Goal: Task Accomplishment & Management: Manage account settings

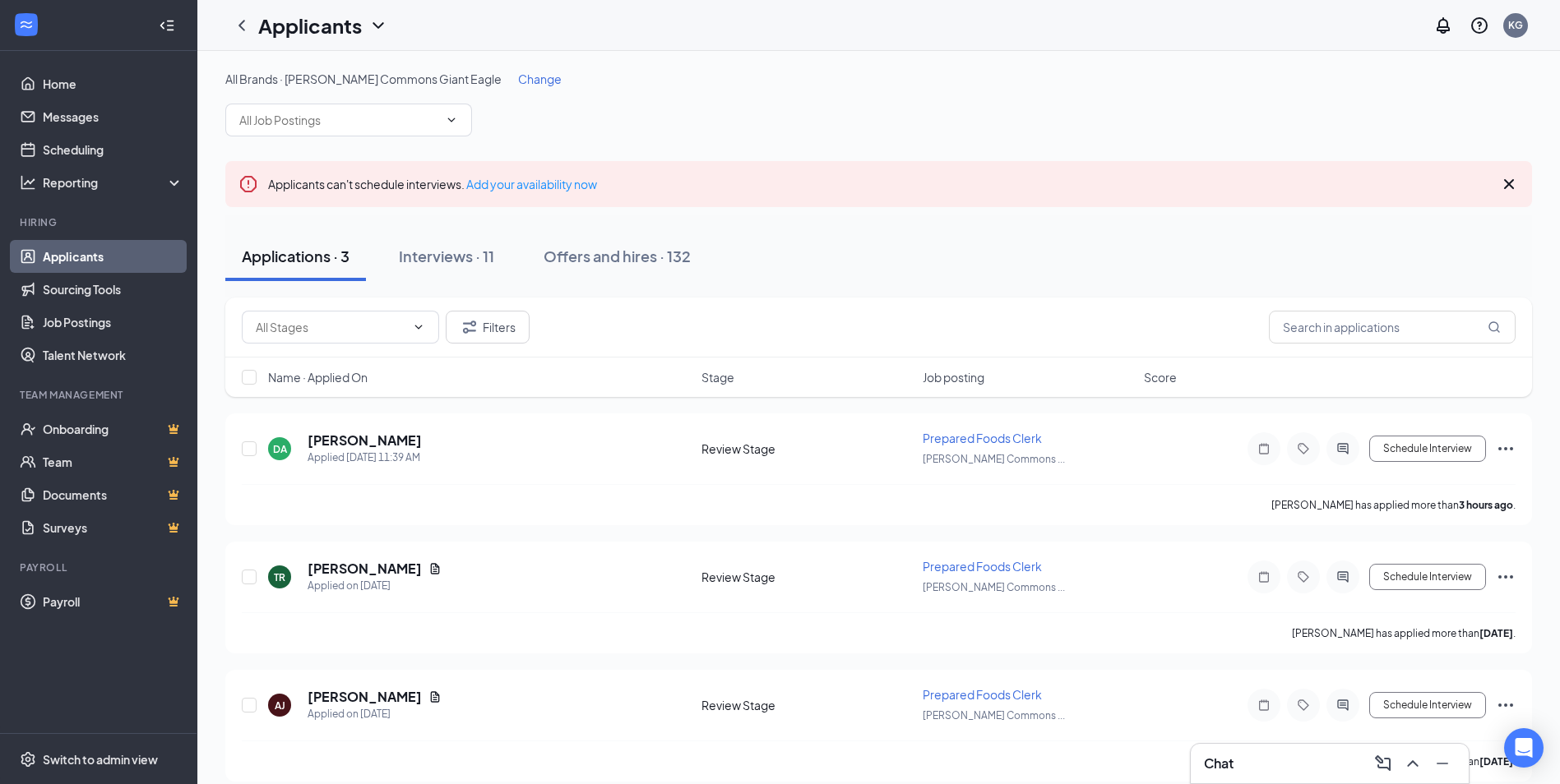
scroll to position [17, 0]
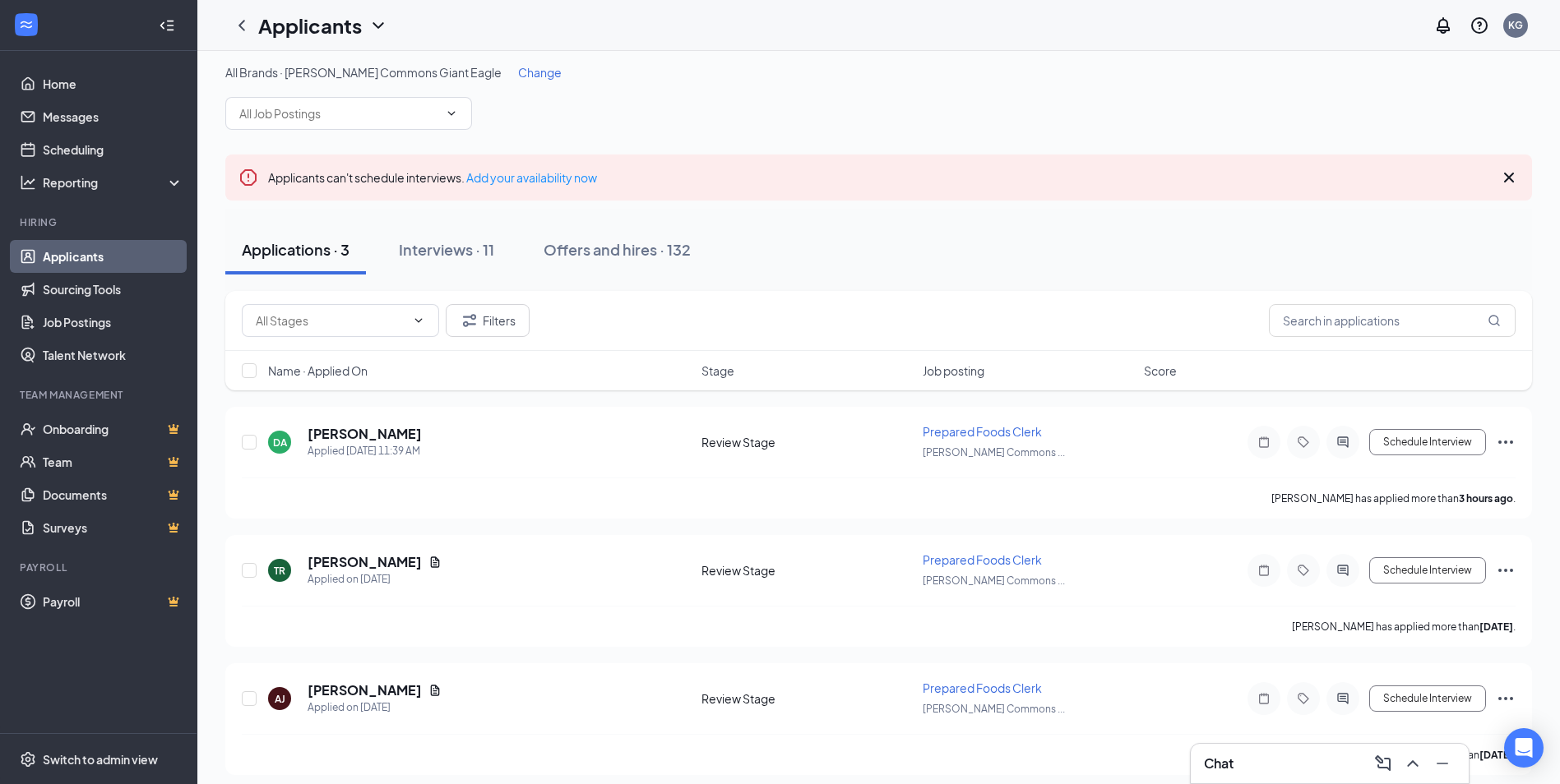
scroll to position [17, 0]
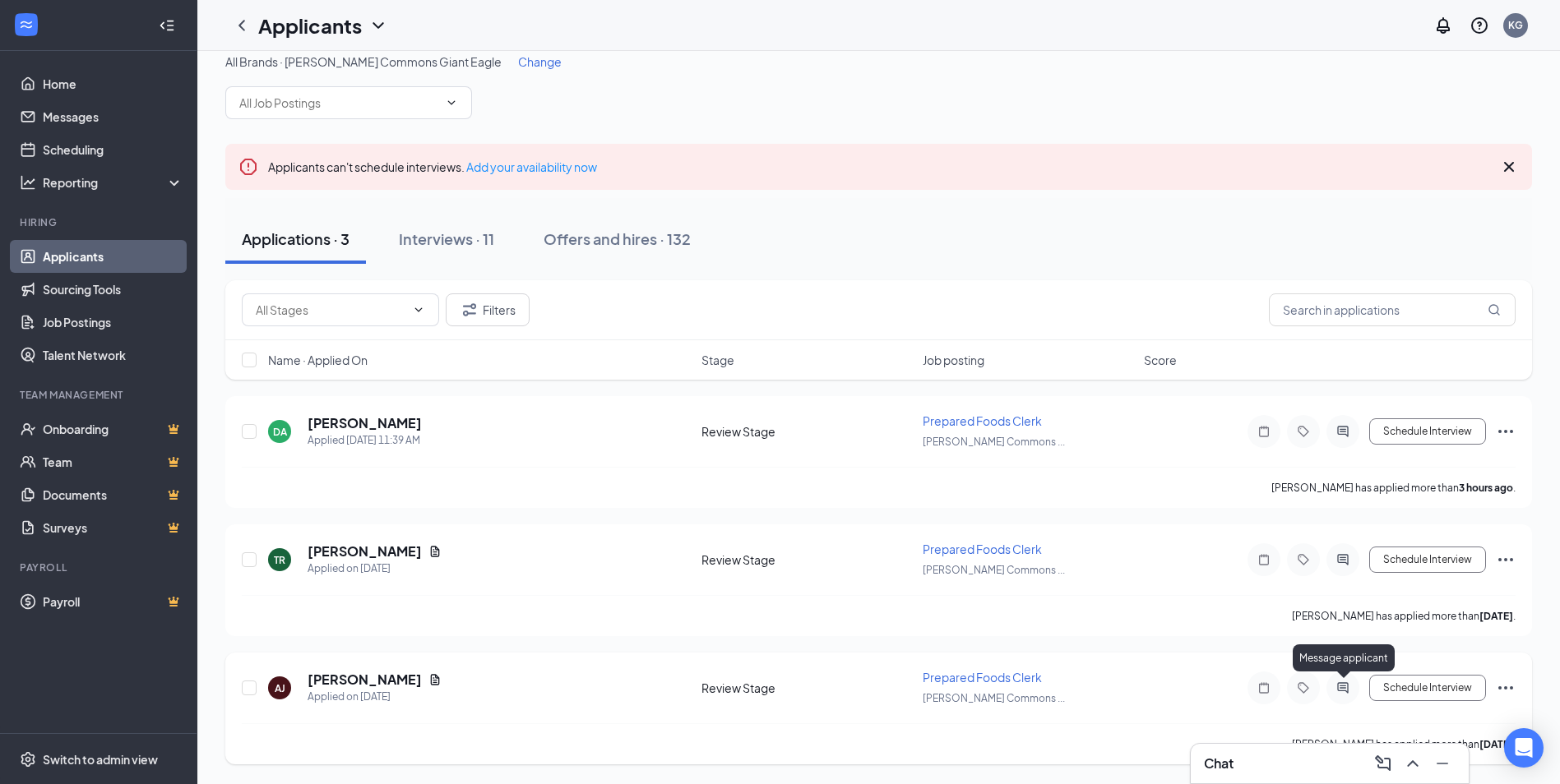
click at [1336, 694] on icon "ActiveChat" at bounding box center [1342, 688] width 20 height 13
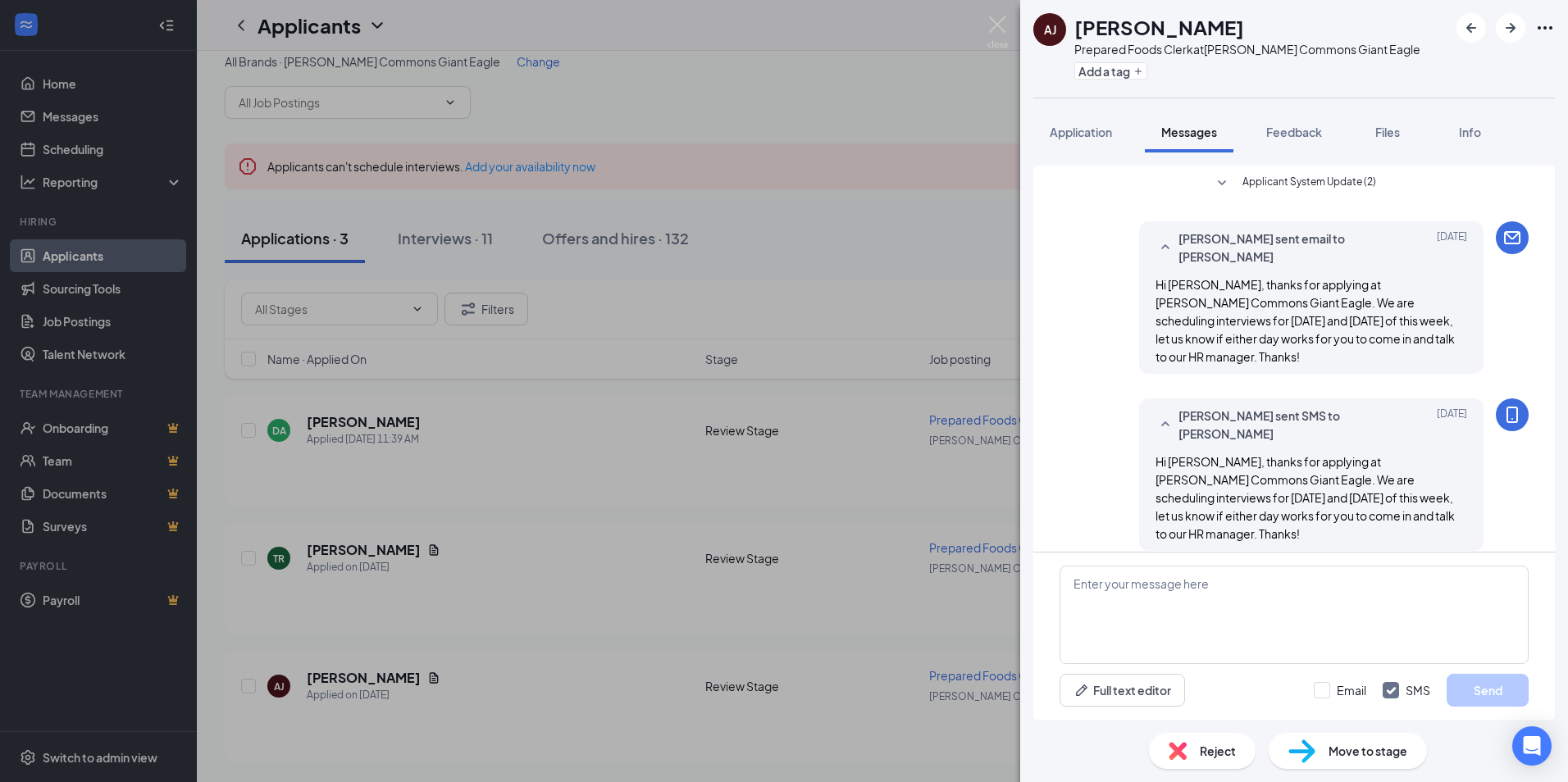
click at [970, 169] on div "AJ Anthony Jr Prepared Foods Clerk at Churchill Commons Giant Eagle Add a tag A…" at bounding box center [784, 391] width 1568 height 782
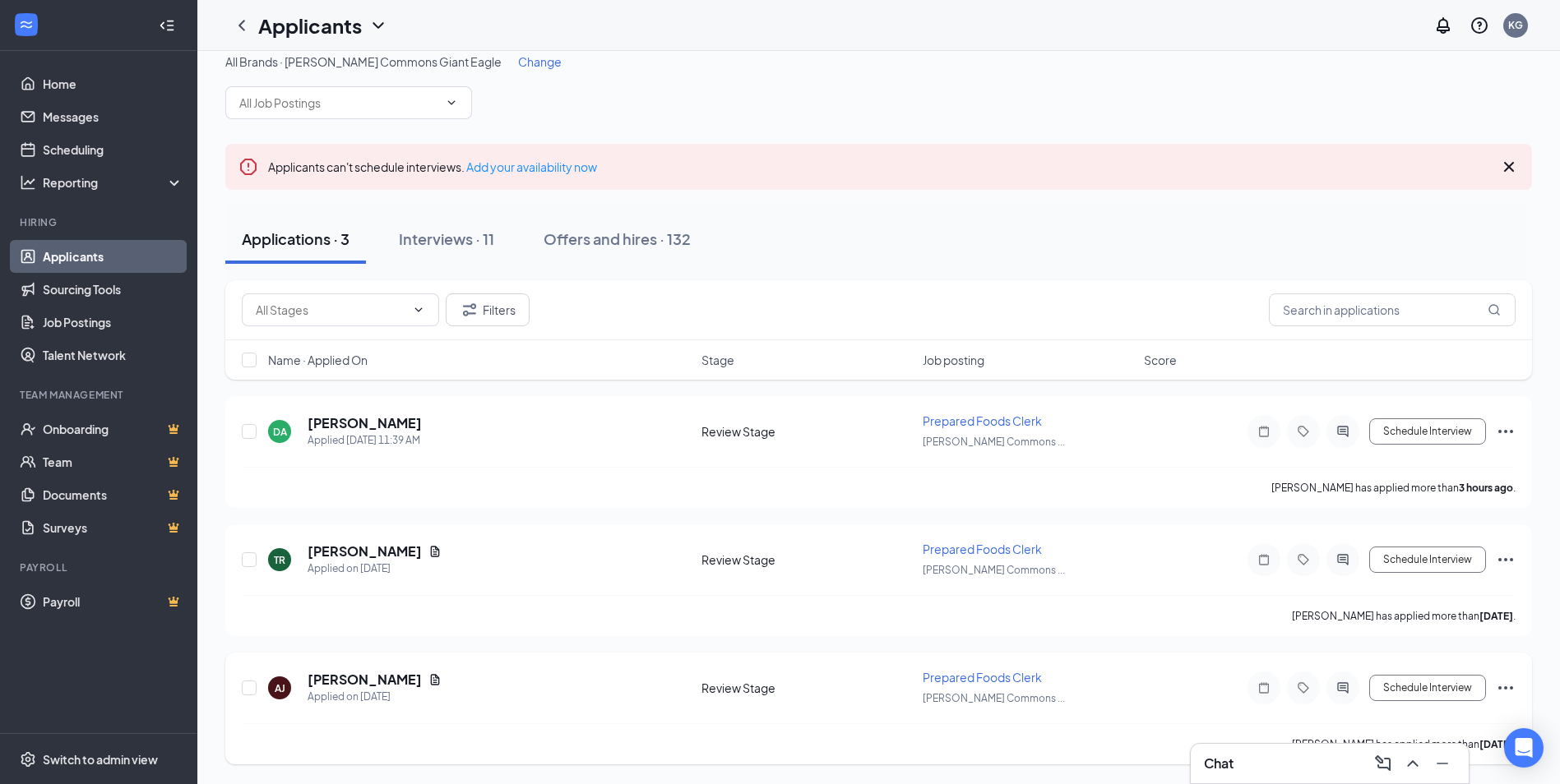
click at [1506, 693] on icon "Ellipses" at bounding box center [1506, 687] width 20 height 20
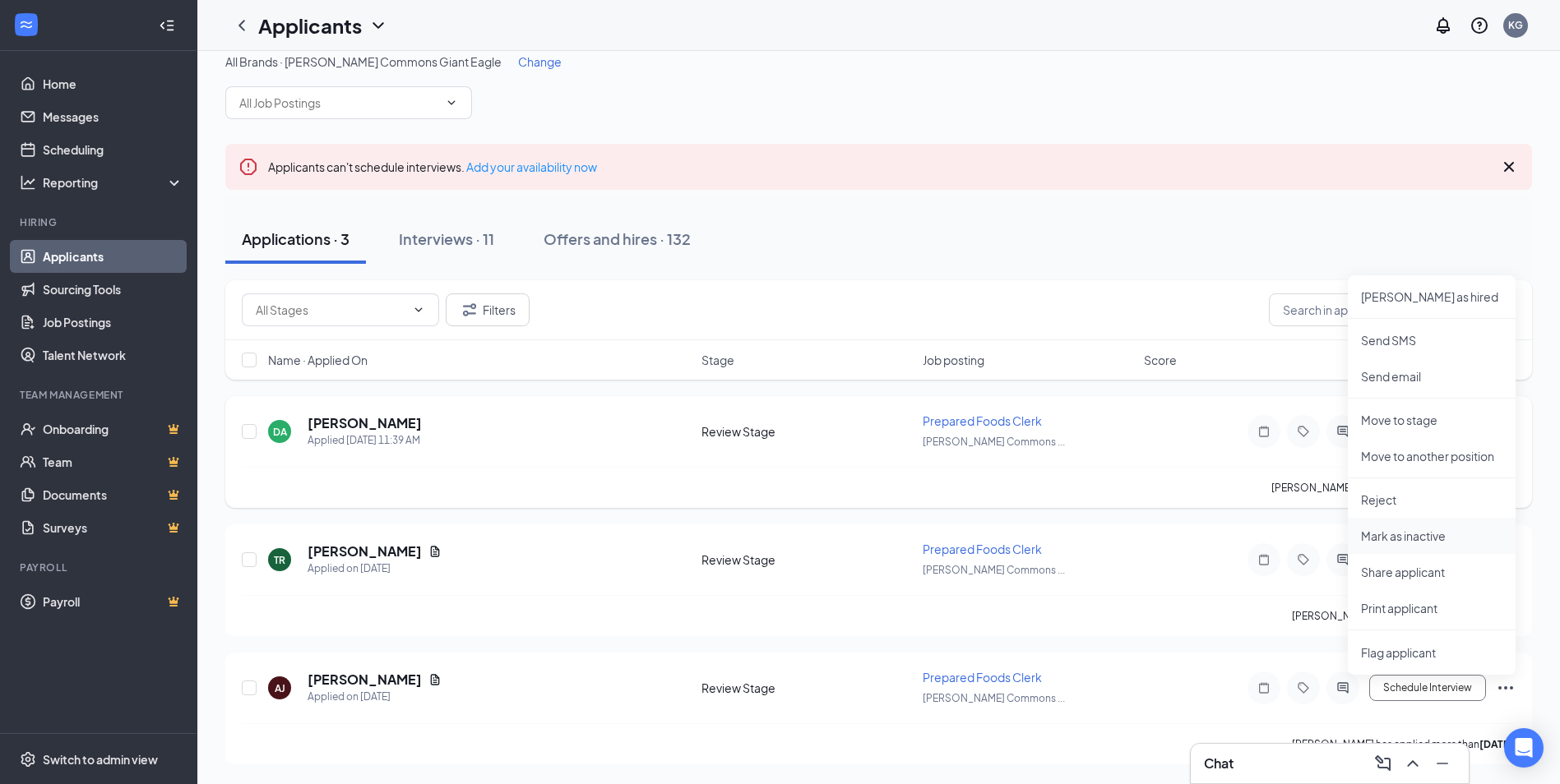
click at [1432, 533] on p "Mark as inactive" at bounding box center [1431, 536] width 142 height 17
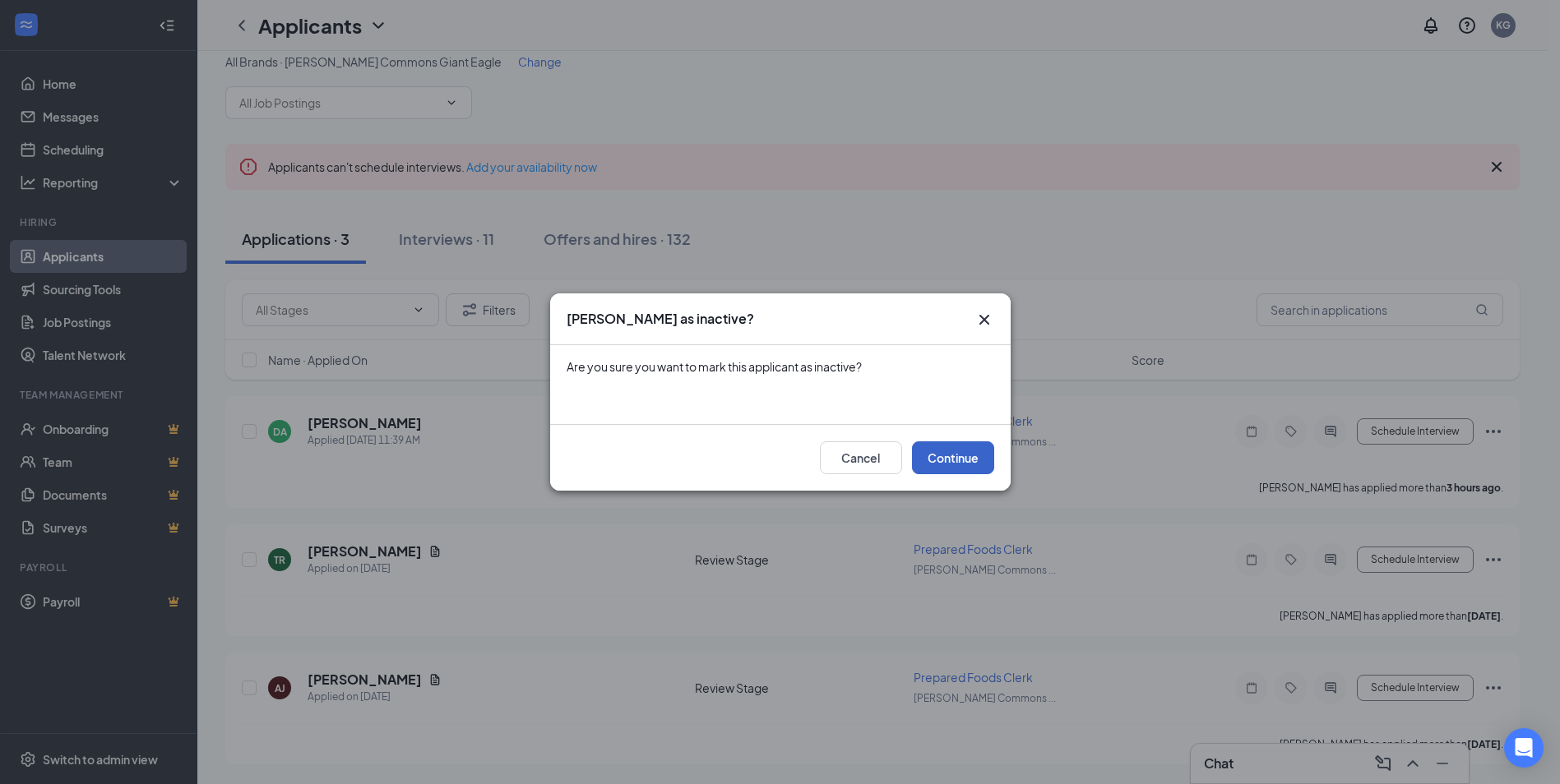
click at [984, 454] on button "Continue" at bounding box center [953, 457] width 83 height 33
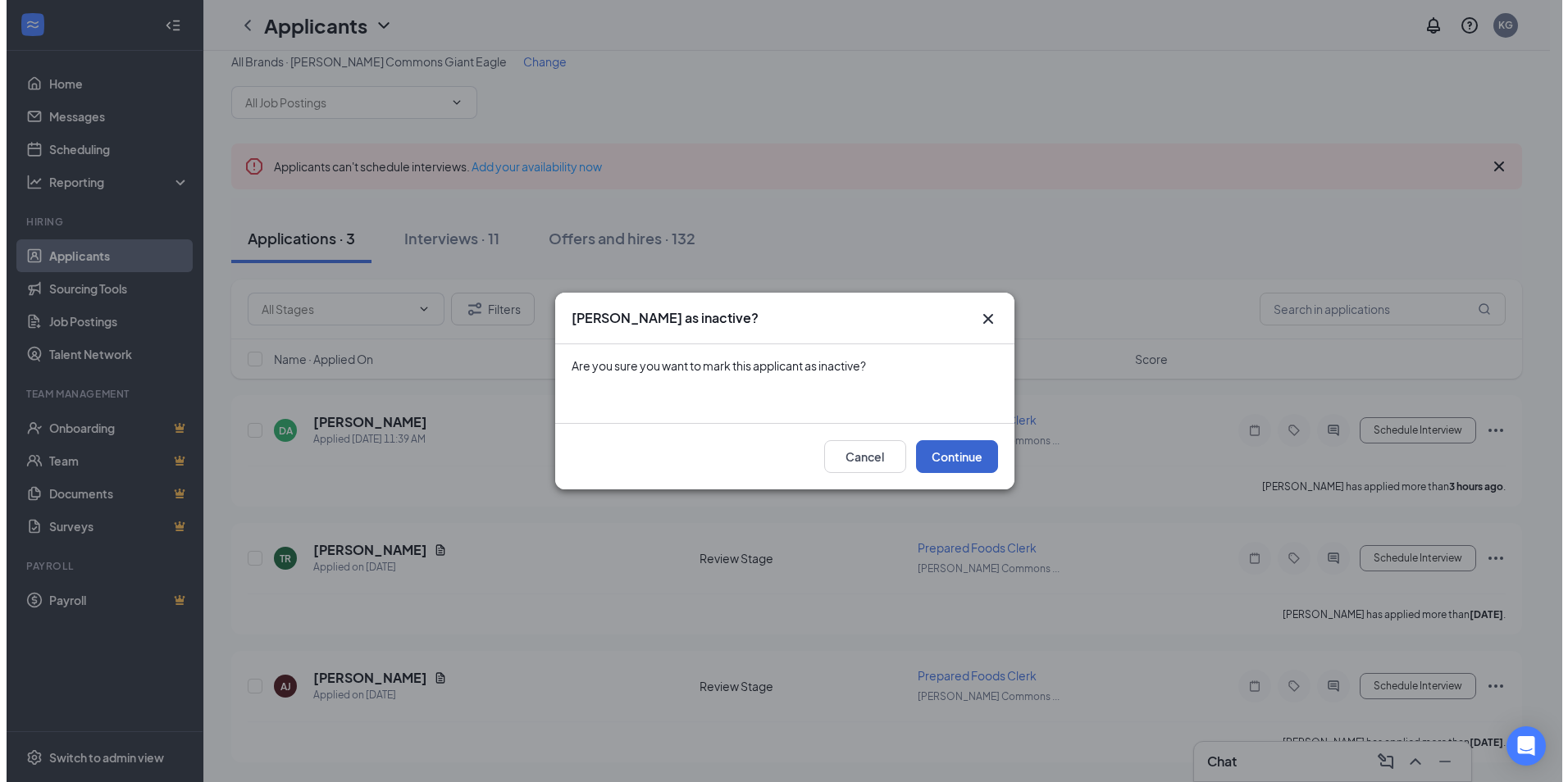
scroll to position [3, 0]
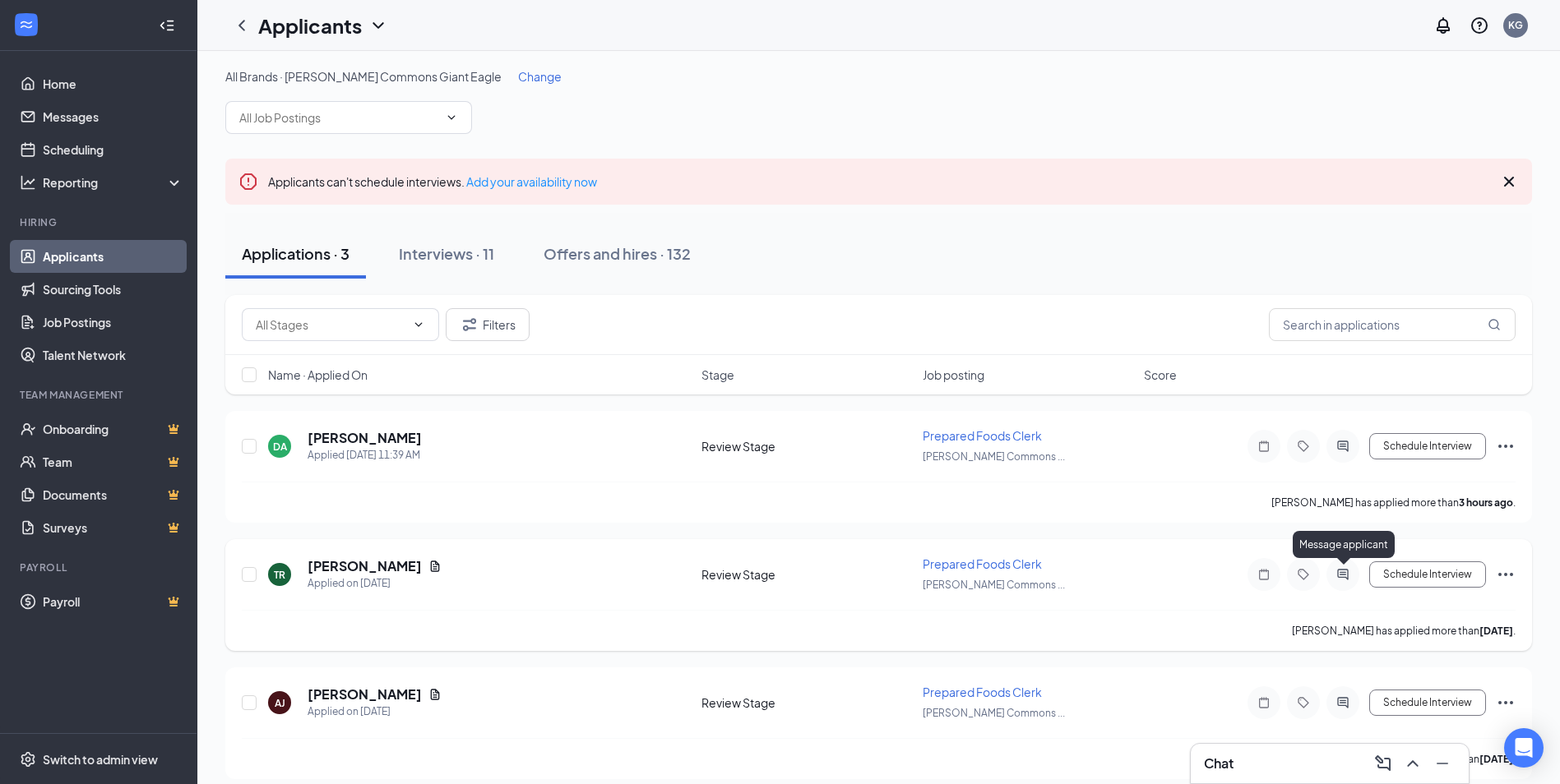
click at [1347, 575] on icon "ActiveChat" at bounding box center [1342, 575] width 20 height 13
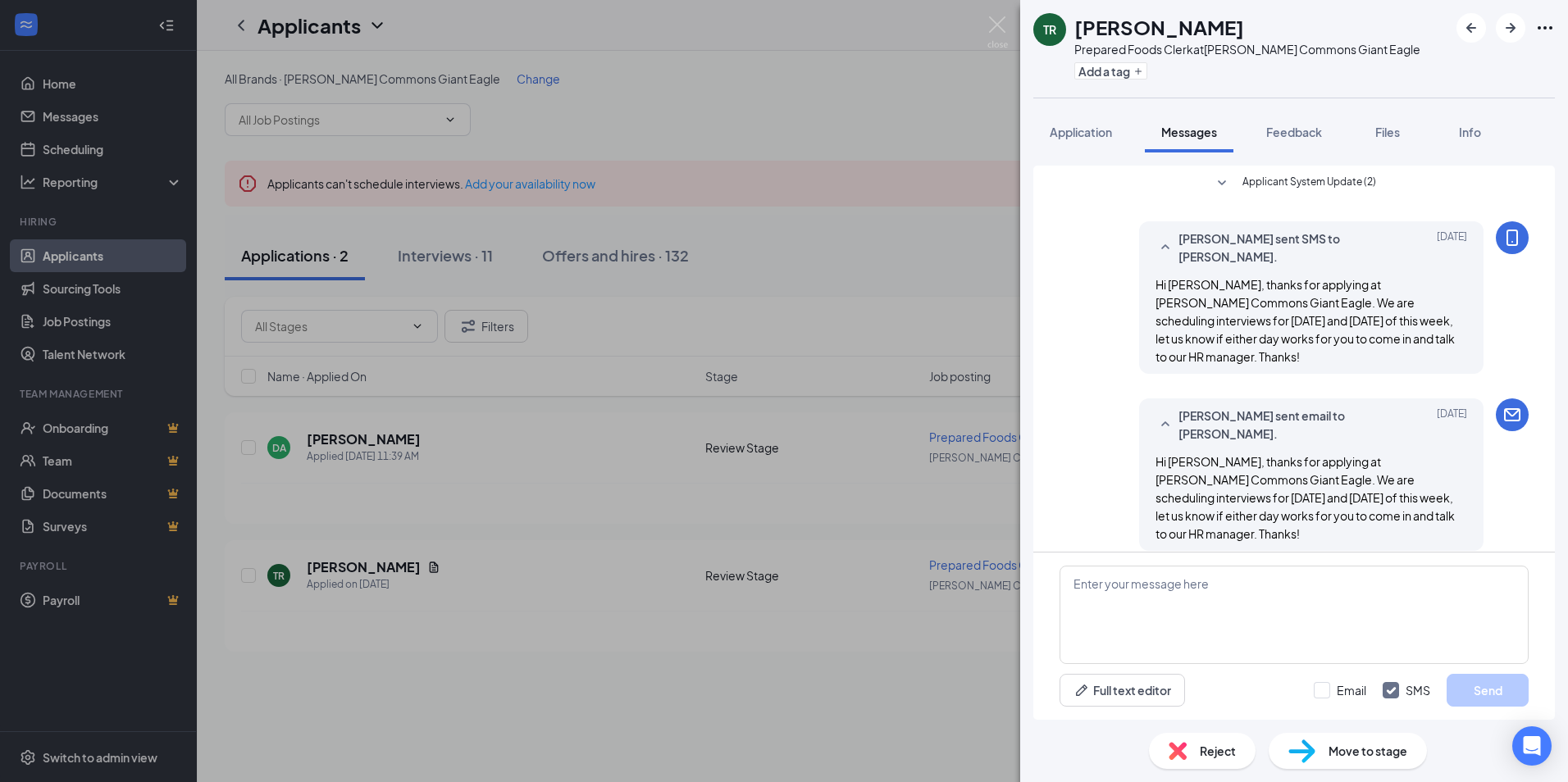
click at [813, 511] on div "TR Trevon Rogers Prepared Foods Clerk at Churchill Commons Giant Eagle Add a ta…" at bounding box center [784, 391] width 1568 height 782
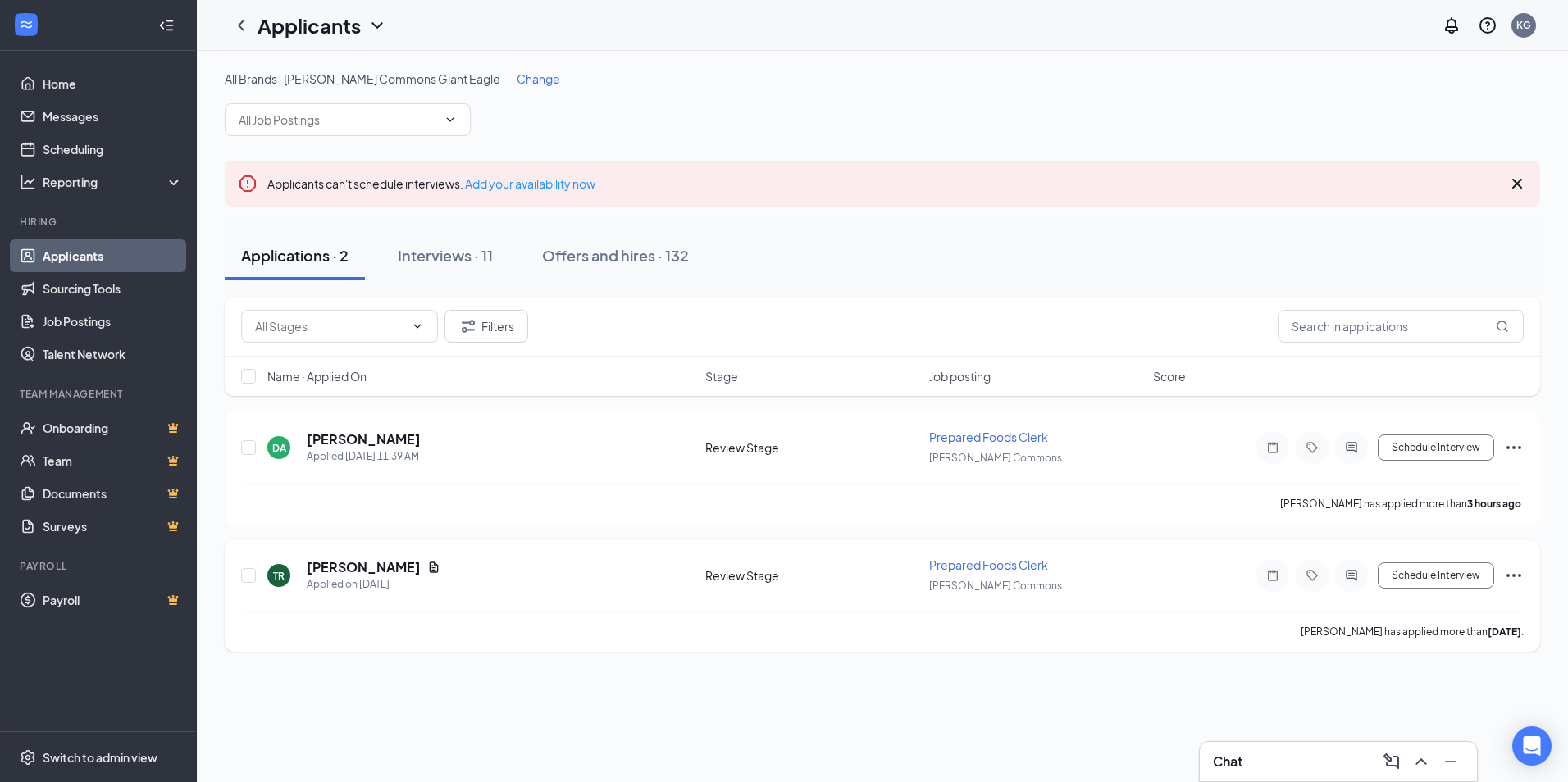
click at [1518, 580] on icon "Ellipses" at bounding box center [1514, 575] width 20 height 20
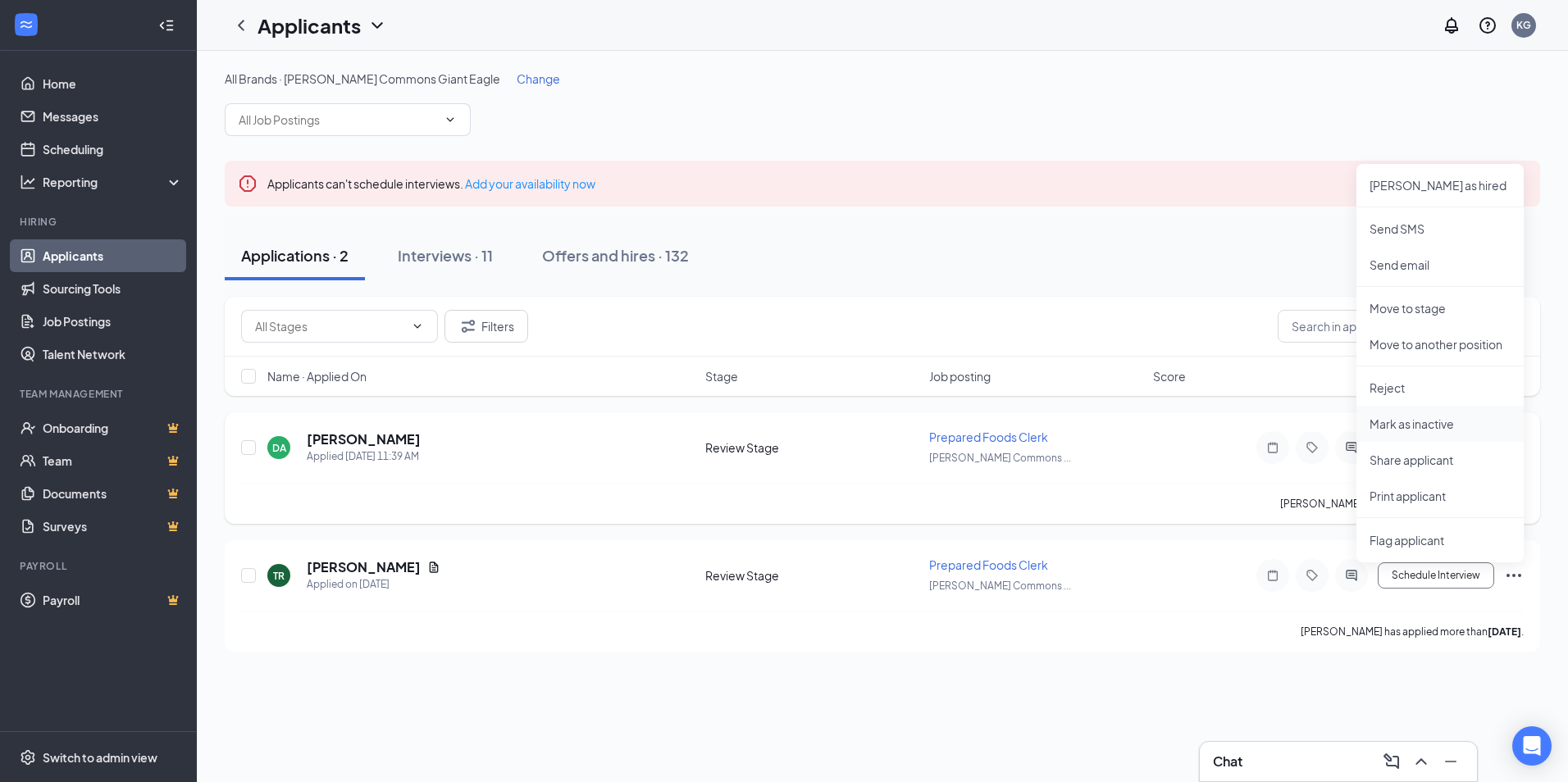
click at [1416, 435] on li "Mark as inactive" at bounding box center [1440, 423] width 168 height 37
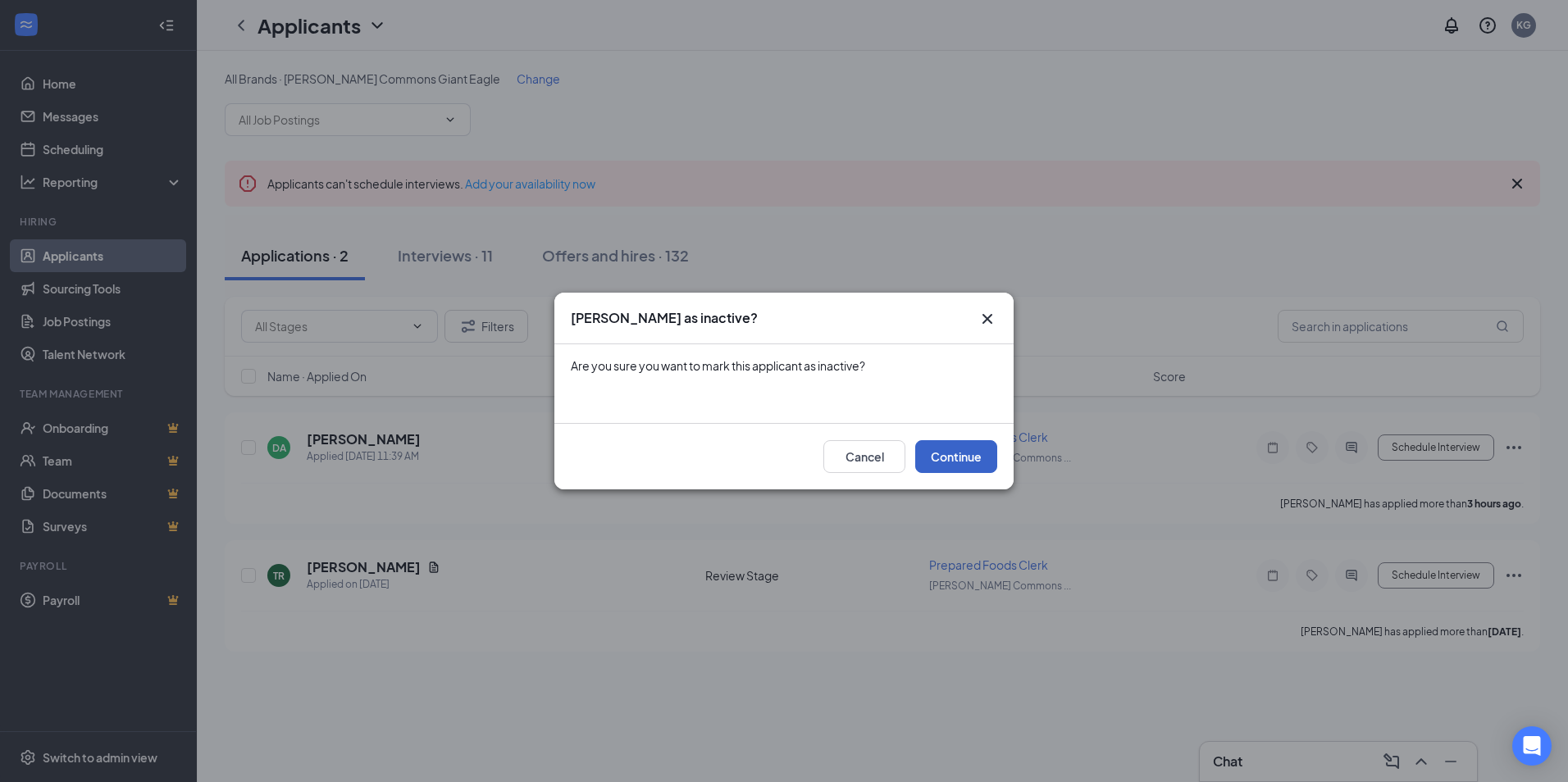
click at [965, 452] on button "Continue" at bounding box center [956, 456] width 82 height 33
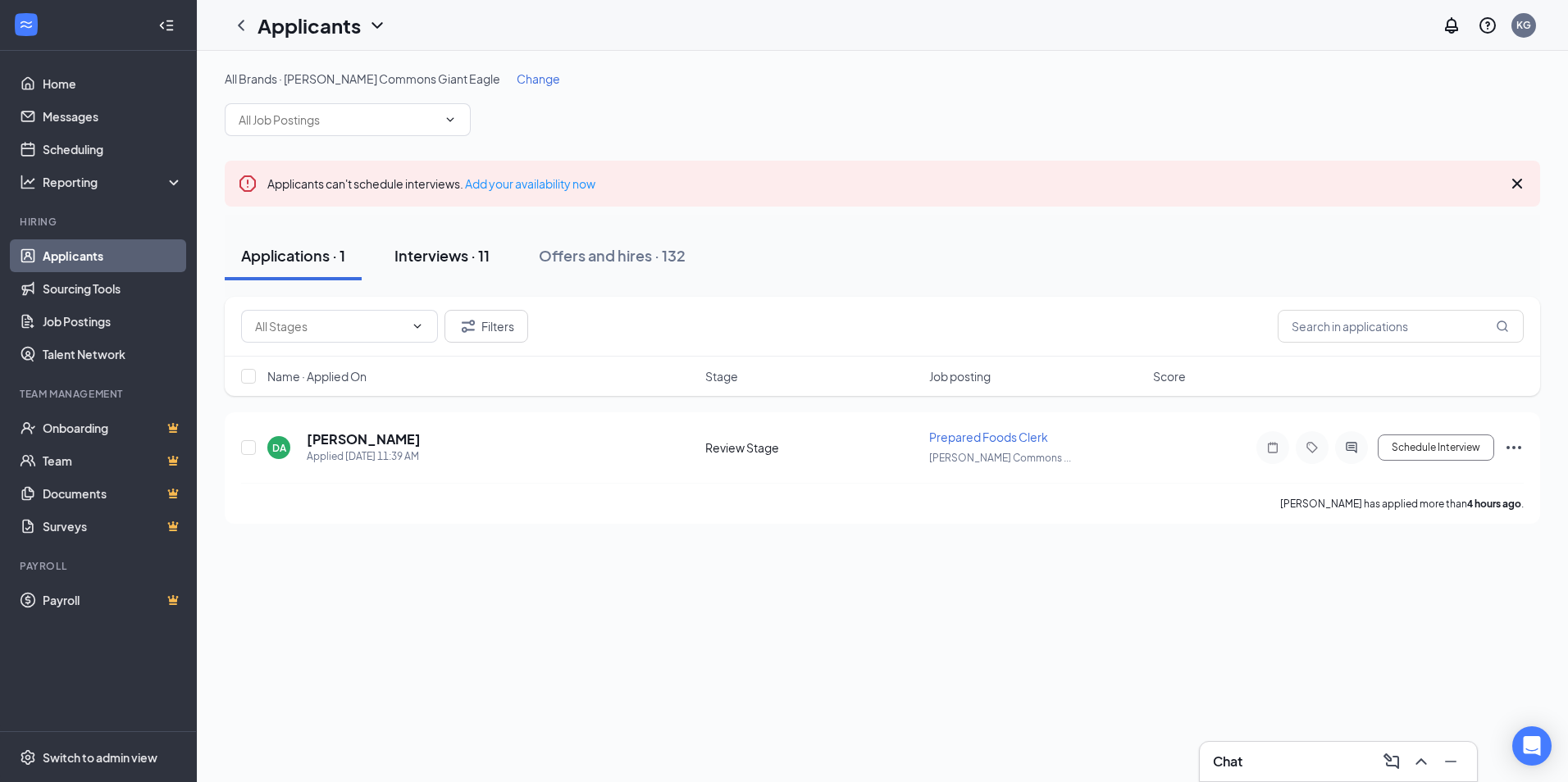
click at [421, 261] on div "Interviews · 11" at bounding box center [442, 256] width 96 height 21
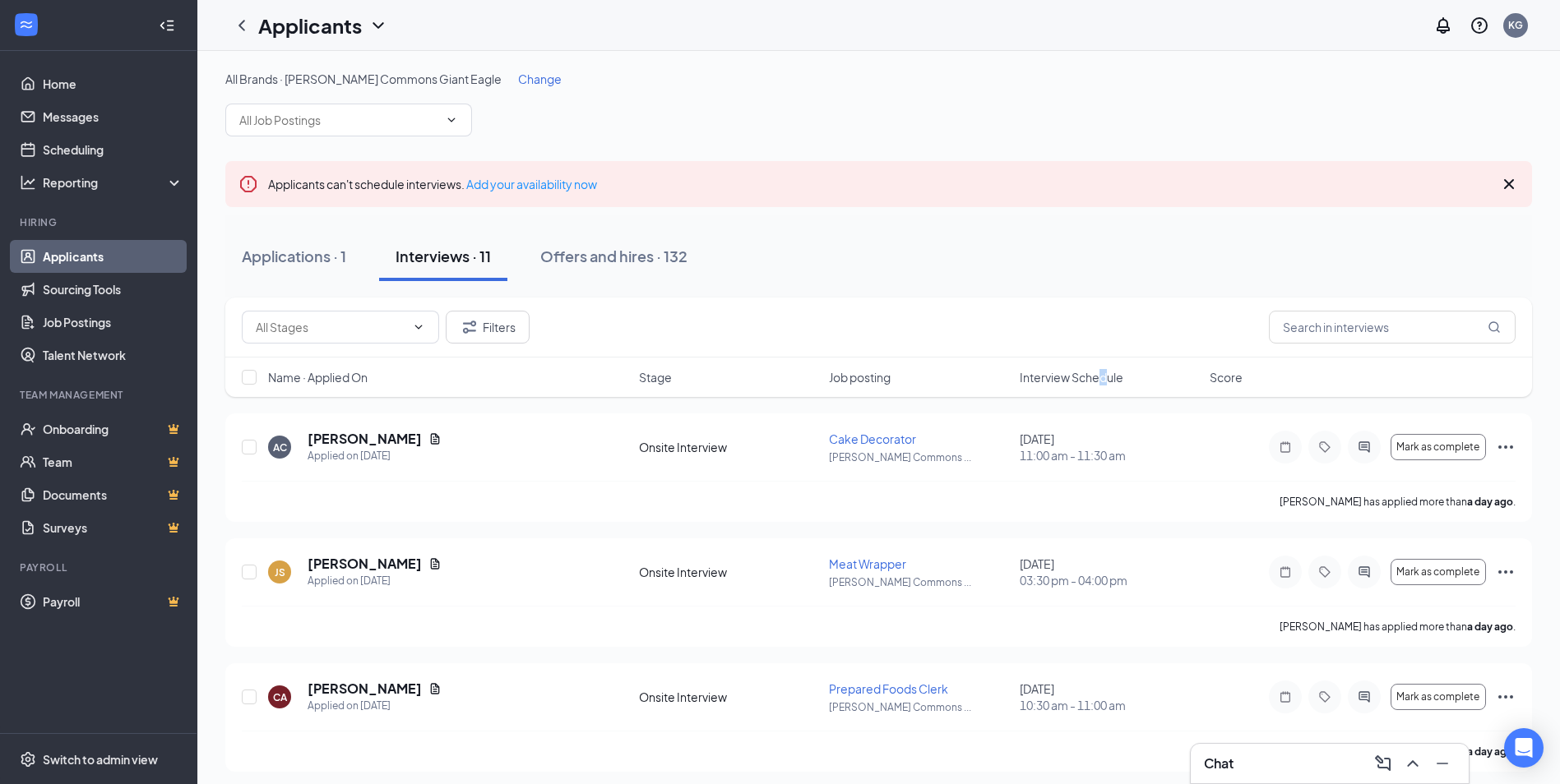
click at [1104, 387] on div "Name · Applied On Stage Job posting Interview Schedule Score" at bounding box center [878, 377] width 1306 height 39
drag, startPoint x: 1104, startPoint y: 387, endPoint x: 1057, endPoint y: 387, distance: 47.0
click at [1057, 387] on div "Name · Applied On Stage Job posting Interview Schedule Score" at bounding box center [878, 377] width 1306 height 39
click at [1061, 380] on span "Interview Schedule" at bounding box center [1072, 377] width 103 height 17
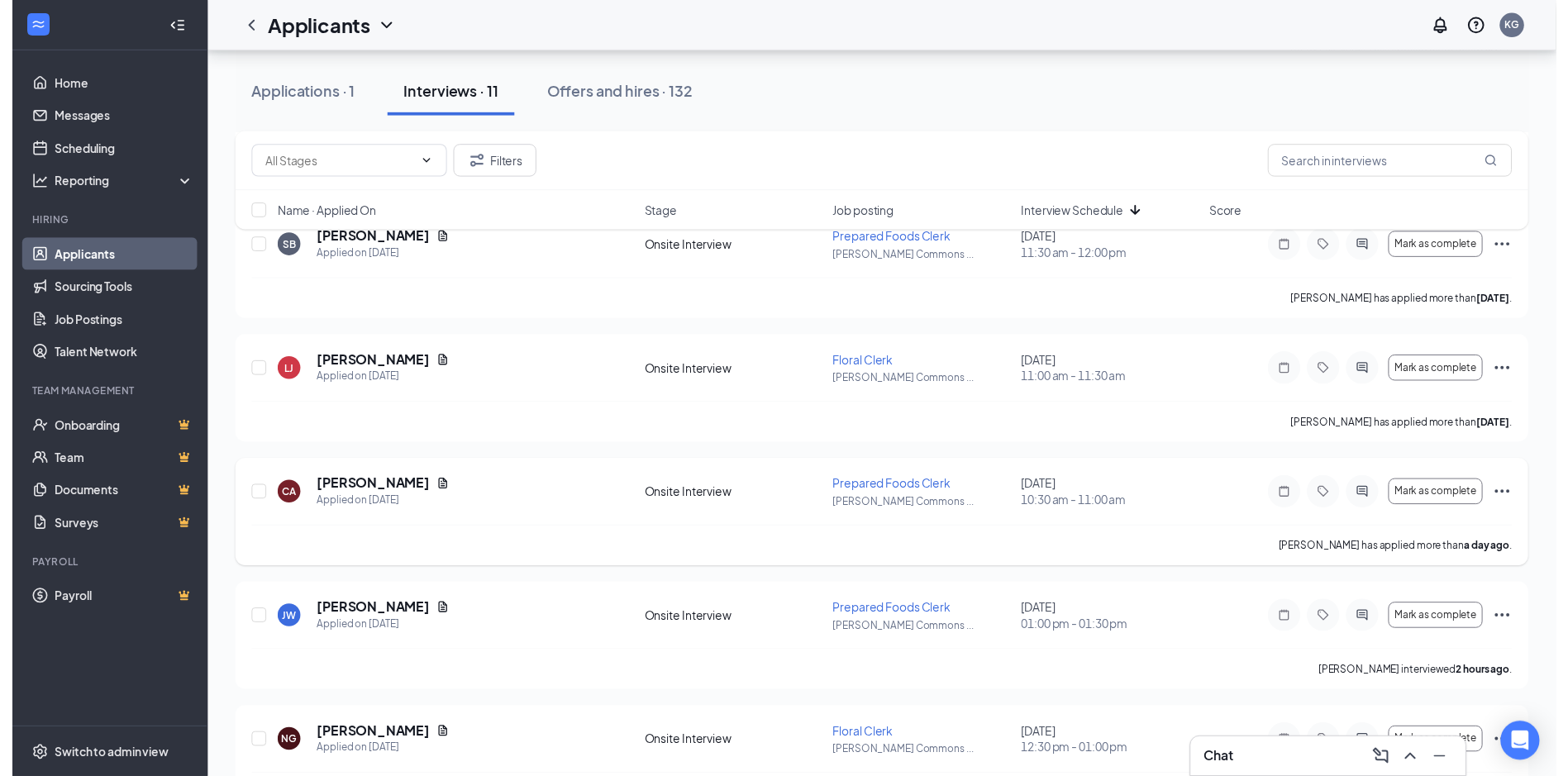
scroll to position [1013, 0]
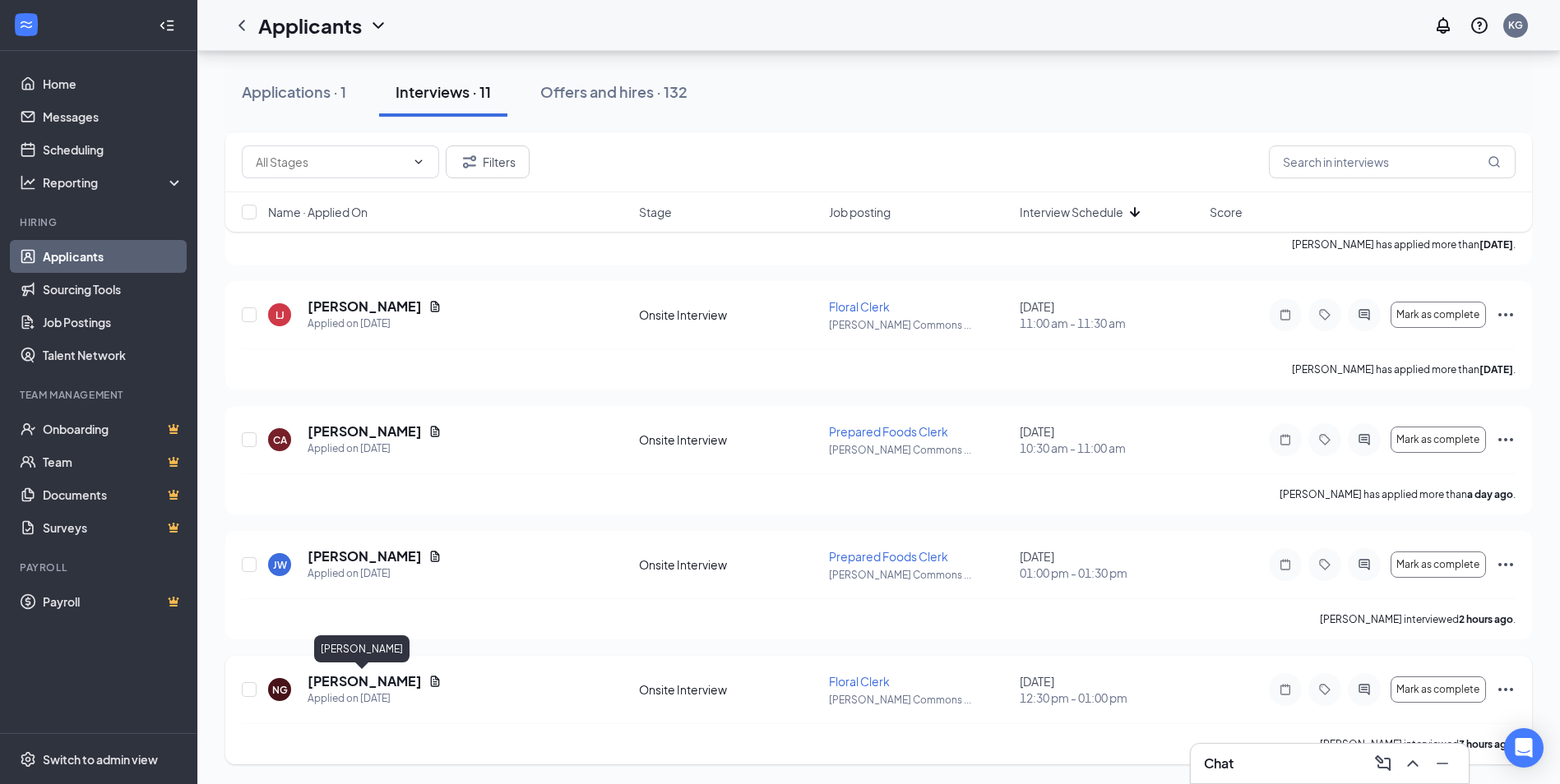
click at [383, 678] on h5 "Nasiana Griffin" at bounding box center [364, 681] width 115 height 18
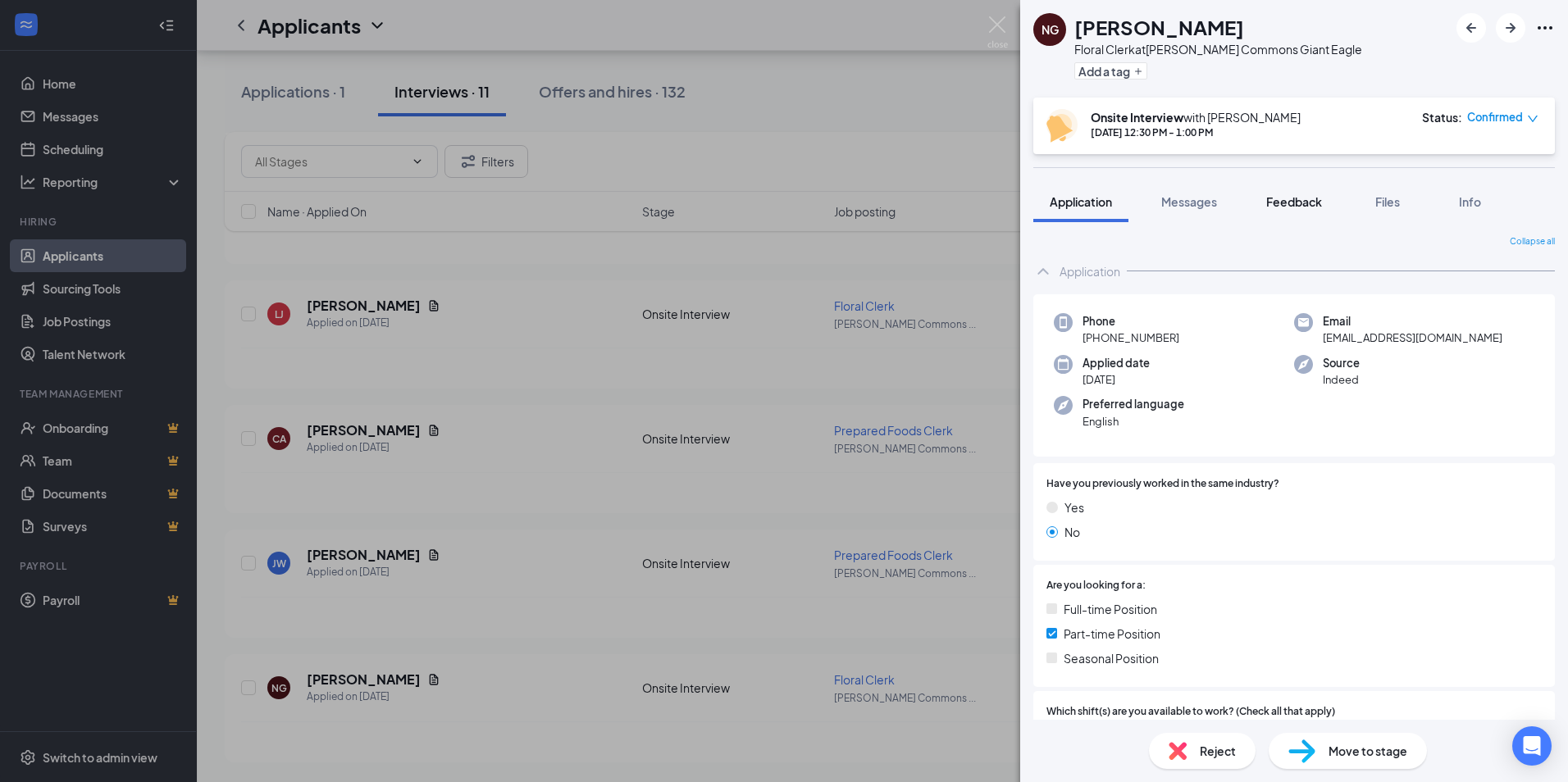
click at [1277, 200] on span "Feedback" at bounding box center [1294, 202] width 56 height 15
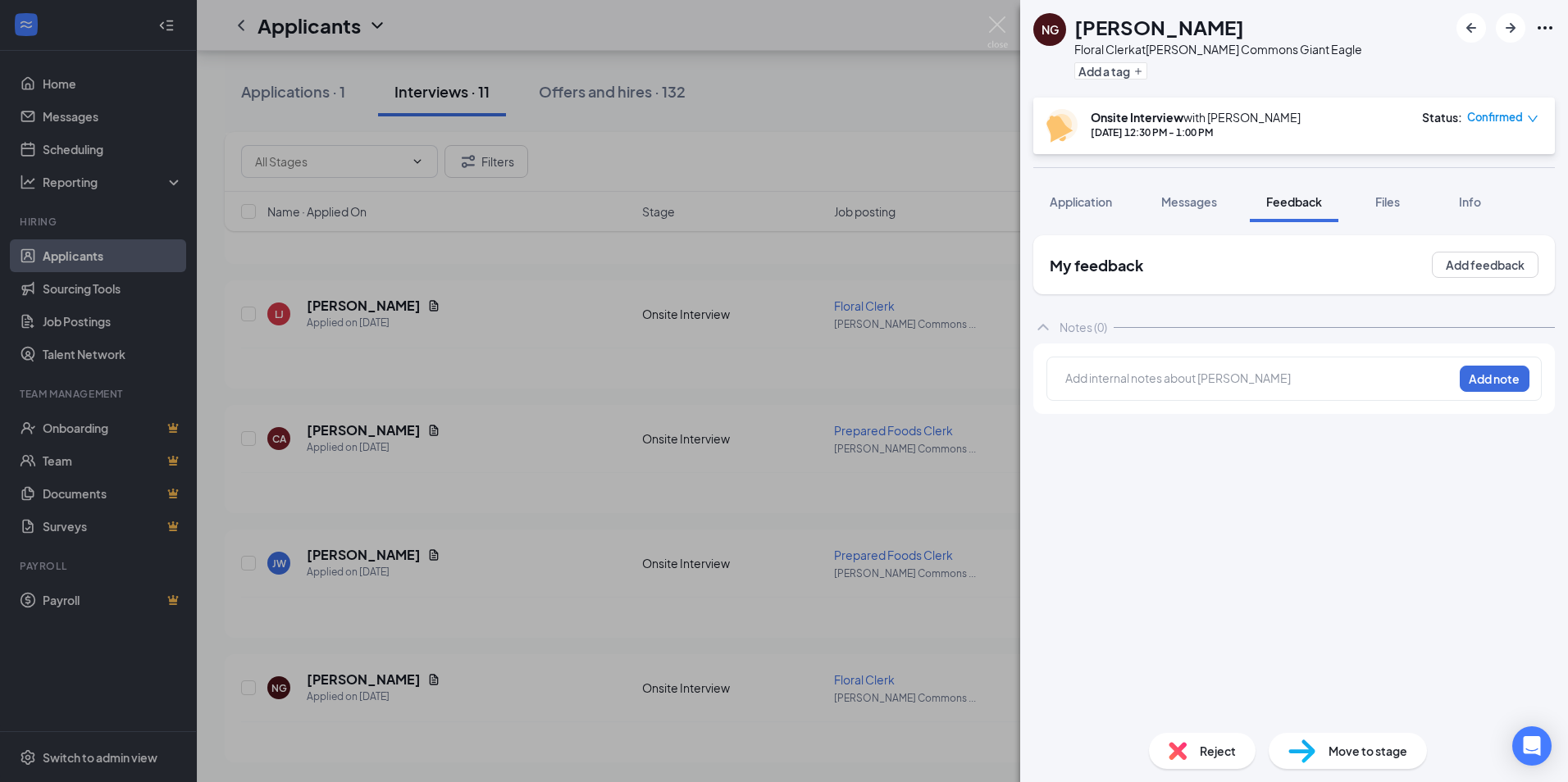
click at [1198, 391] on div at bounding box center [1259, 380] width 386 height 22
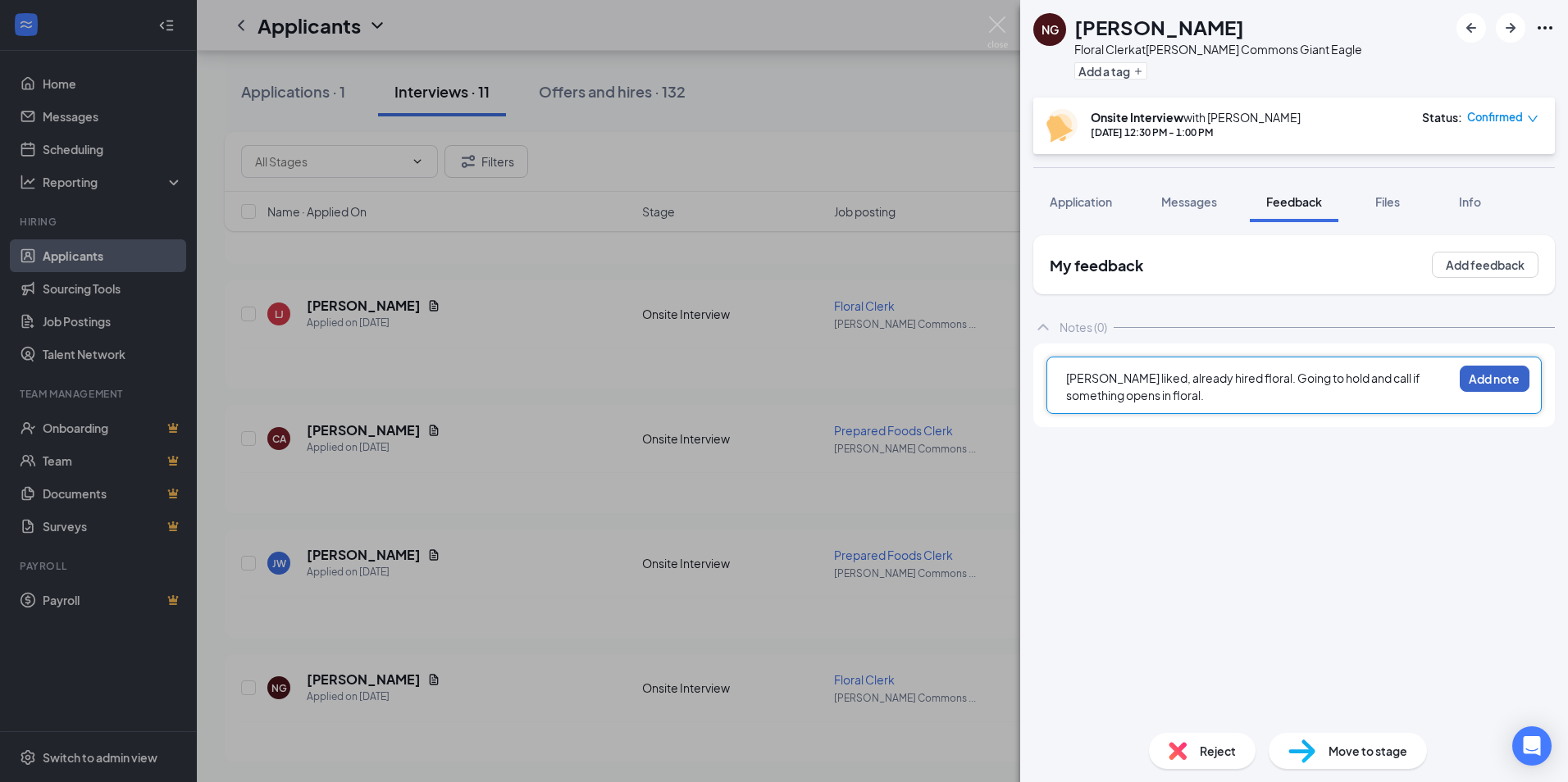
click at [1506, 379] on button "Add note" at bounding box center [1495, 379] width 69 height 26
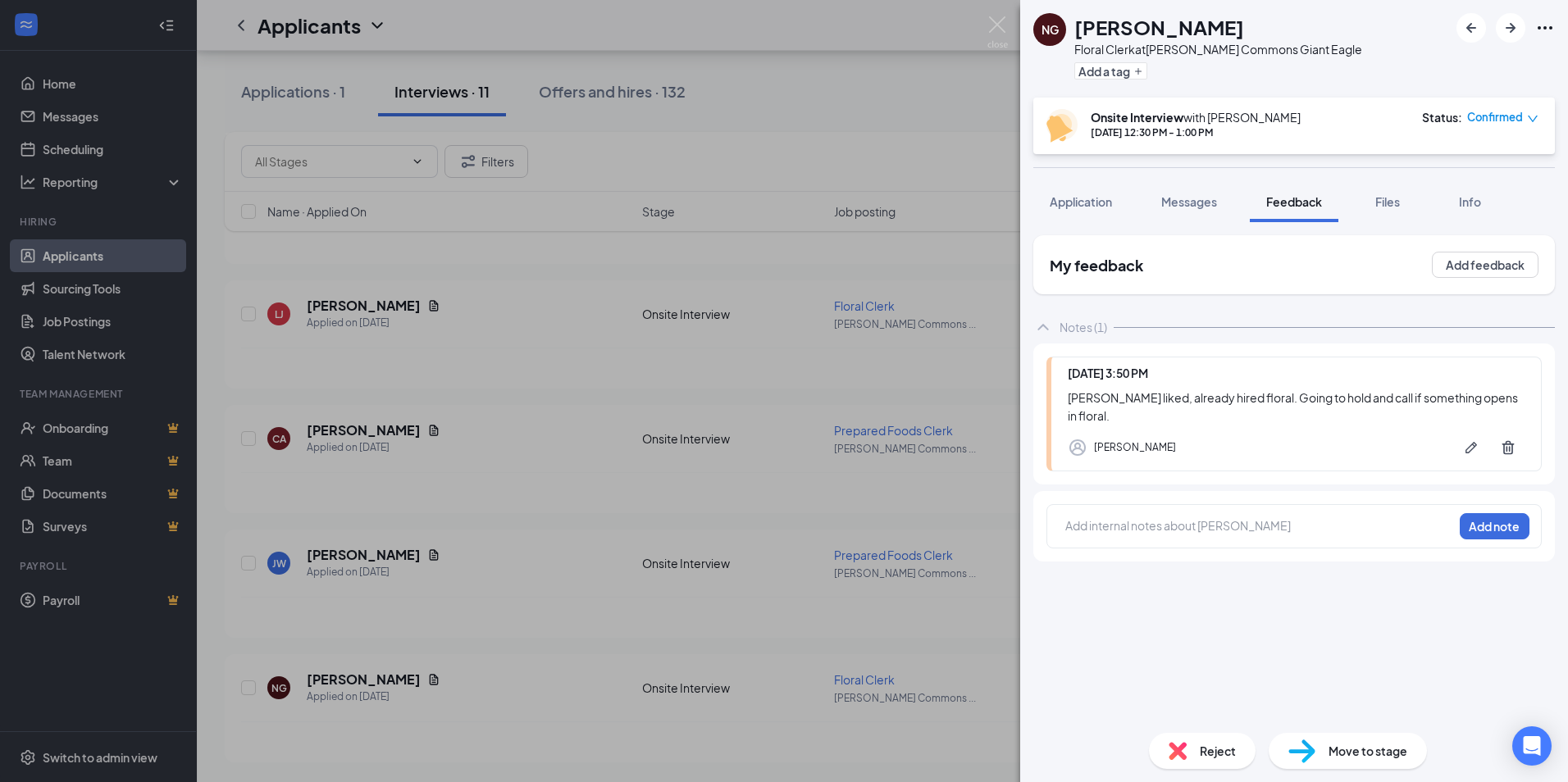
click at [832, 481] on div "NG Nasiana Griffin Floral Clerk at Churchill Commons Giant Eagle Add a tag Onsi…" at bounding box center [784, 391] width 1568 height 782
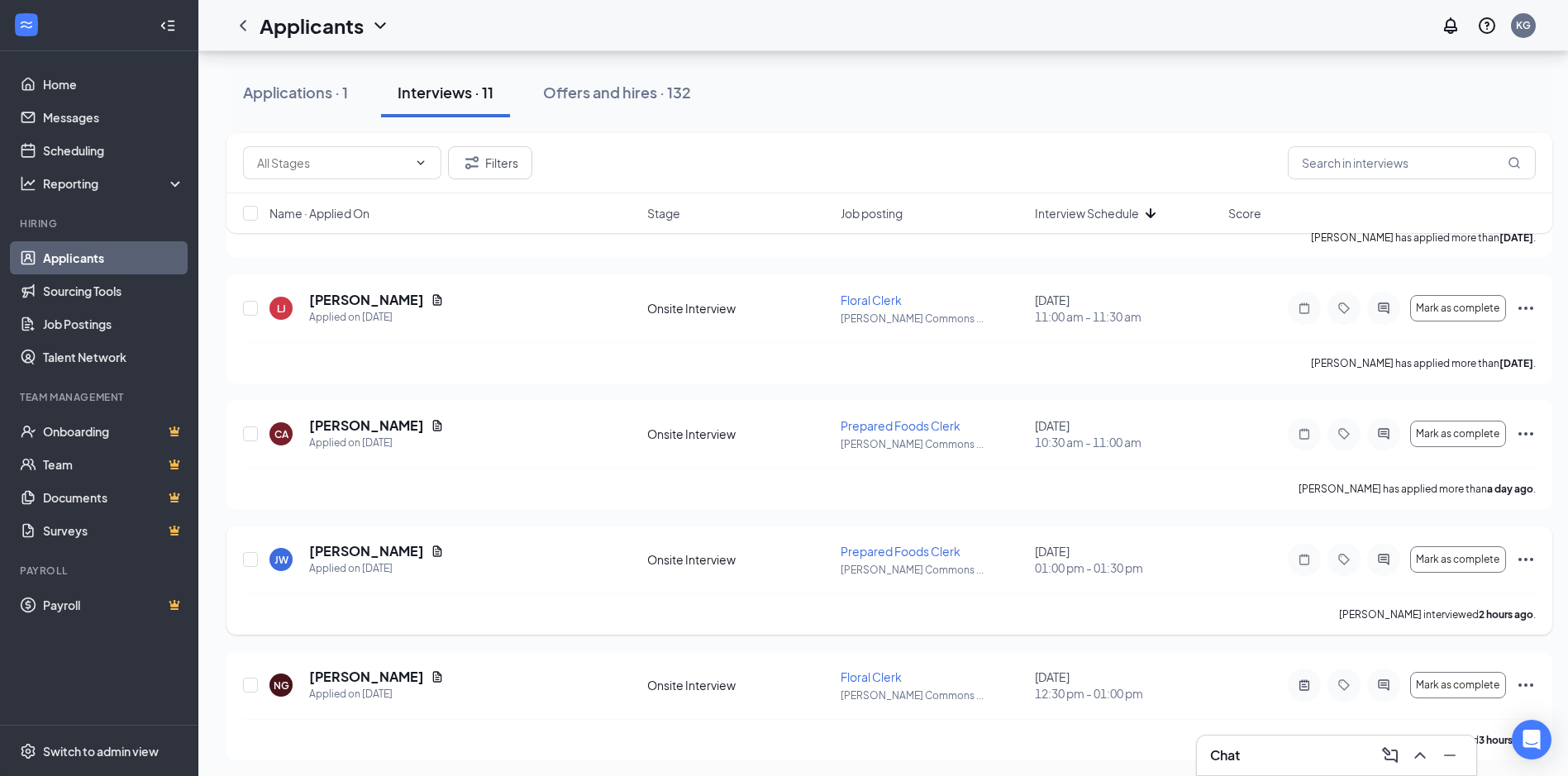
scroll to position [1025, 0]
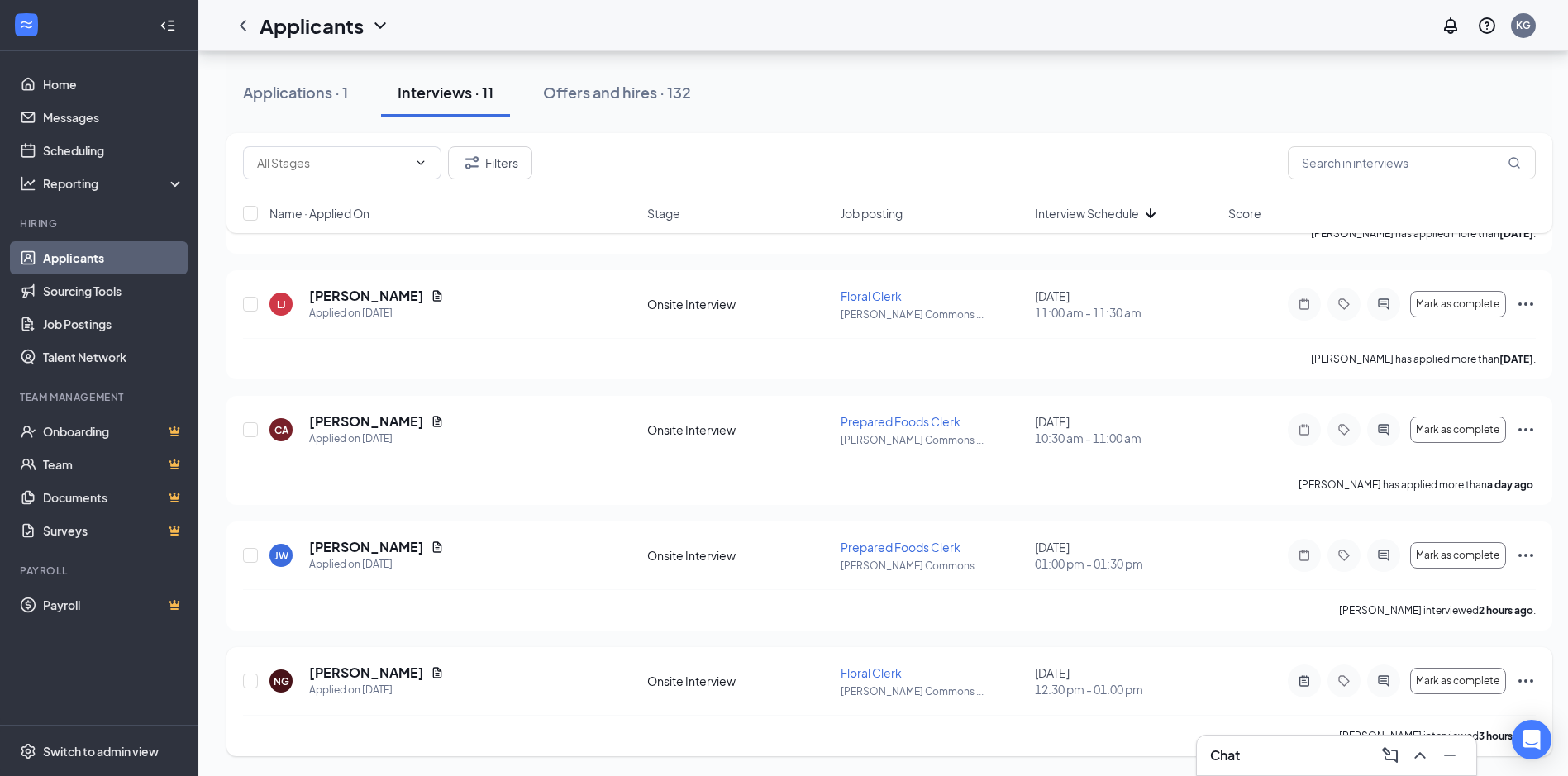
click at [1529, 677] on icon "Ellipses" at bounding box center [1526, 681] width 20 height 20
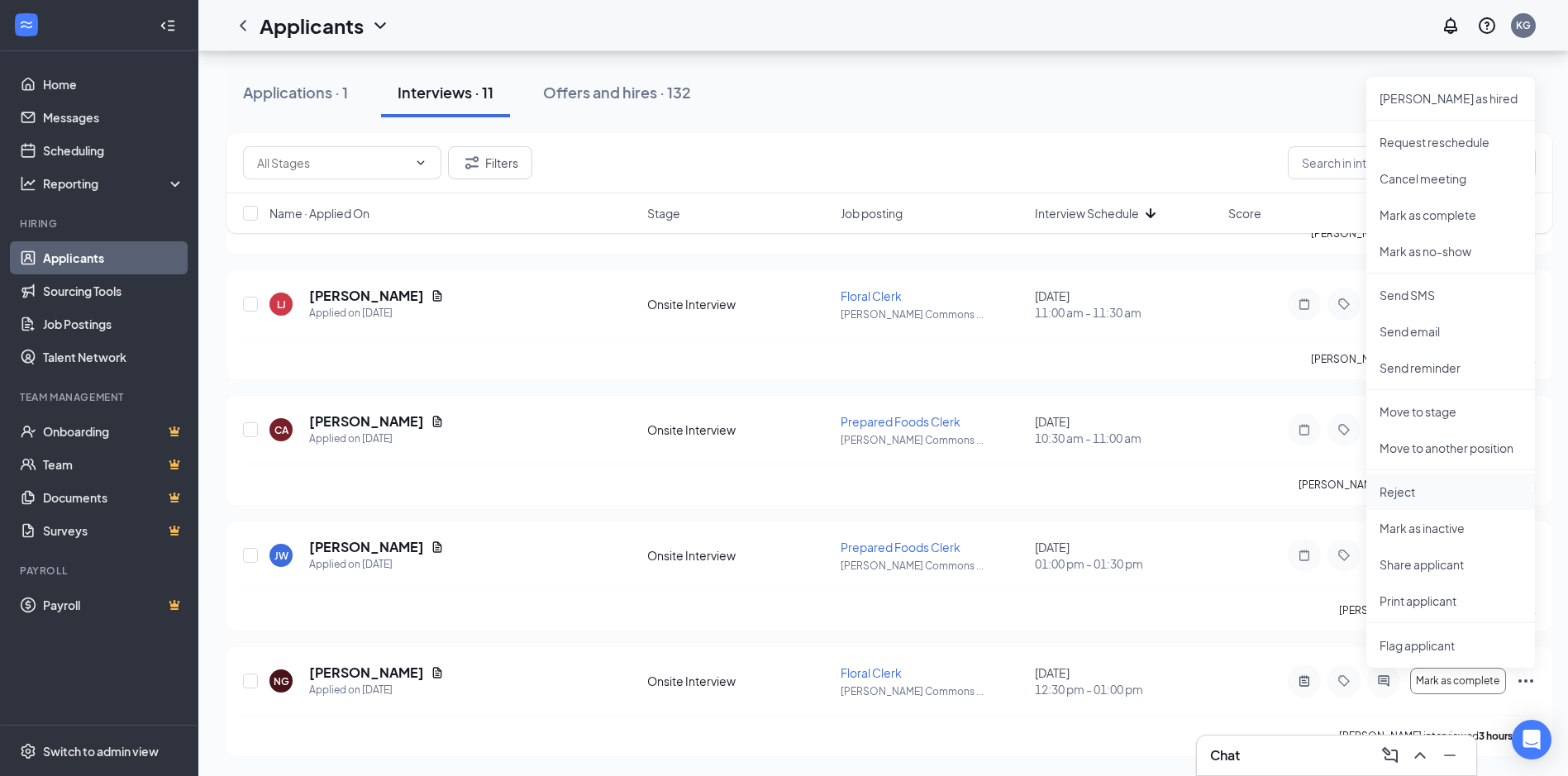
click at [1425, 489] on p "Reject" at bounding box center [1450, 492] width 143 height 17
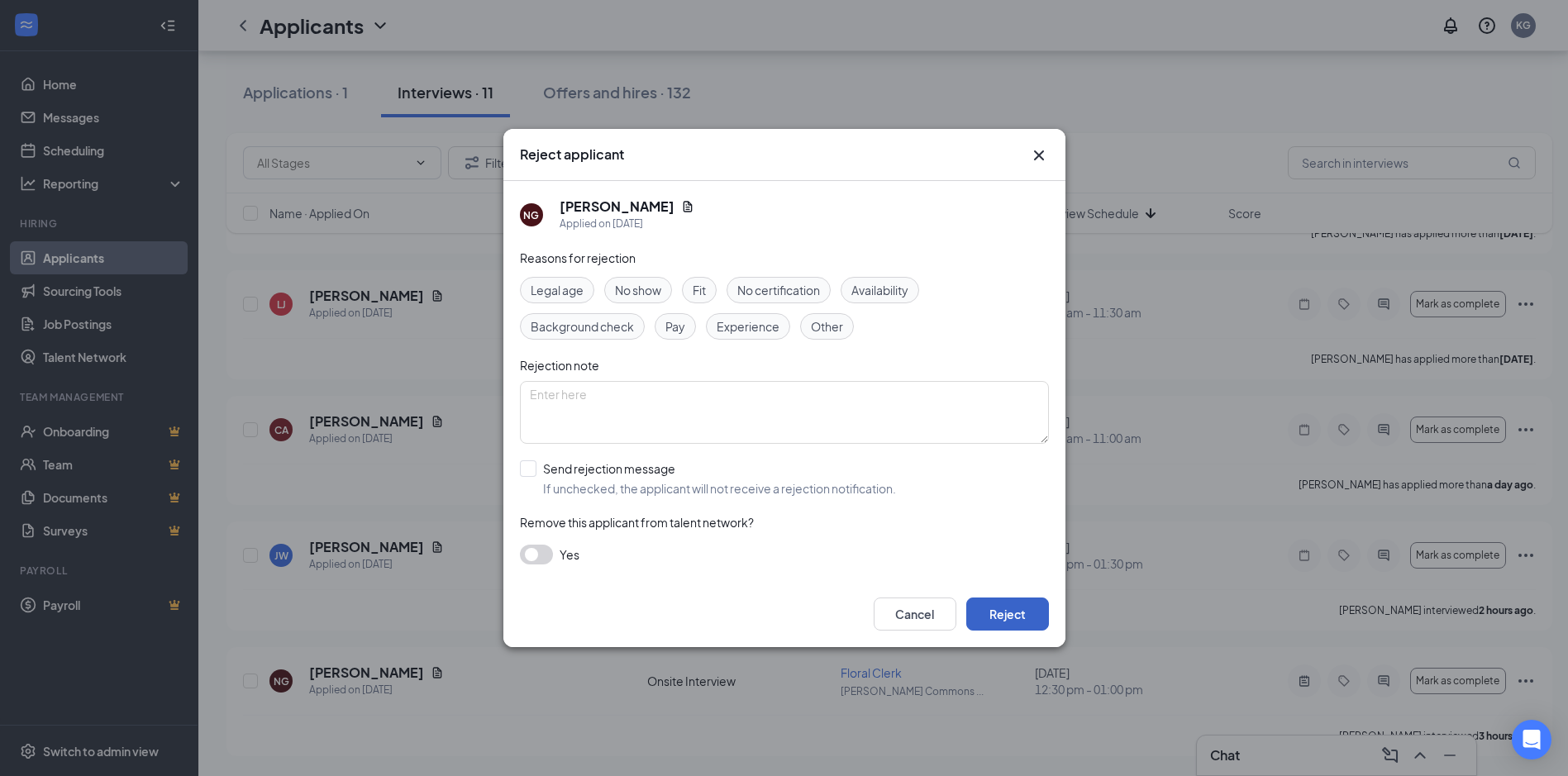
click at [1037, 602] on button "Reject" at bounding box center [1008, 614] width 83 height 33
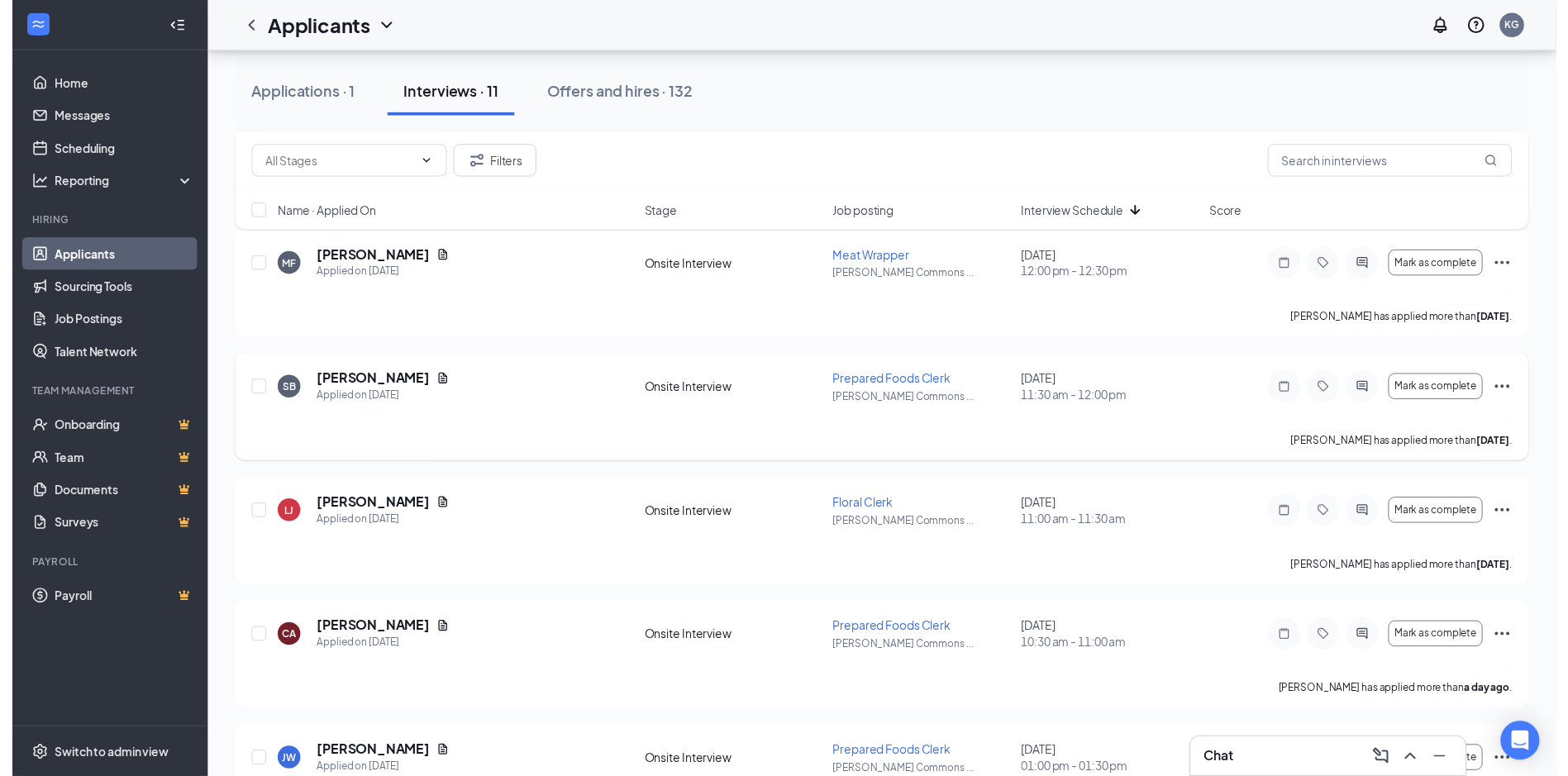
scroll to position [2144, 0]
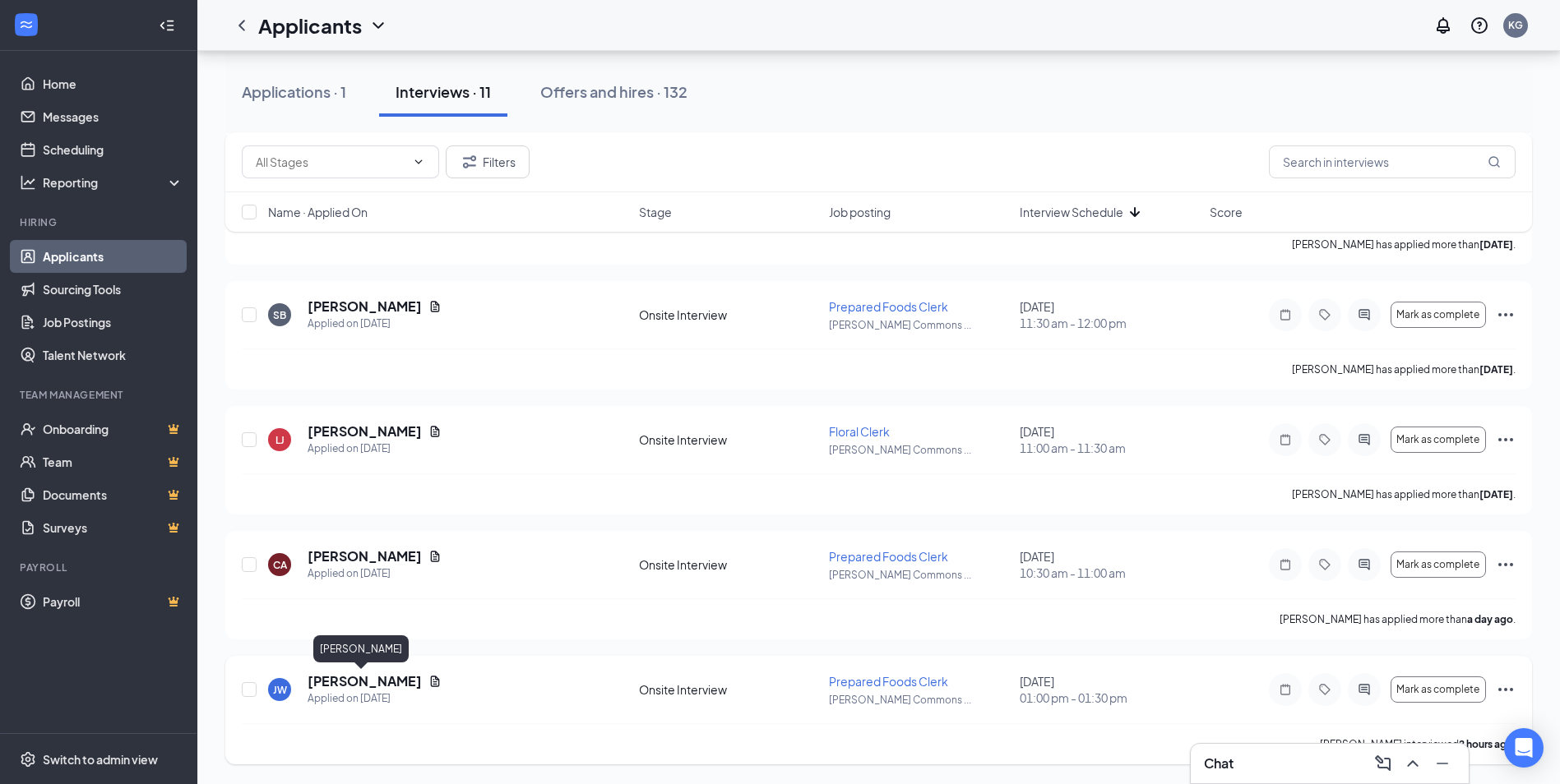
click at [351, 678] on h5 "Jamasha Willis" at bounding box center [364, 681] width 115 height 18
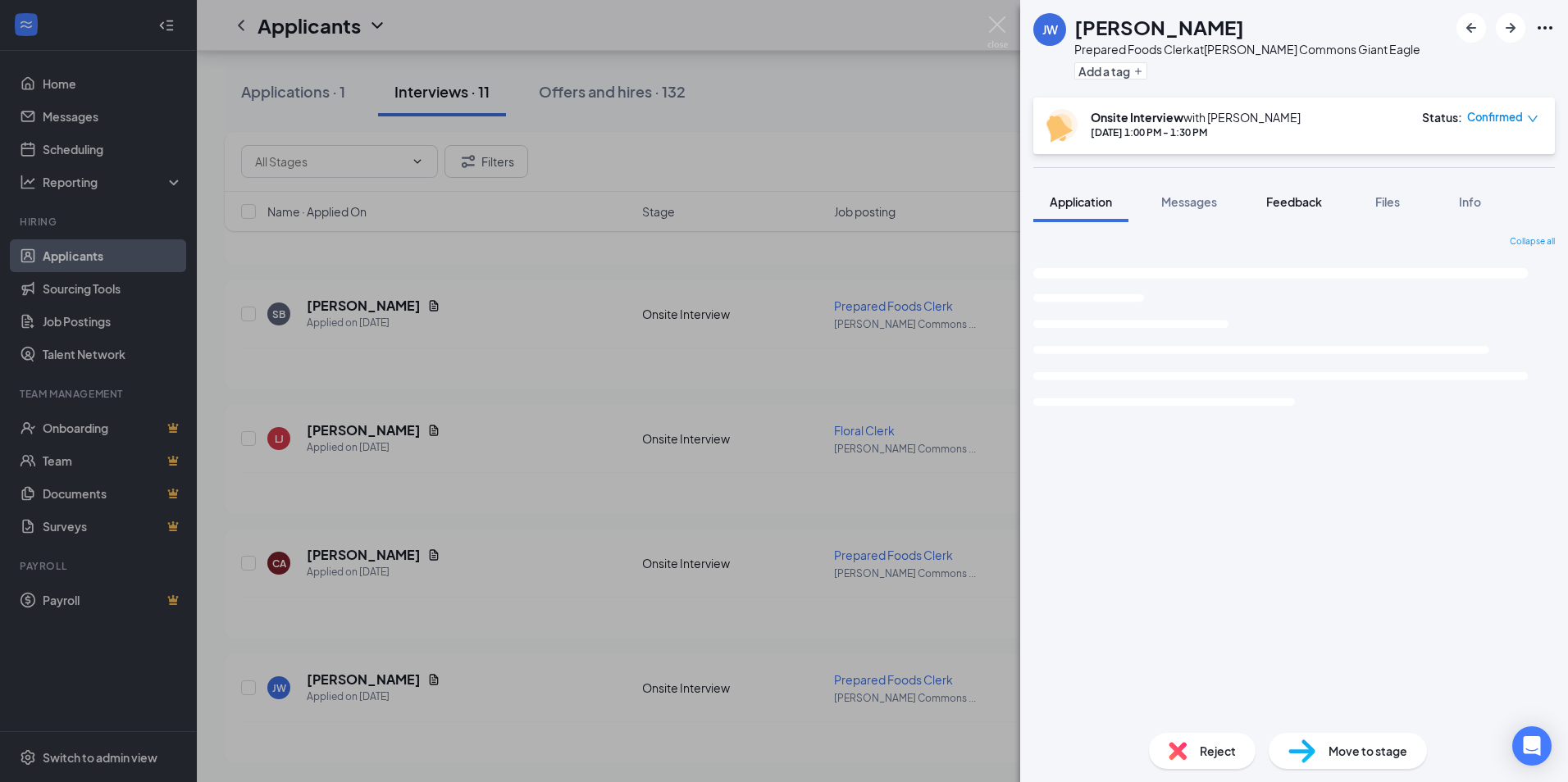
click at [1309, 199] on span "Feedback" at bounding box center [1294, 202] width 56 height 15
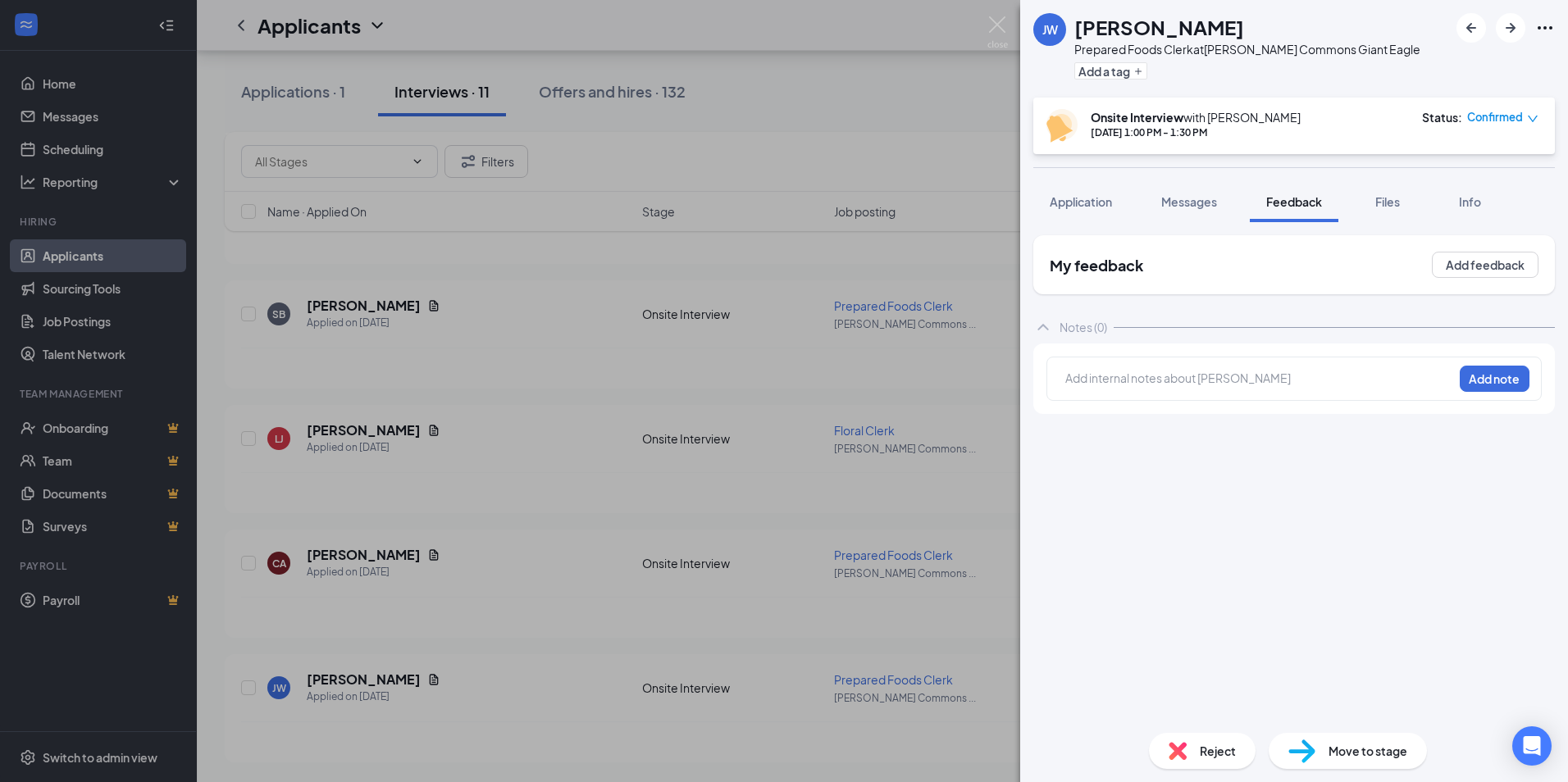
click at [1158, 389] on div at bounding box center [1259, 380] width 386 height 22
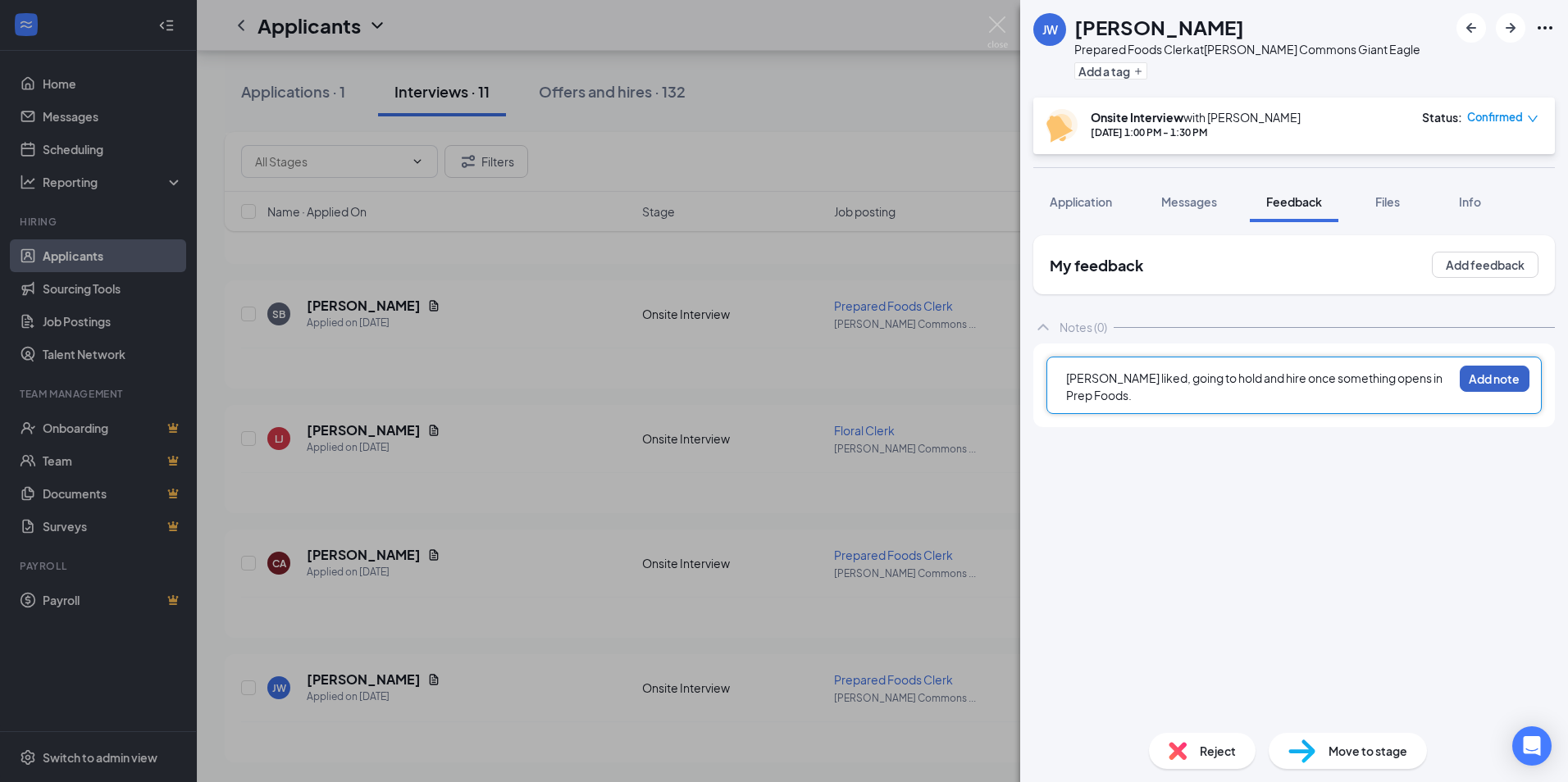
click at [1495, 367] on button "Add note" at bounding box center [1495, 379] width 69 height 26
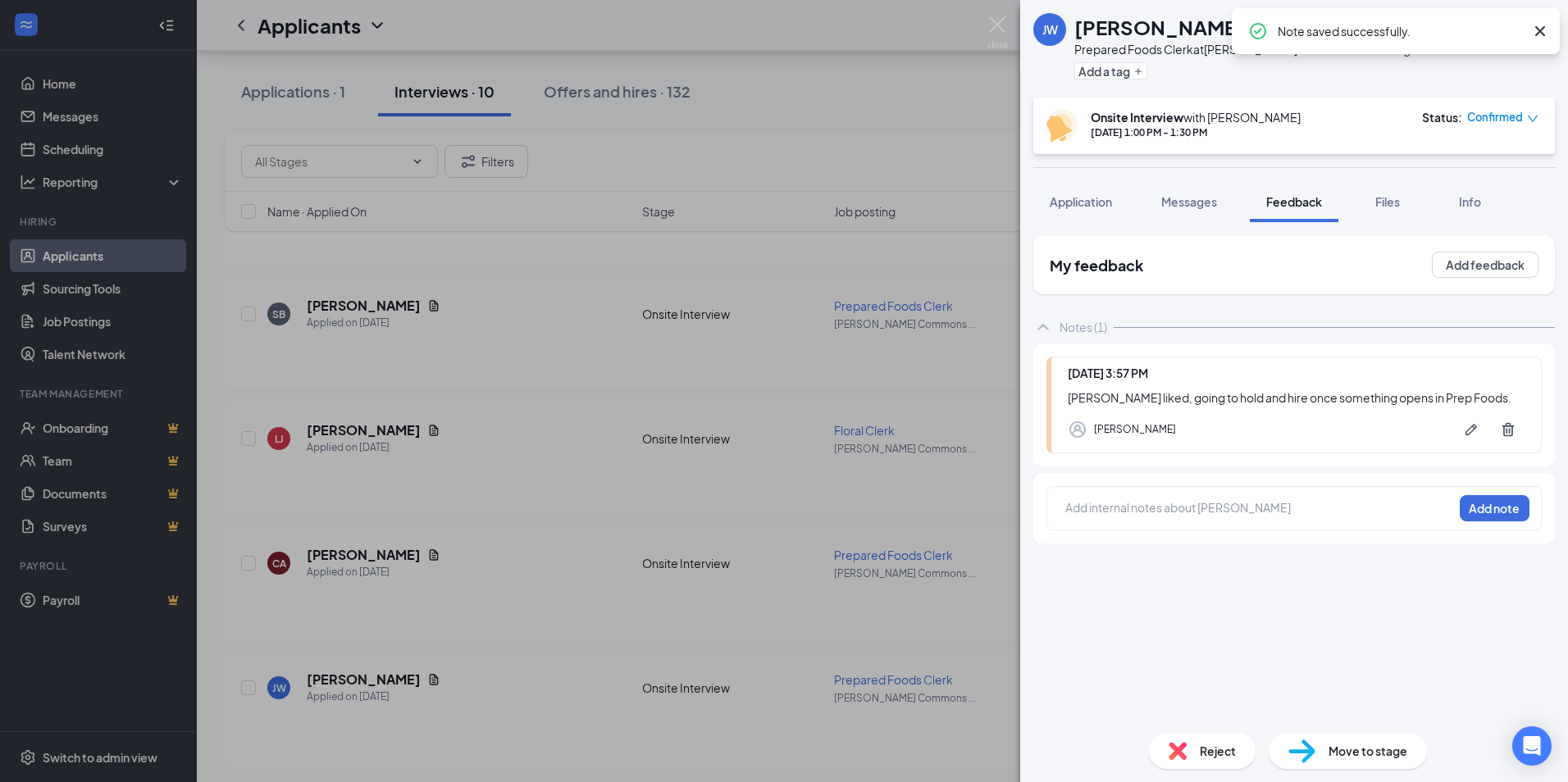
click at [1169, 762] on div "Reject" at bounding box center [1203, 751] width 107 height 37
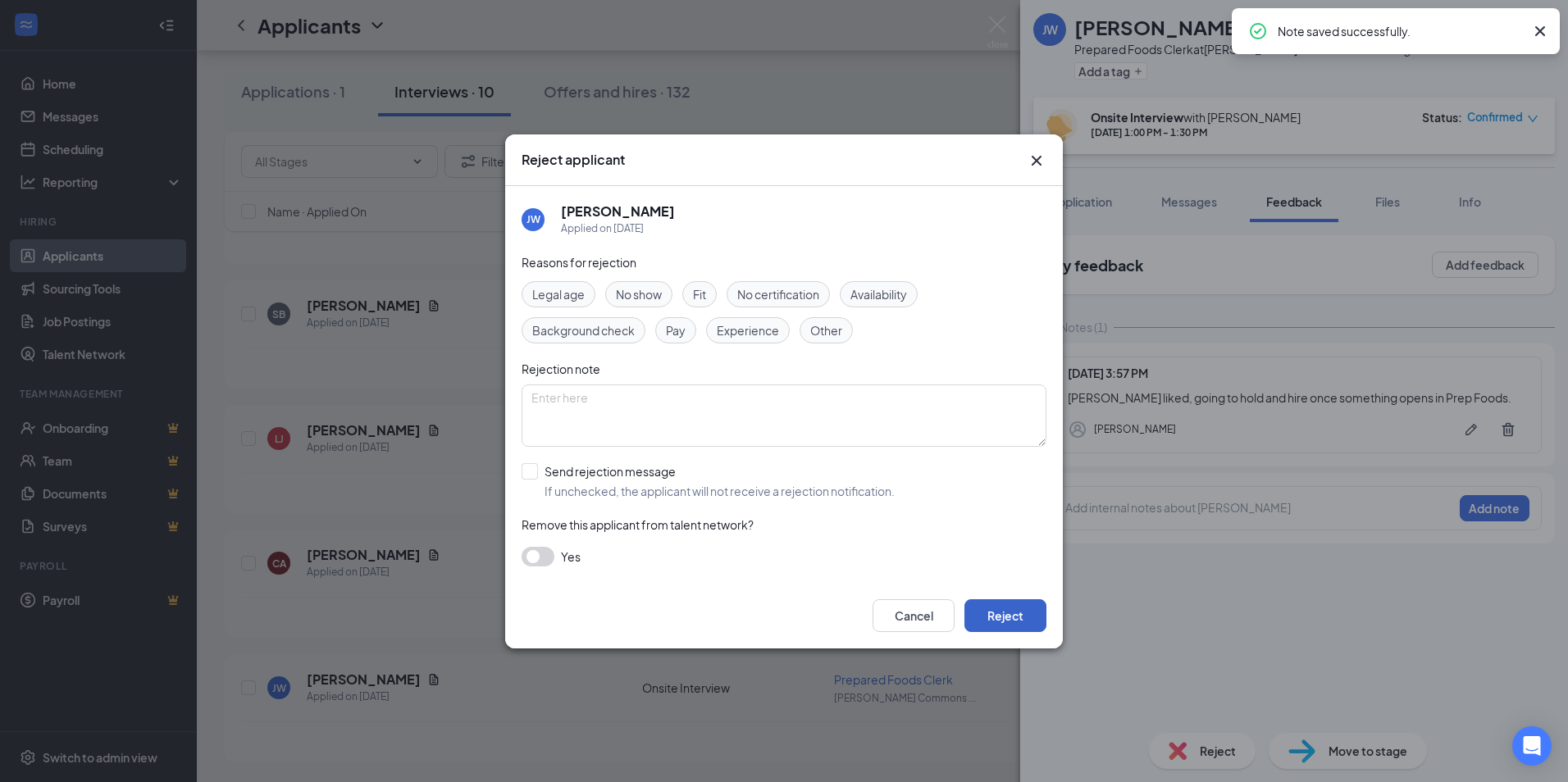
click at [1007, 612] on button "Reject" at bounding box center [1006, 615] width 82 height 33
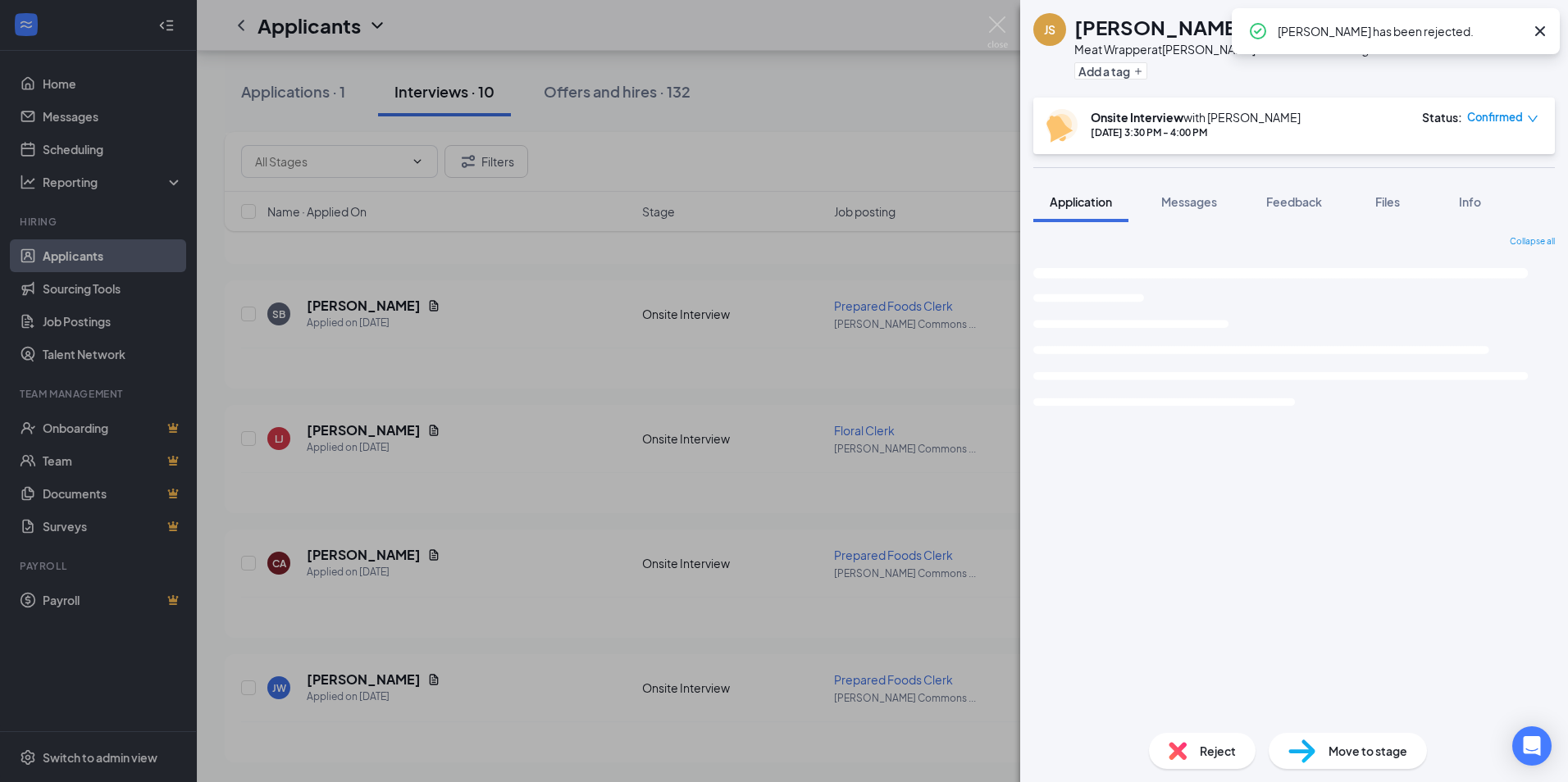
click at [898, 583] on div "JS JaNiya Simmons Meat Wrapper at Churchill Commons Giant Eagle Add a tag Onsit…" at bounding box center [784, 391] width 1568 height 782
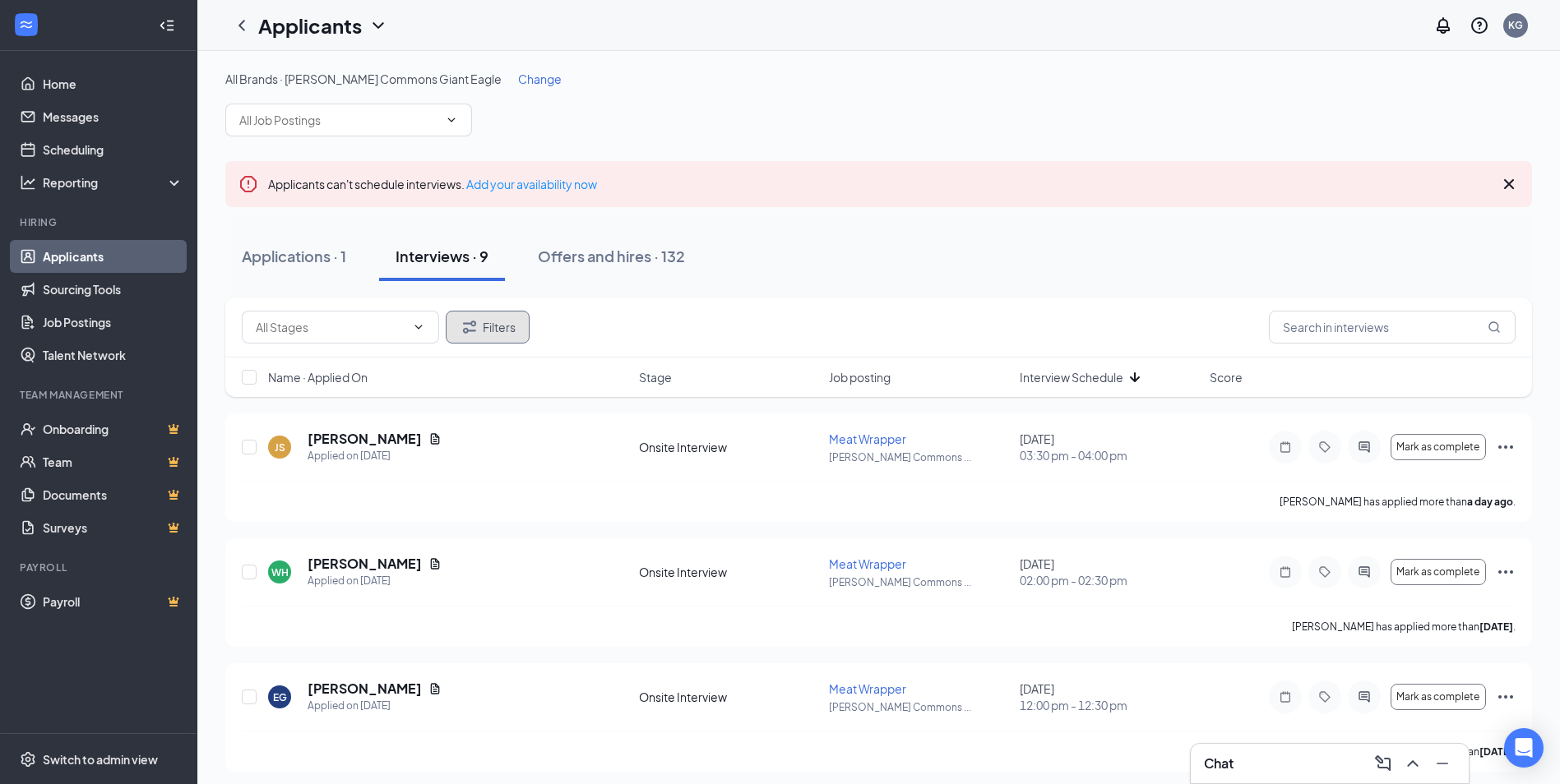
click at [473, 339] on button "Filters" at bounding box center [487, 327] width 84 height 33
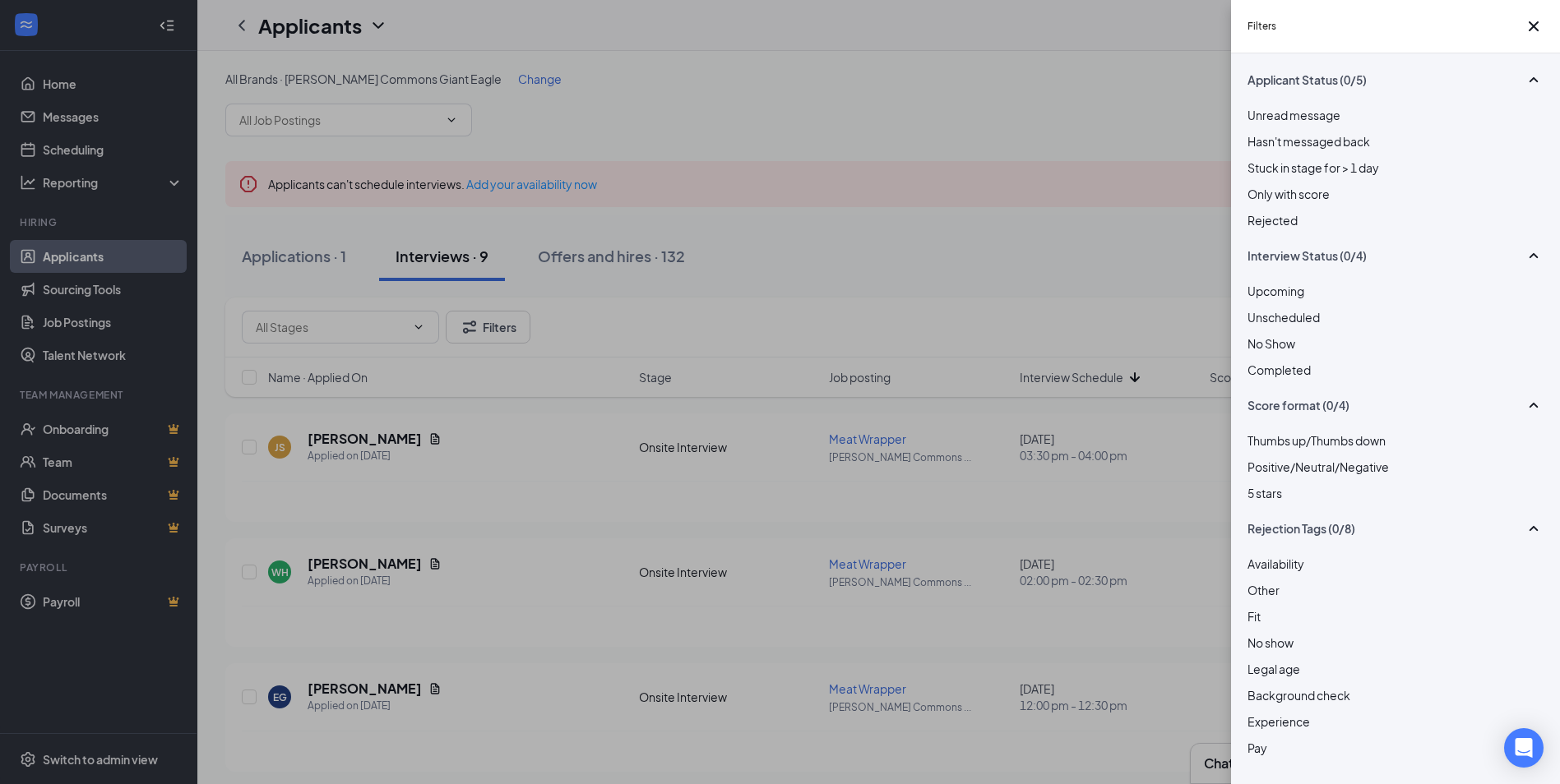
click at [1298, 228] on span "Rejected" at bounding box center [1272, 221] width 50 height 15
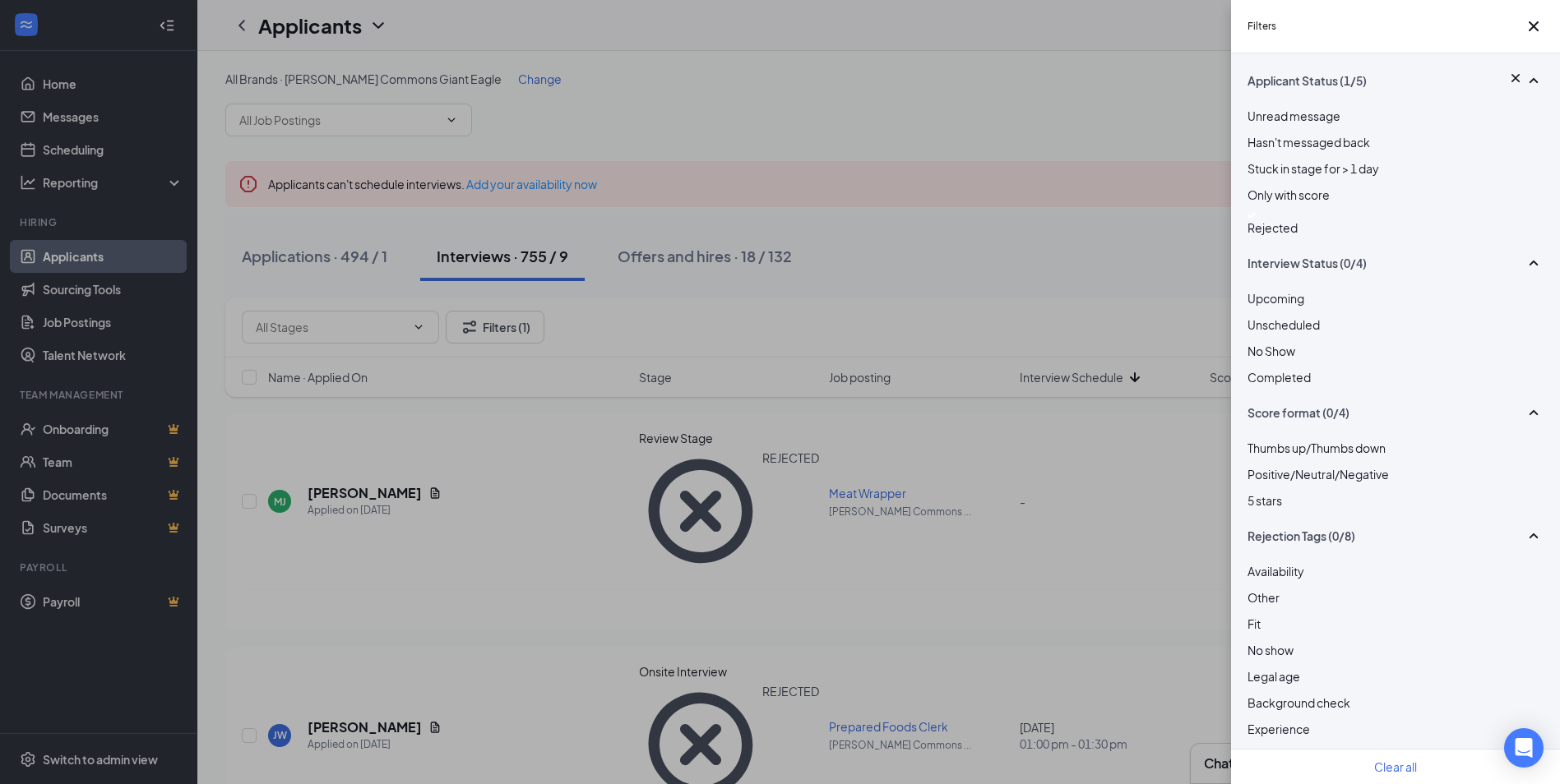
click at [1014, 237] on div "Filters Applicant Status (1/5) Unread message Hasn't messaged back Stuck in sta…" at bounding box center [780, 392] width 1560 height 784
click at [1529, 31] on icon "Cross" at bounding box center [1534, 26] width 10 height 10
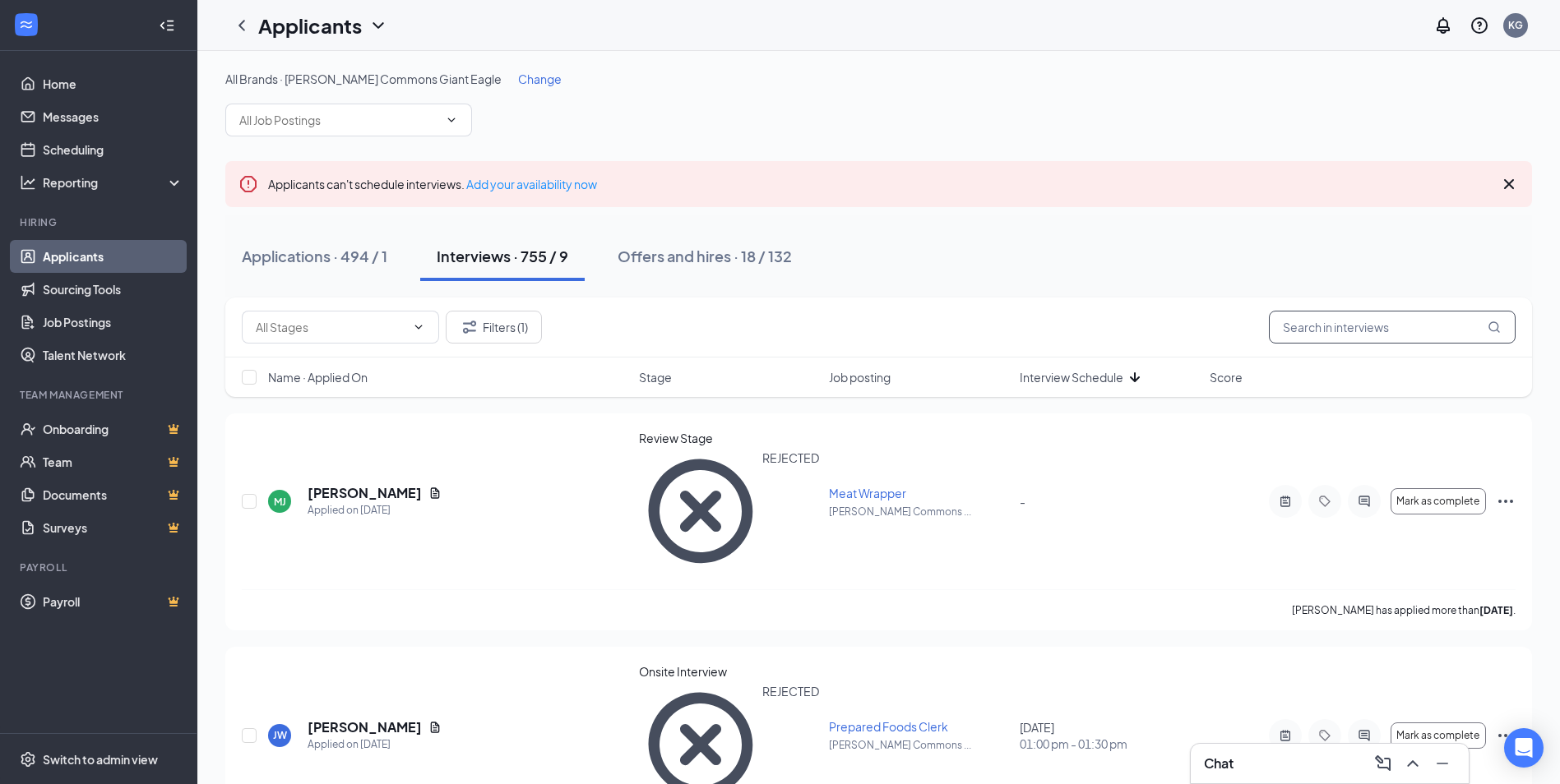
click at [1362, 330] on input "text" at bounding box center [1392, 327] width 247 height 33
type input "porch"
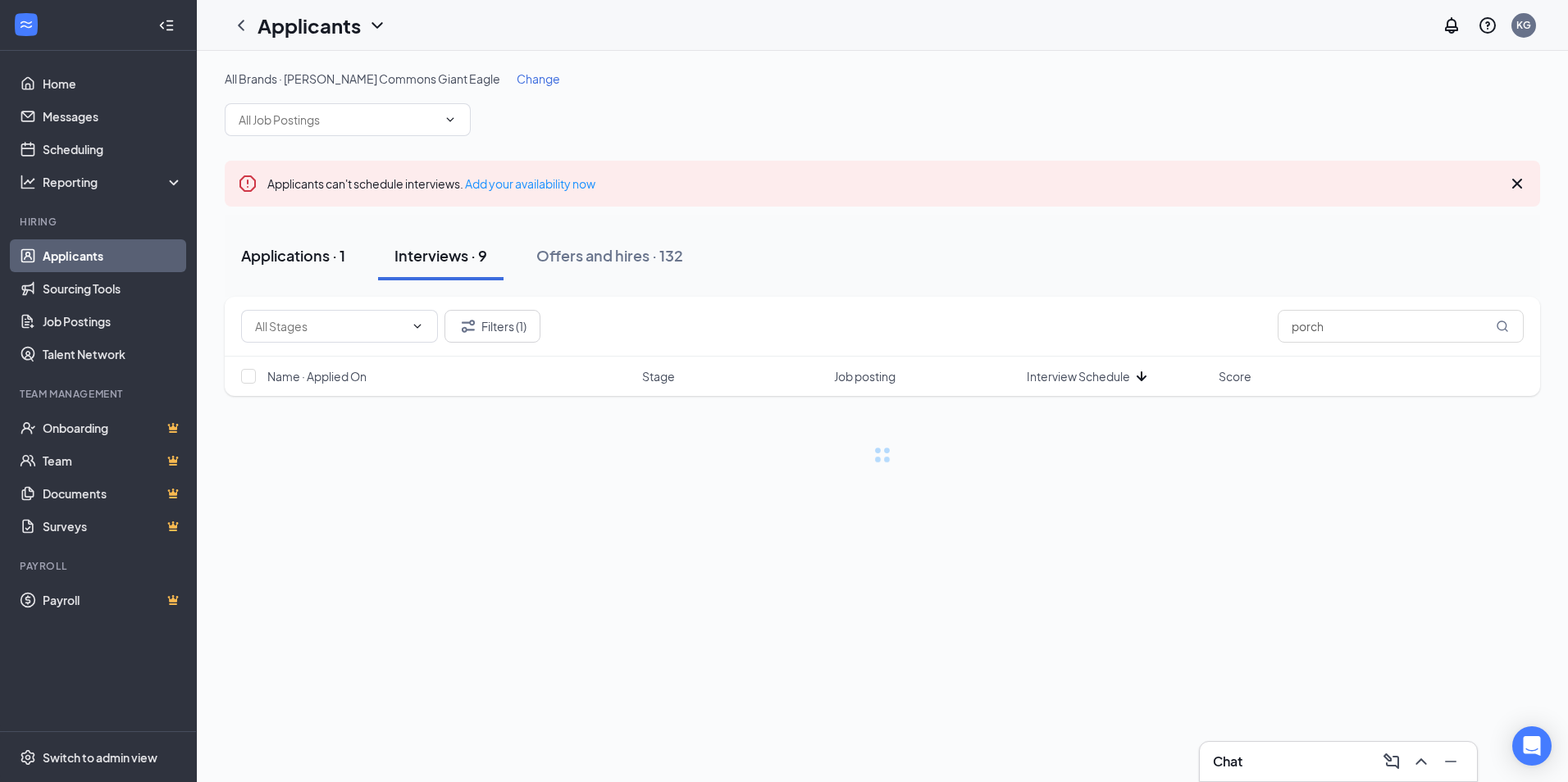
click at [307, 243] on button "Applications · 1" at bounding box center [293, 256] width 137 height 50
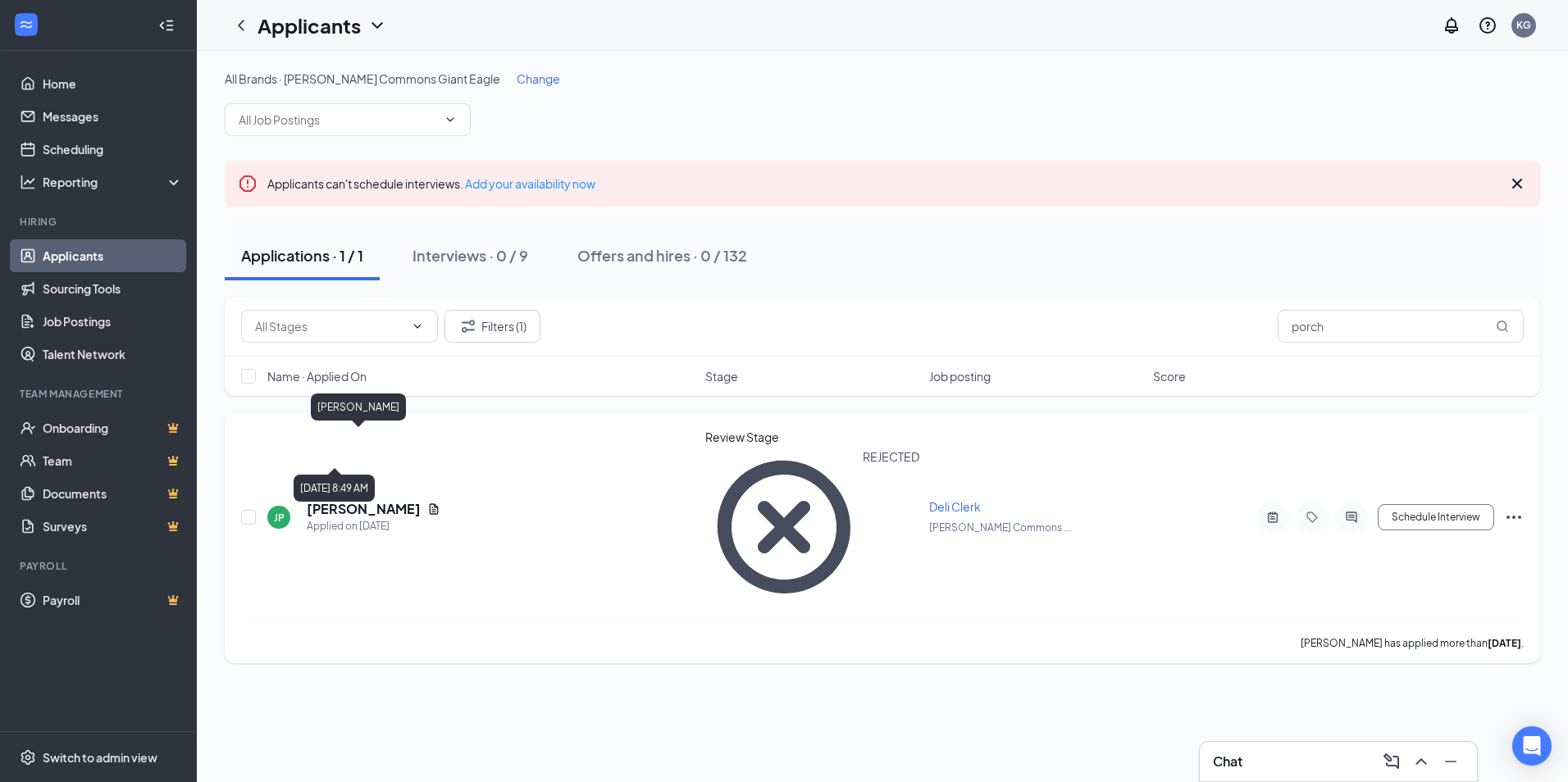
click at [371, 500] on h5 "Jackie Porch" at bounding box center [363, 509] width 114 height 18
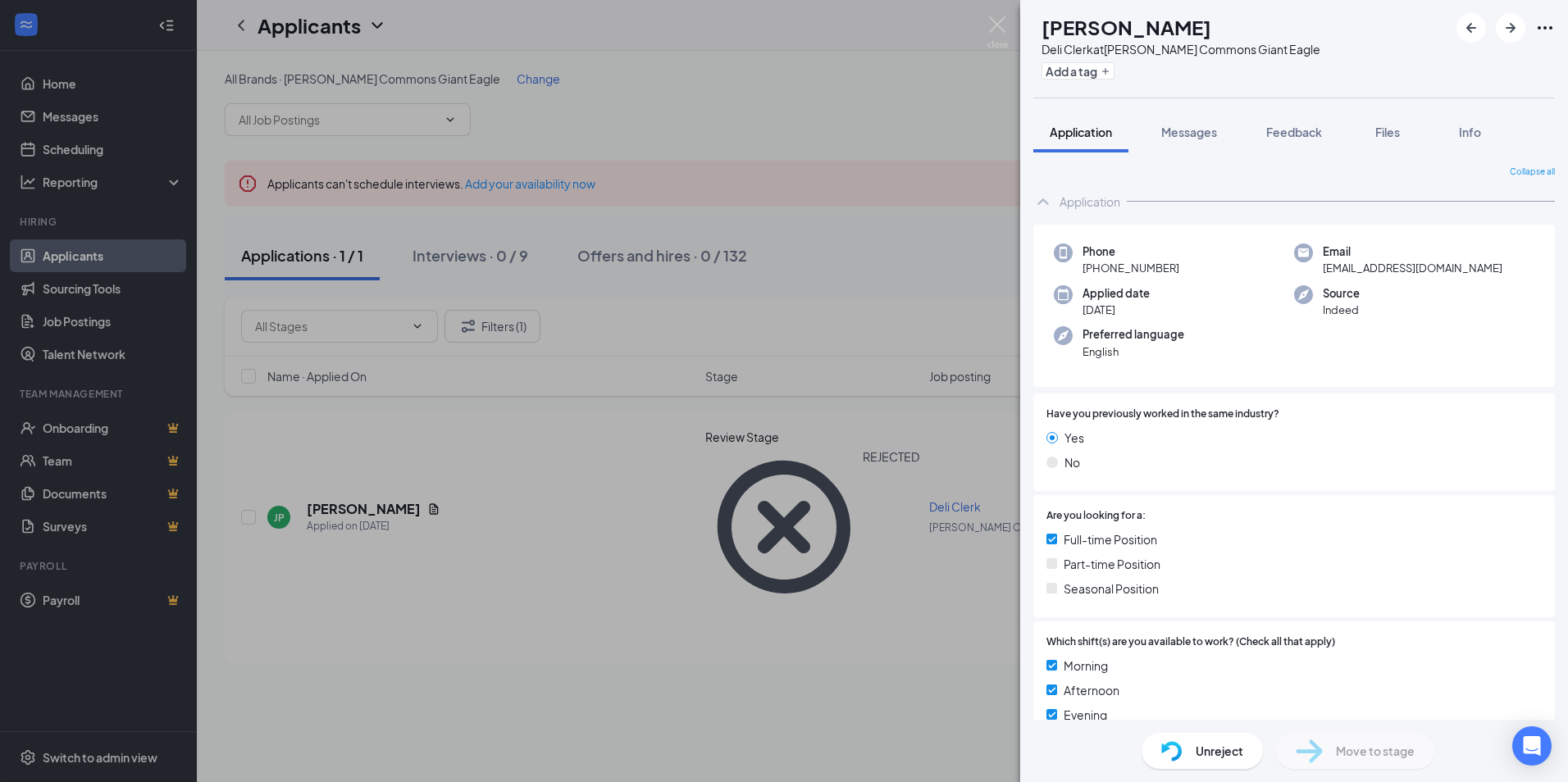
click at [1204, 740] on div "Unreject" at bounding box center [1203, 751] width 122 height 37
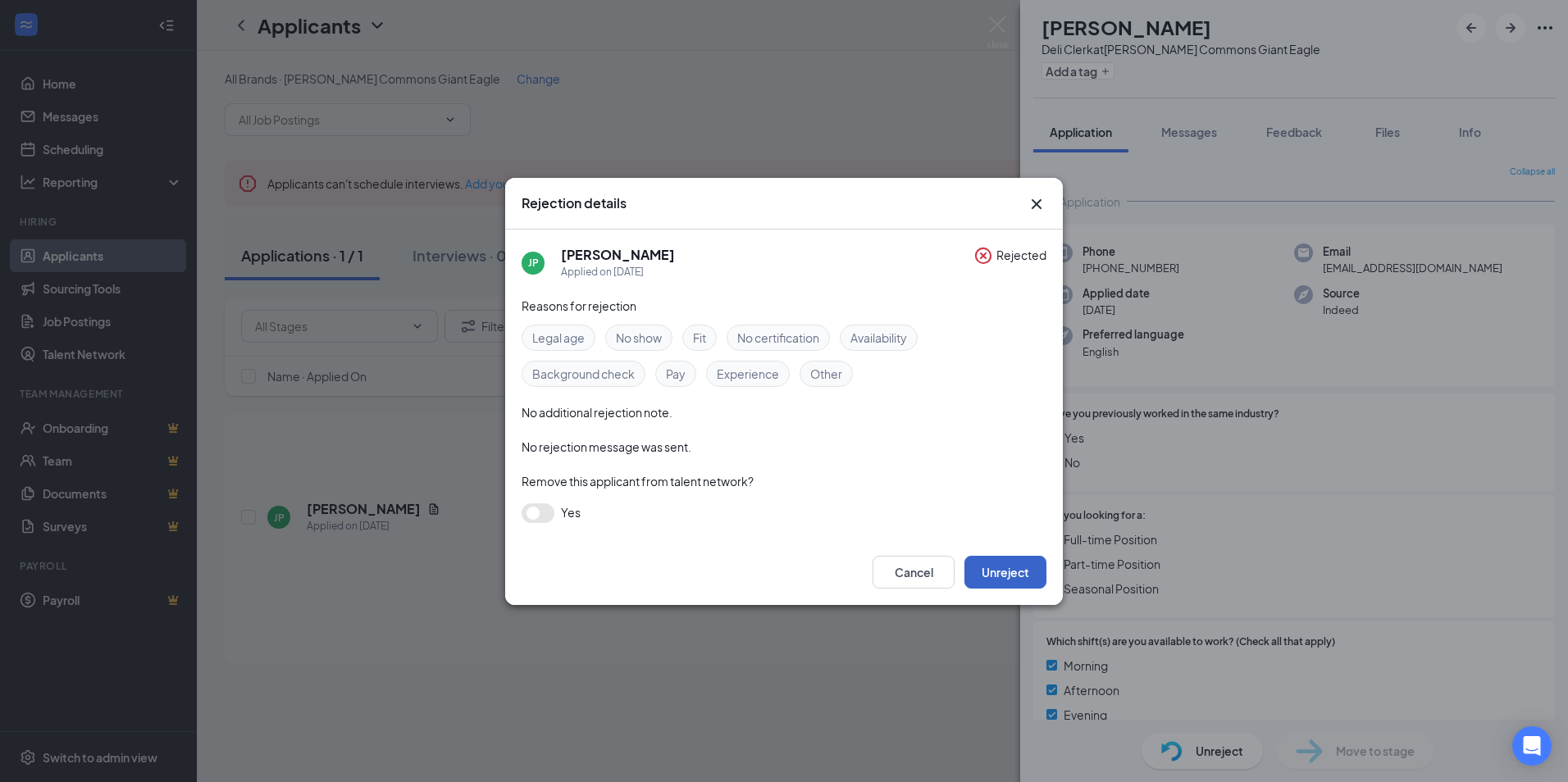
click at [1018, 568] on button "Unreject" at bounding box center [1006, 572] width 82 height 33
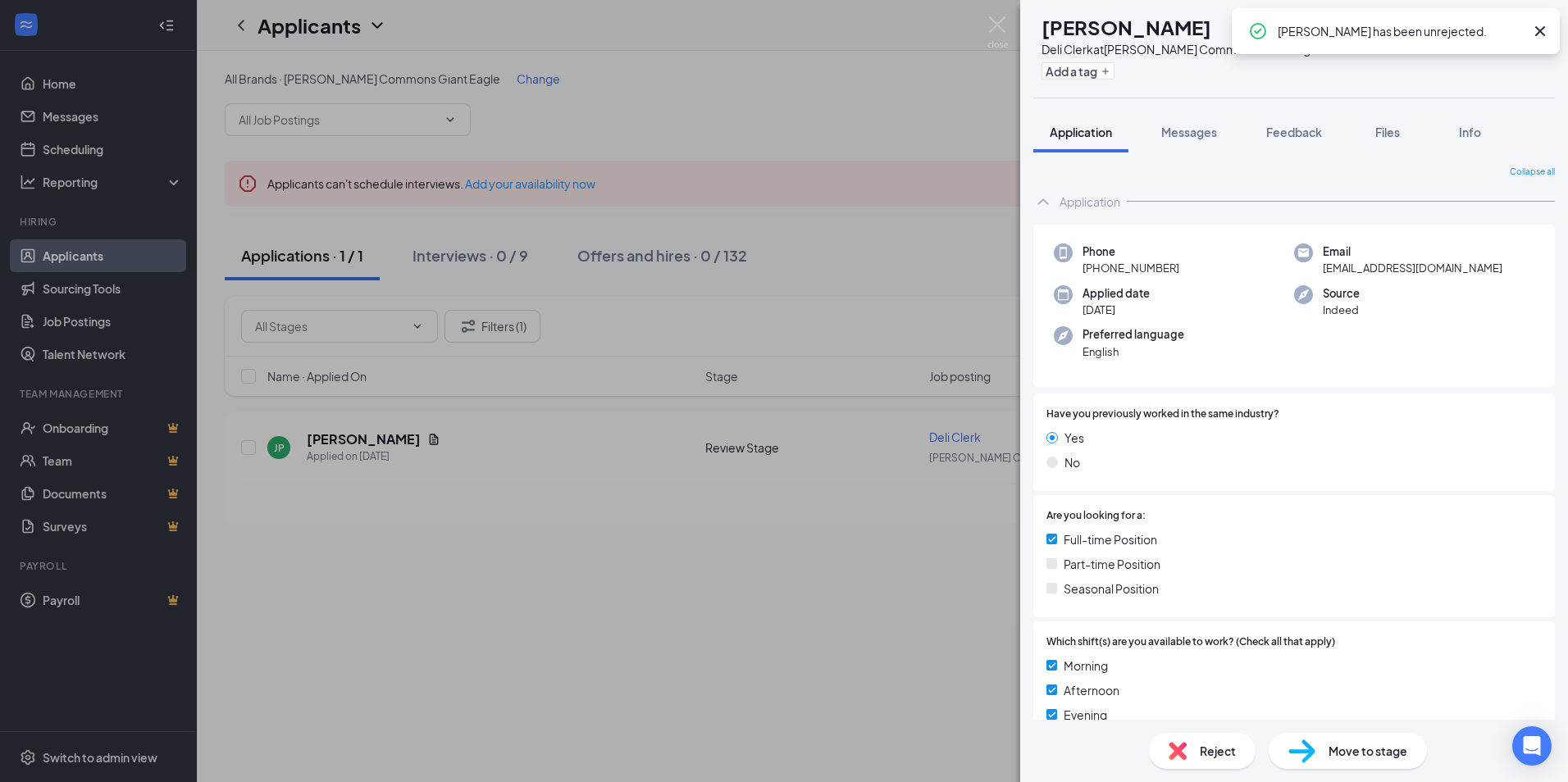
drag, startPoint x: 928, startPoint y: 616, endPoint x: 941, endPoint y: 616, distance: 13.0
click at [932, 616] on div "JP Jackie Porch Deli Clerk at Churchill Commons Giant Eagle Add a tag Applicati…" at bounding box center [784, 391] width 1568 height 782
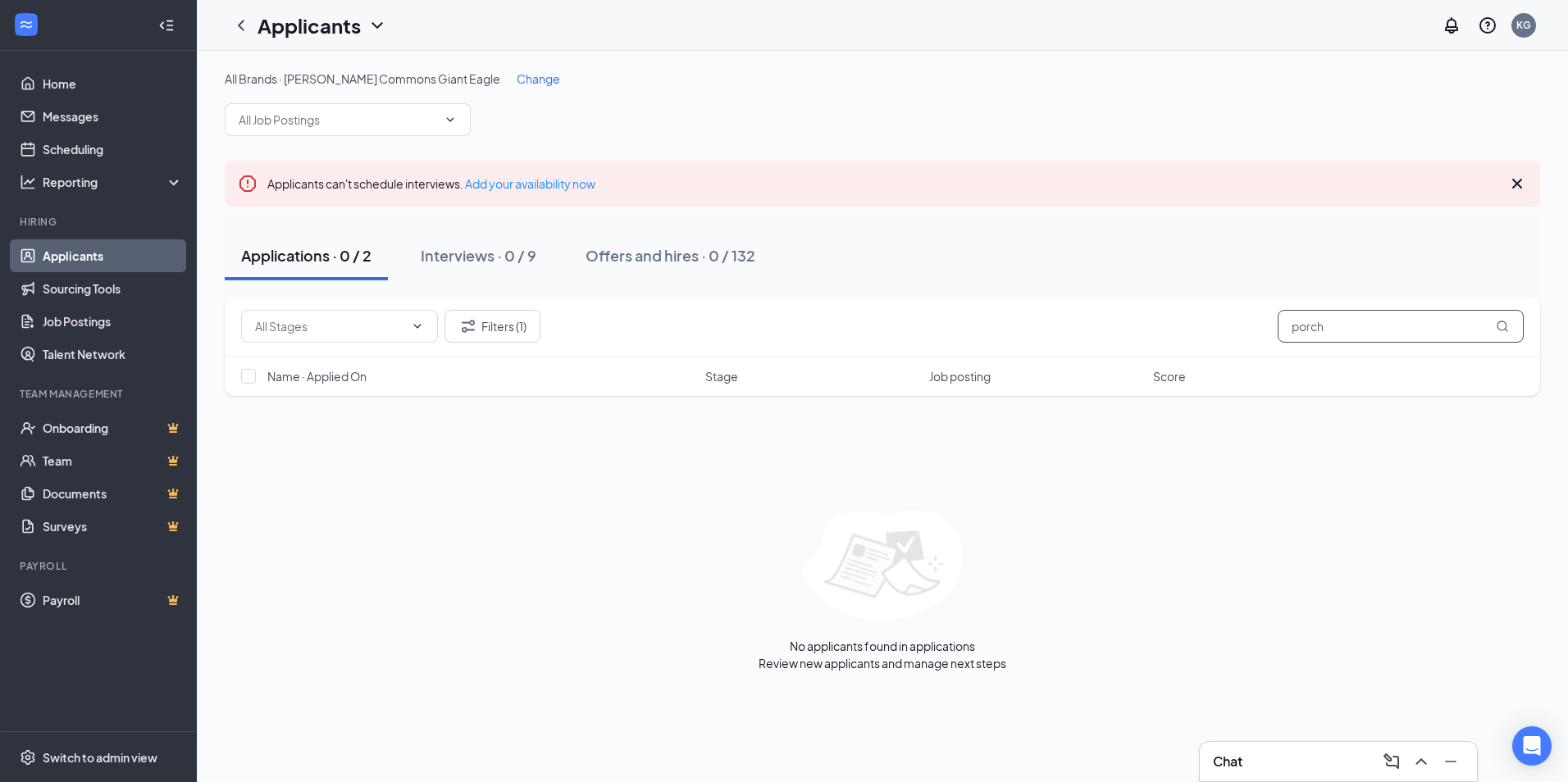
click at [1335, 334] on input "porch" at bounding box center [1400, 326] width 246 height 33
click at [525, 329] on button "Filters (1)" at bounding box center [493, 326] width 96 height 33
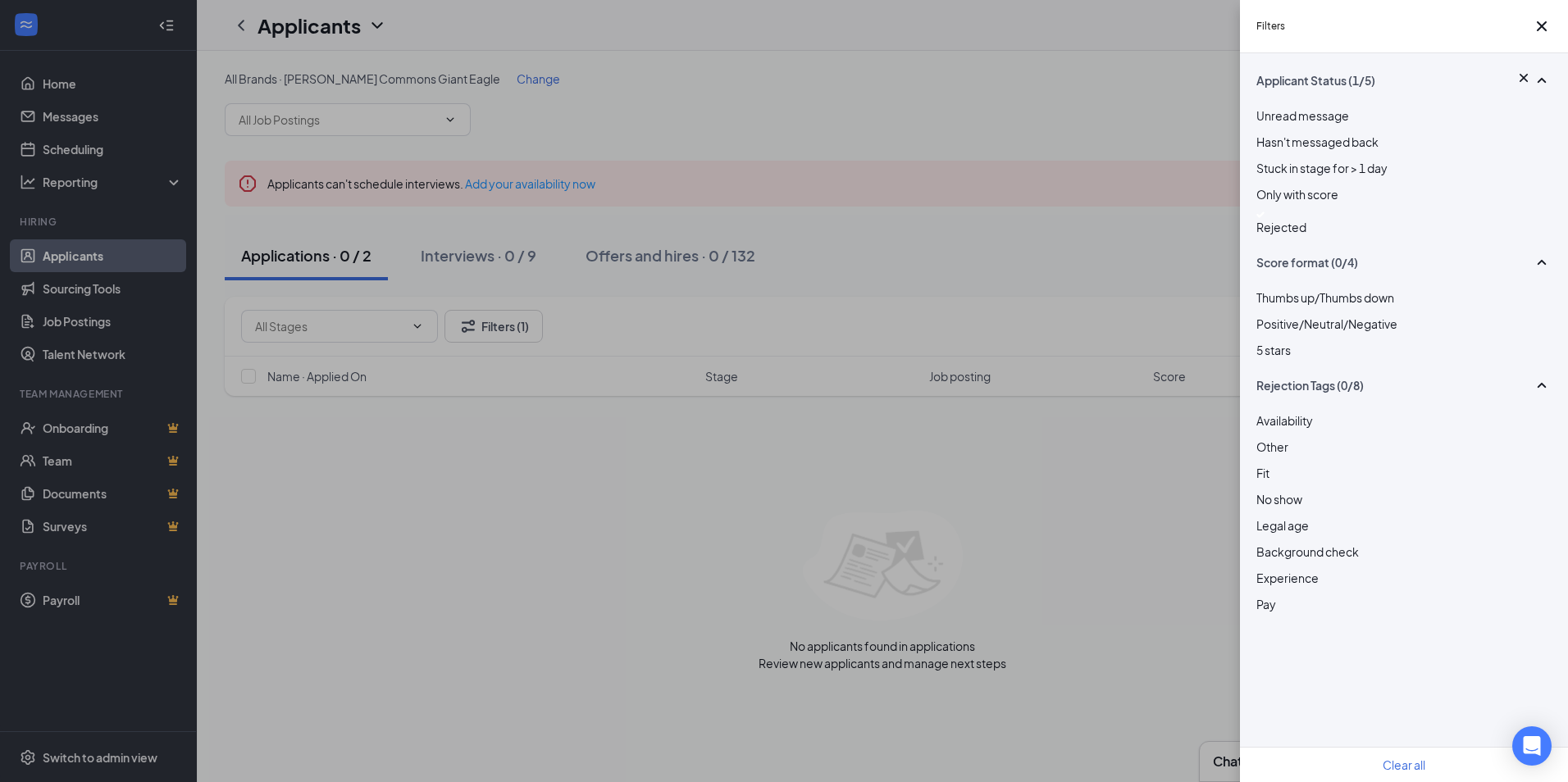
click at [1265, 218] on img at bounding box center [1261, 214] width 8 height 7
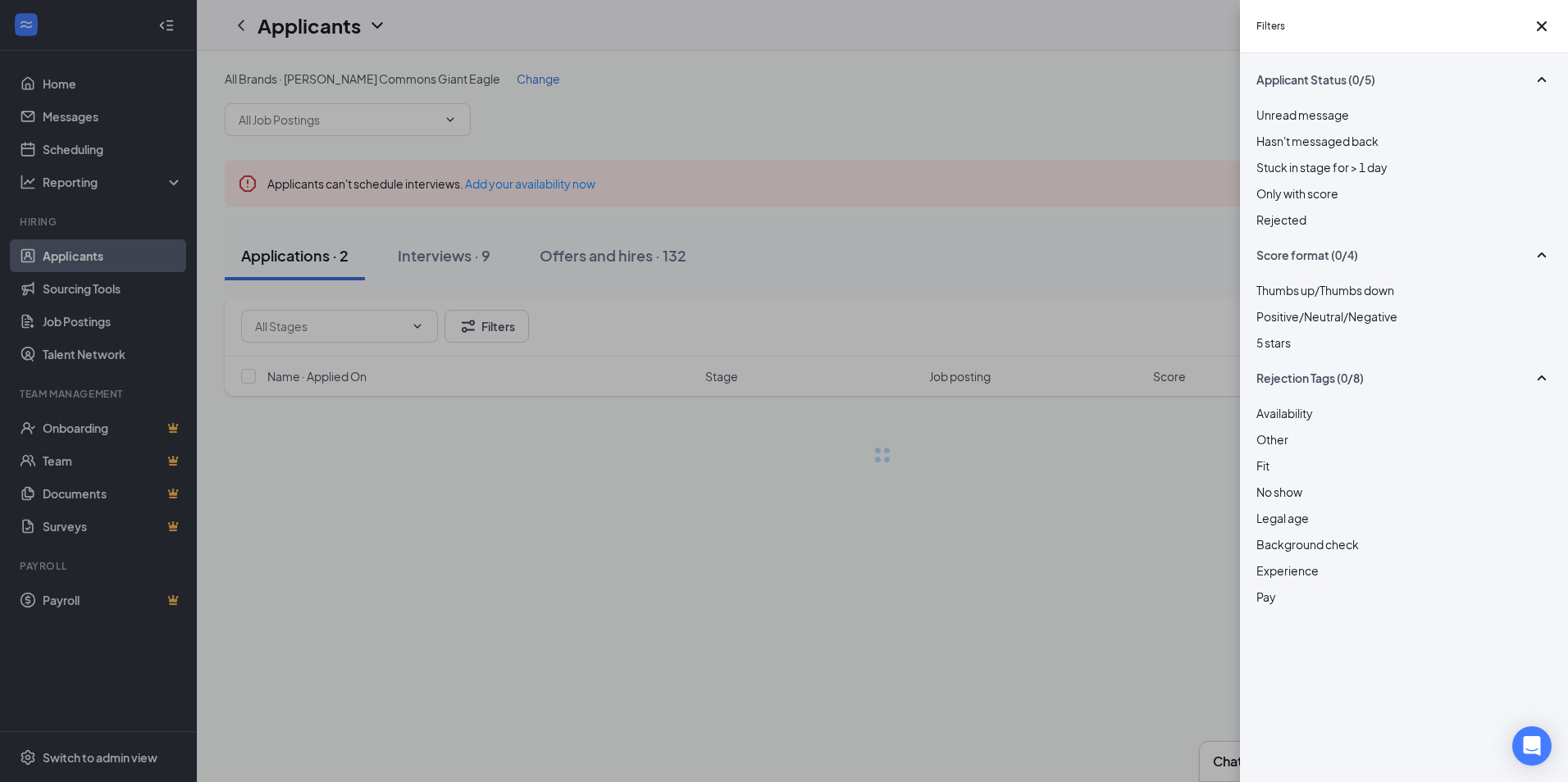
click at [1109, 243] on div "Filters Applicant Status (0/5) Unread message Hasn't messaged back Stuck in sta…" at bounding box center [784, 391] width 1568 height 782
click at [1079, 231] on div "Filters Applicant Status (0/5) Unread message Hasn't messaged back Stuck in sta…" at bounding box center [784, 391] width 1568 height 782
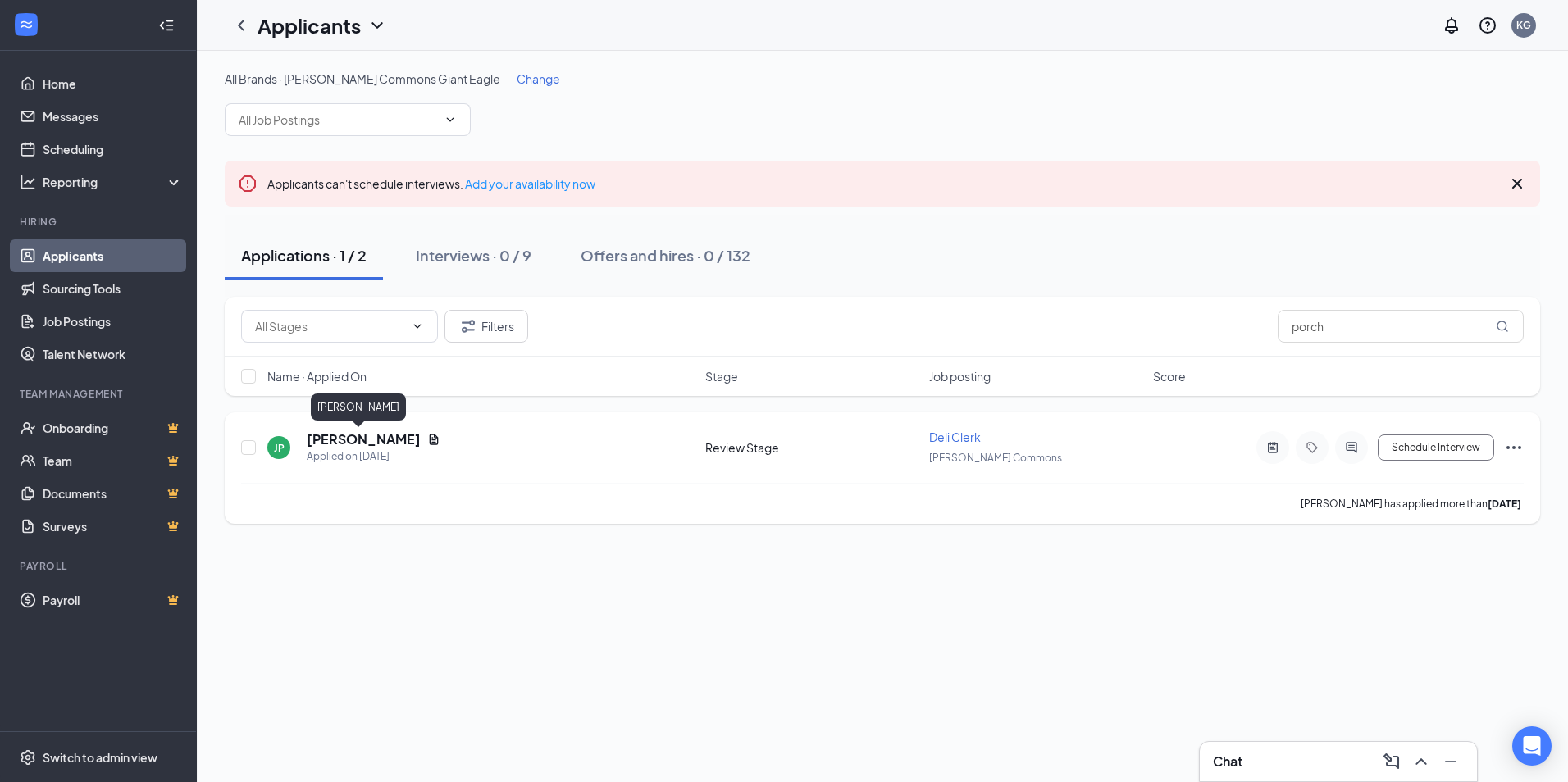
click at [362, 437] on h5 "Jackie Porch" at bounding box center [363, 439] width 114 height 18
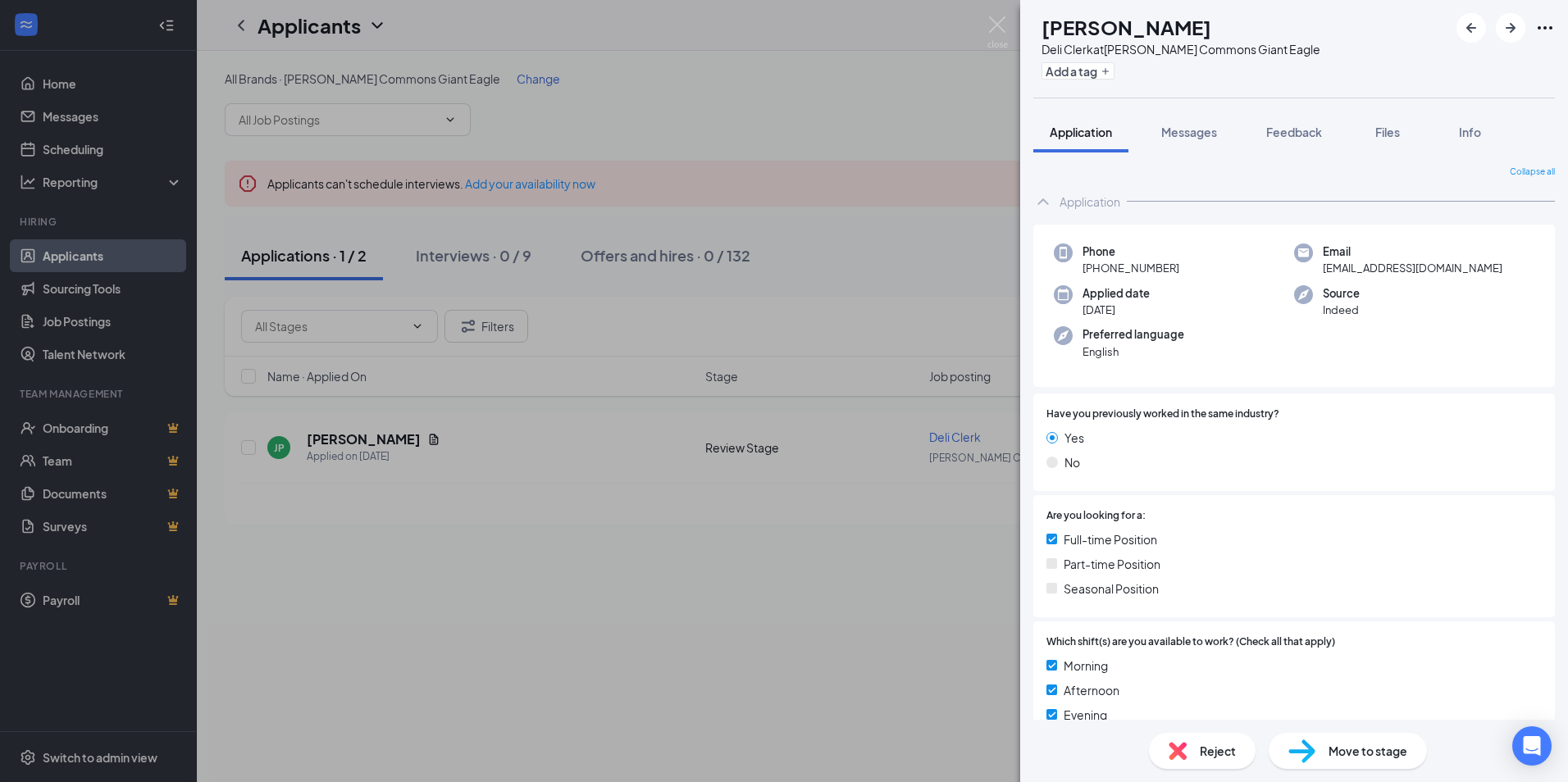
click at [1365, 755] on span "Move to stage" at bounding box center [1368, 750] width 79 height 18
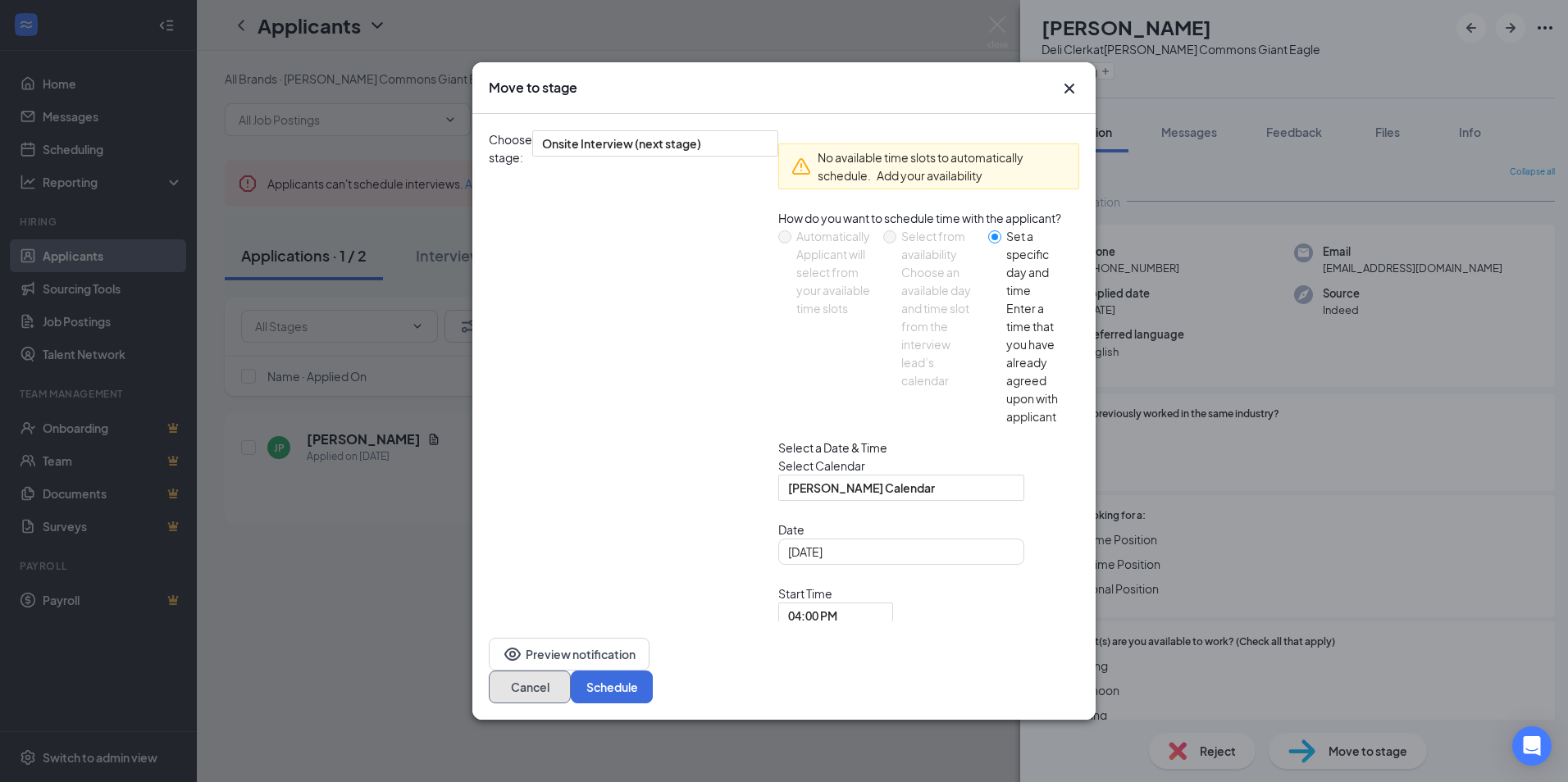
click at [570, 671] on button "Cancel" at bounding box center [530, 686] width 82 height 33
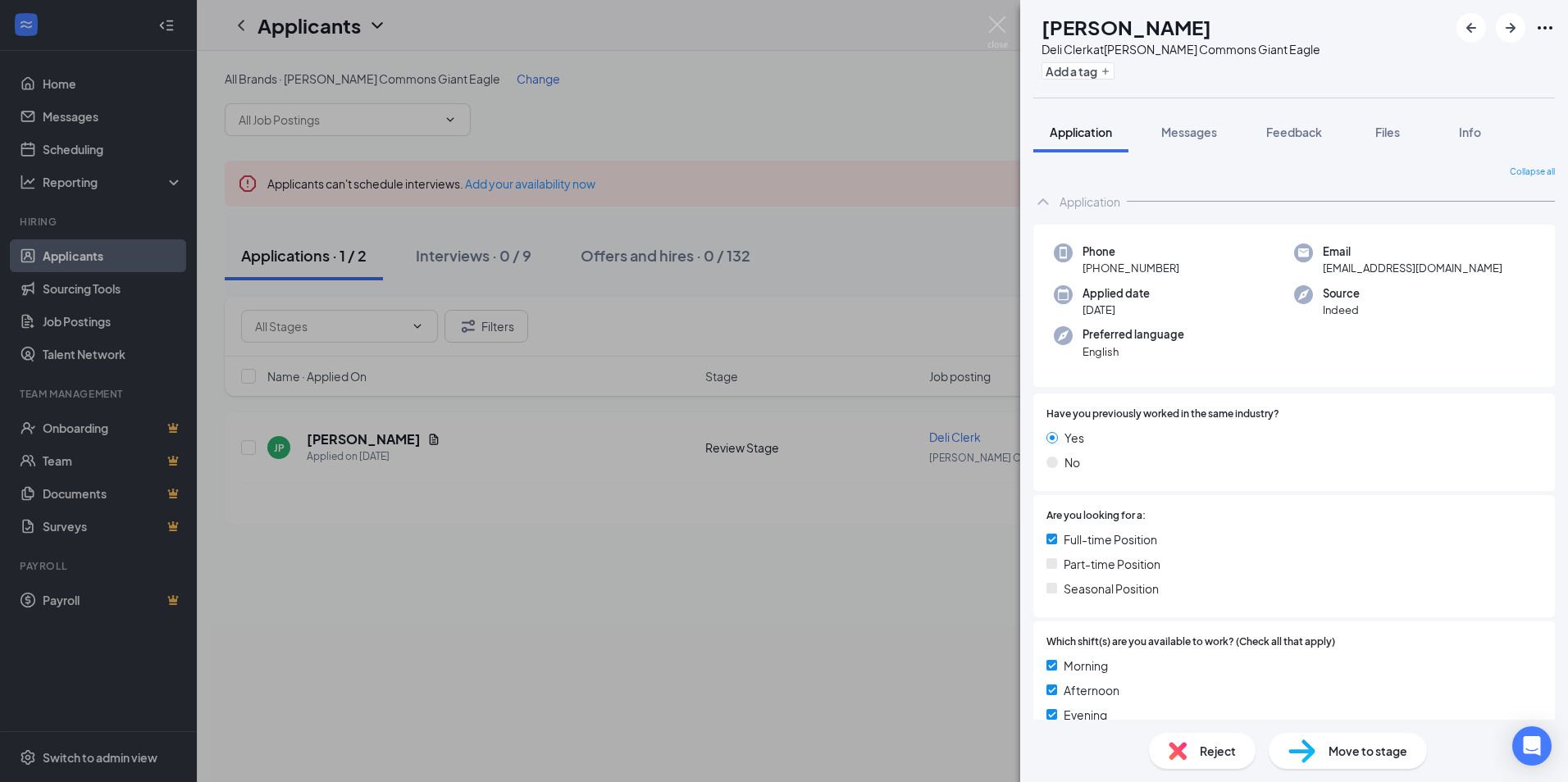
click at [939, 643] on div "JP Jackie Porch Deli Clerk at Churchill Commons Giant Eagle Add a tag Applicati…" at bounding box center [784, 391] width 1568 height 782
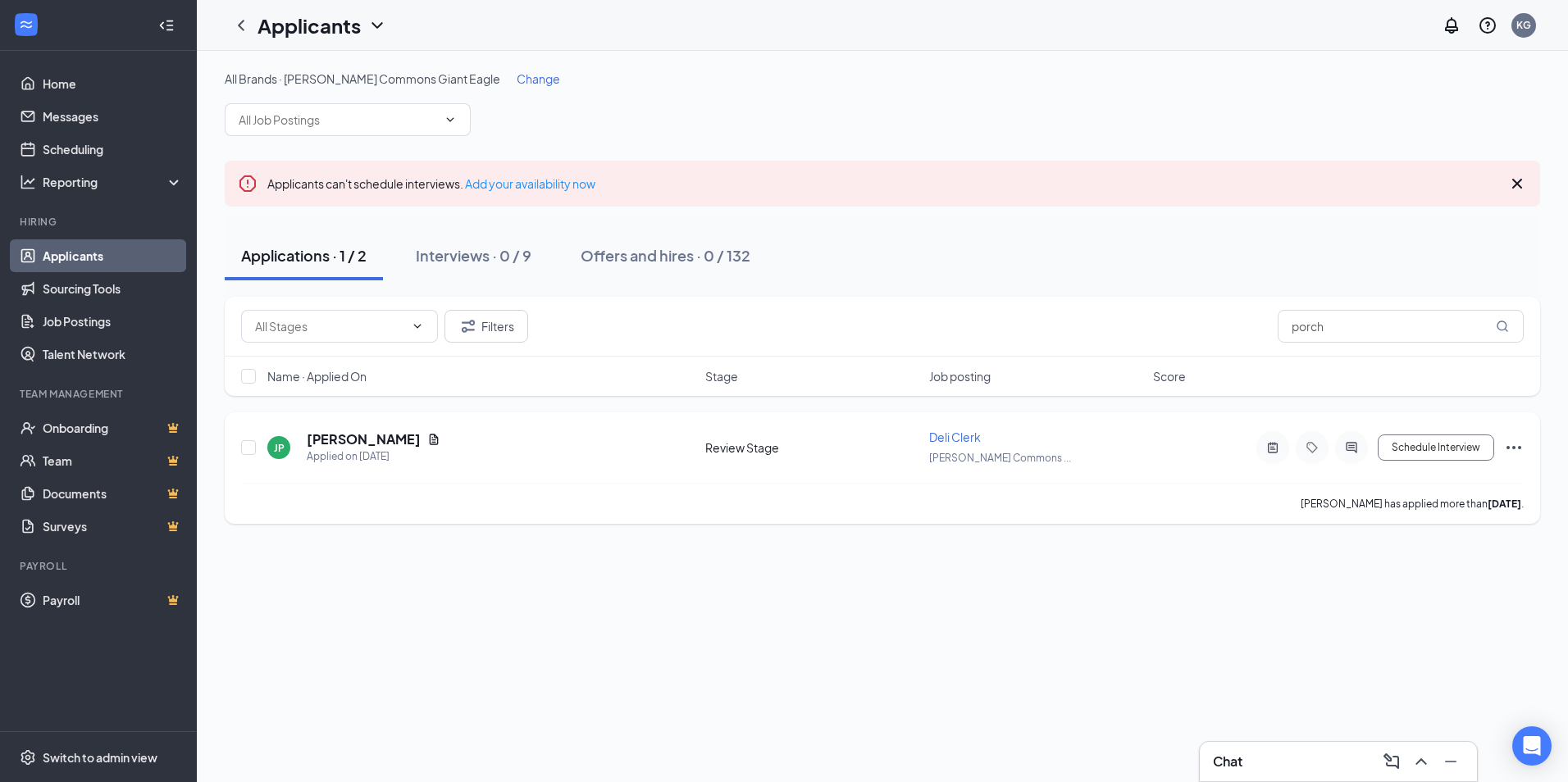
click at [1519, 447] on icon "Ellipses" at bounding box center [1515, 448] width 15 height 4
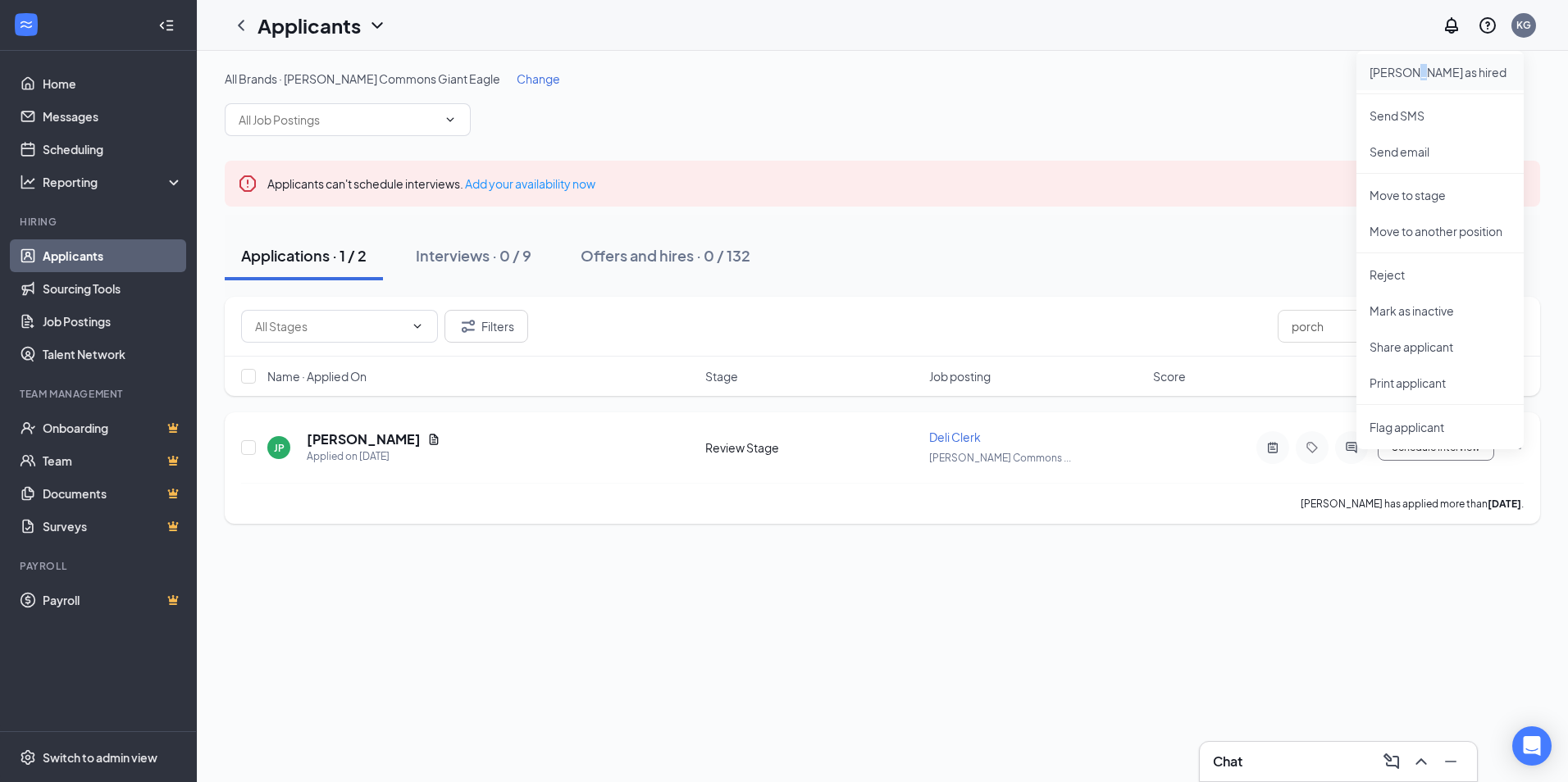
click at [1412, 68] on p "Mark as hired" at bounding box center [1440, 72] width 141 height 17
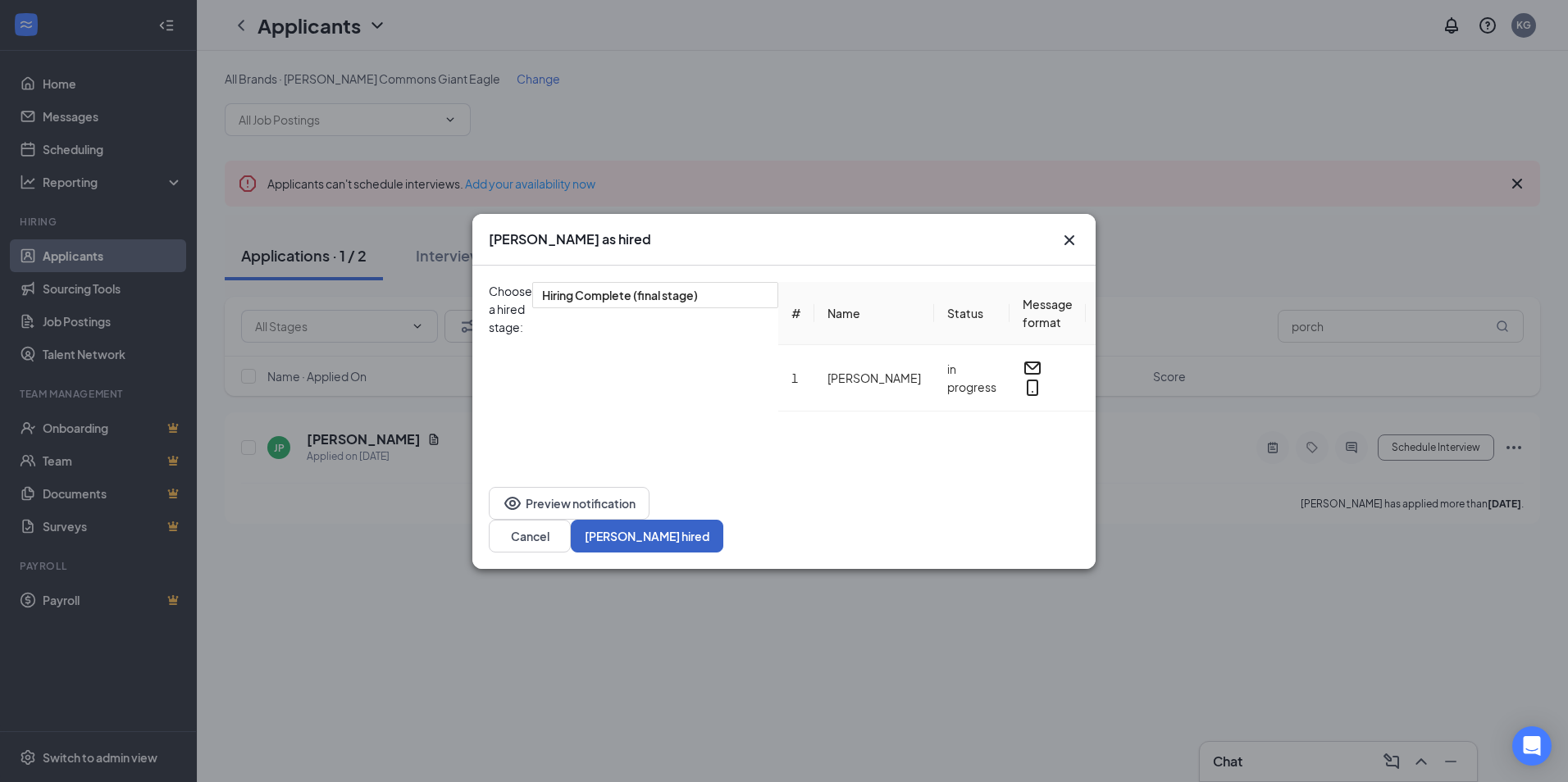
click at [723, 553] on button "Mark hired" at bounding box center [646, 536] width 153 height 33
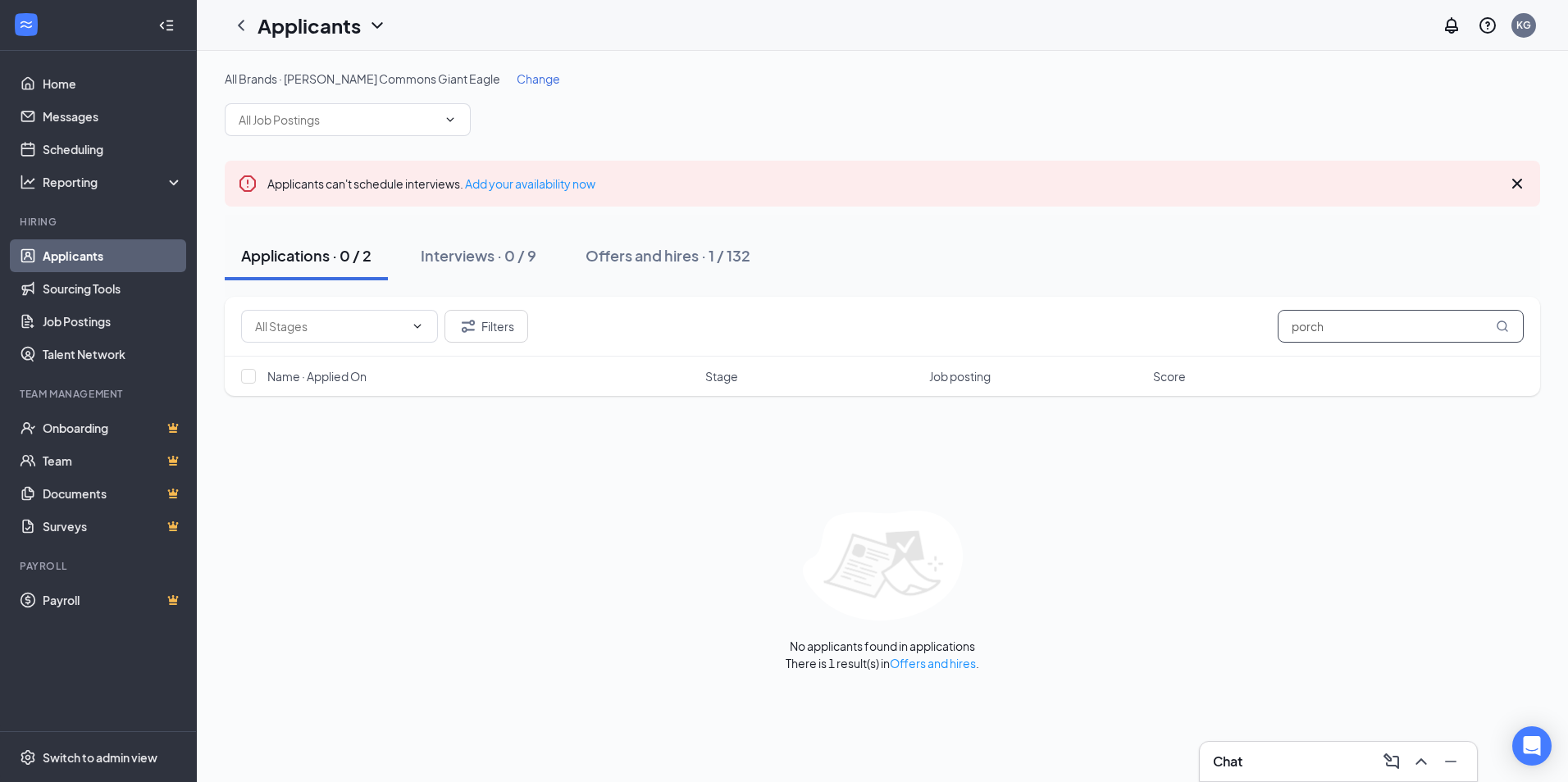
drag, startPoint x: 1441, startPoint y: 325, endPoint x: 828, endPoint y: 252, distance: 617.3
click at [837, 252] on div "All Brands · Churchill Commons Giant Eagle Change Applicants can't schedule int…" at bounding box center [882, 371] width 1316 height 601
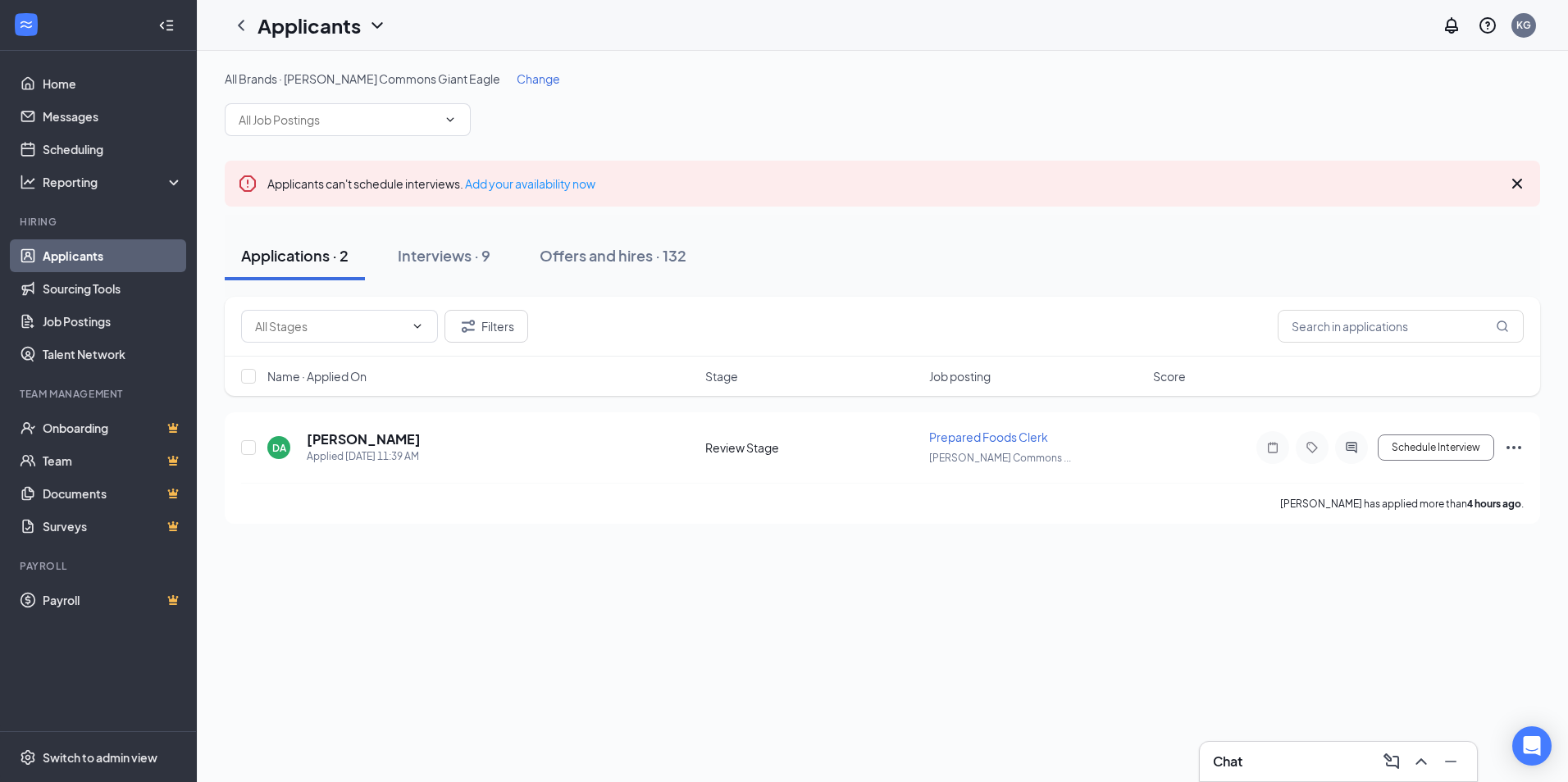
click at [837, 254] on div "Applications · 2 Interviews · 9 Offers and hires · 132" at bounding box center [882, 256] width 1316 height 50
click at [460, 266] on button "Interviews · 9" at bounding box center [441, 256] width 126 height 50
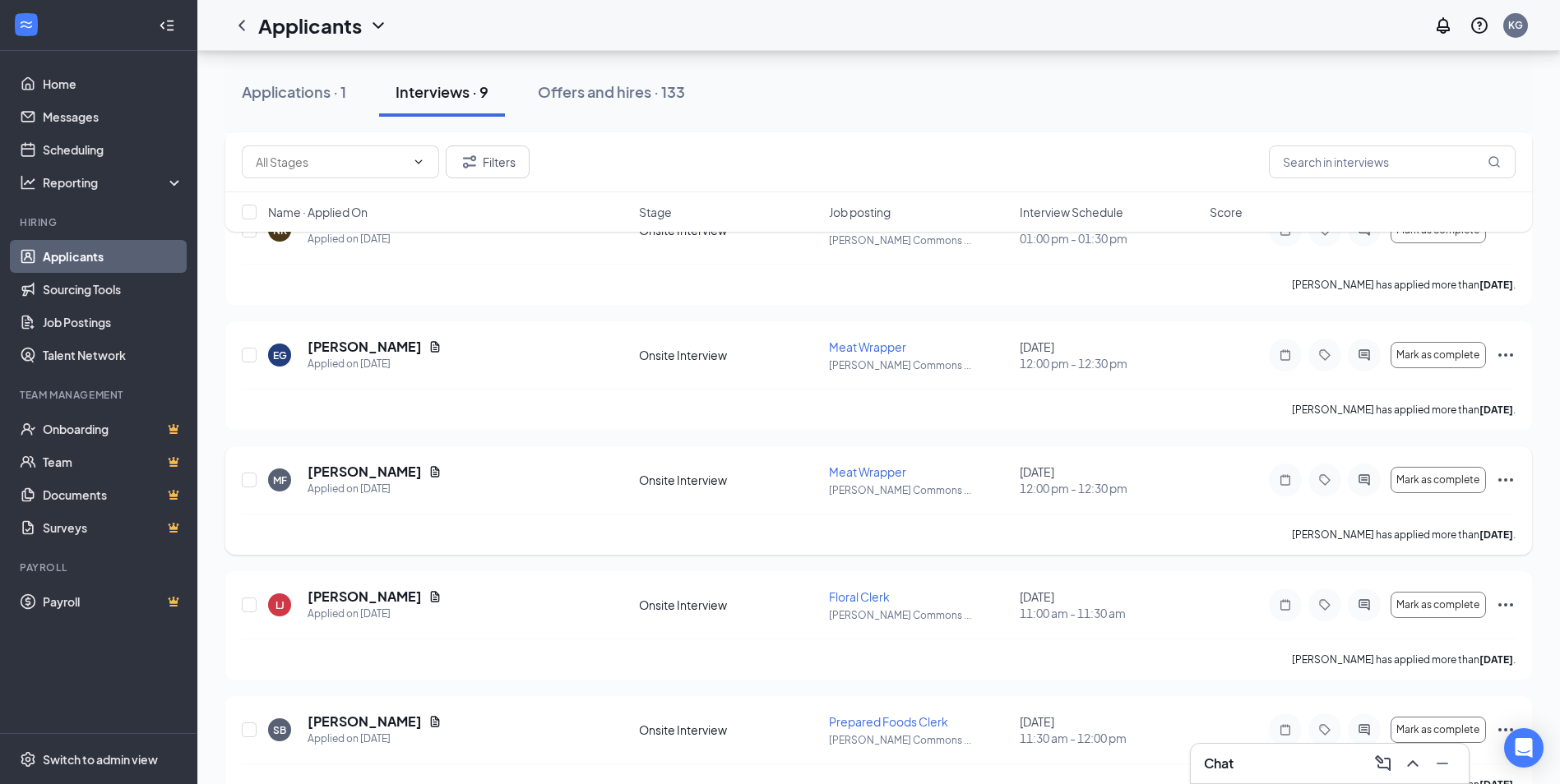
scroll to position [757, 0]
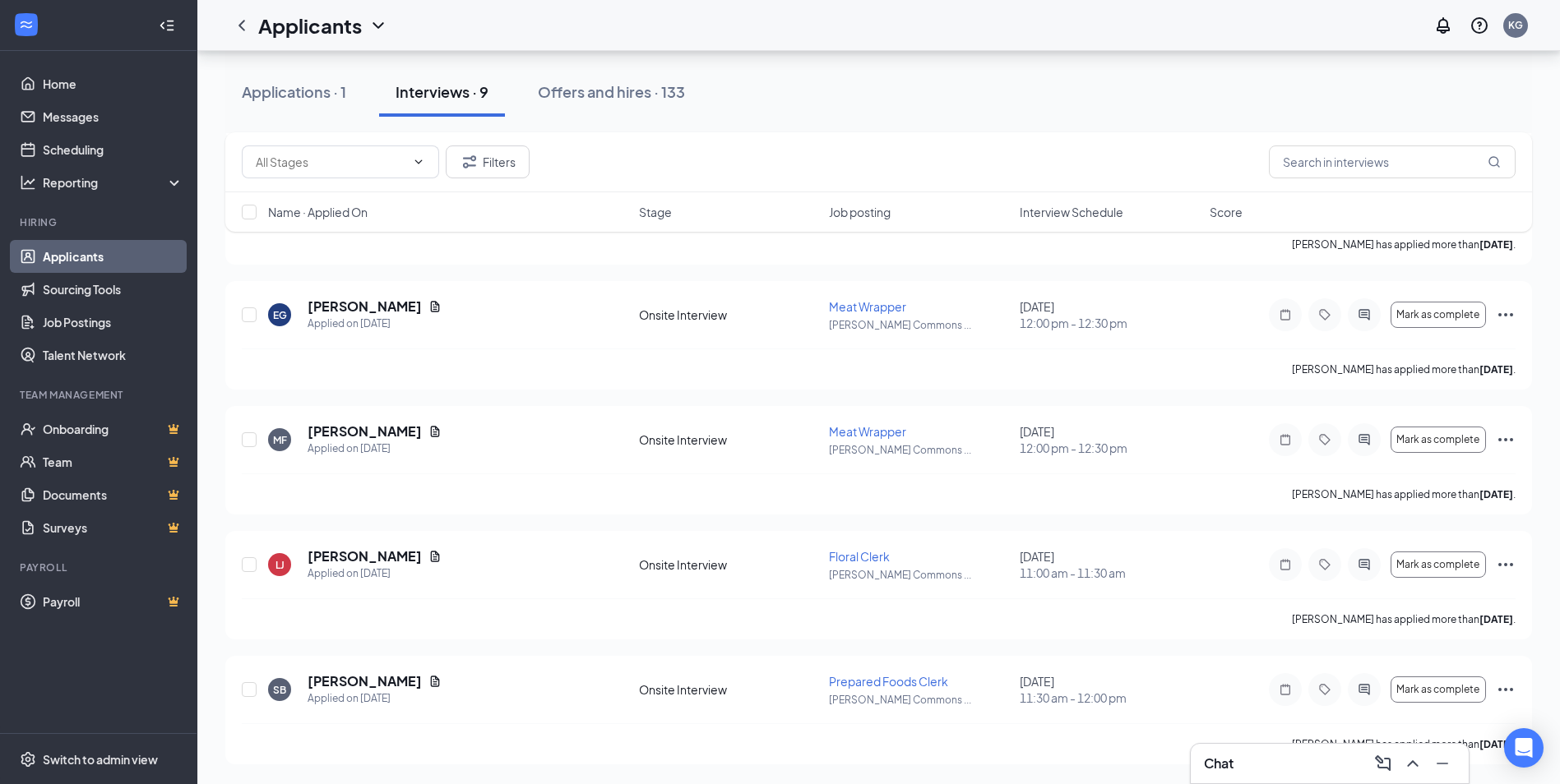
click at [1081, 215] on span "Interview Schedule" at bounding box center [1072, 212] width 103 height 17
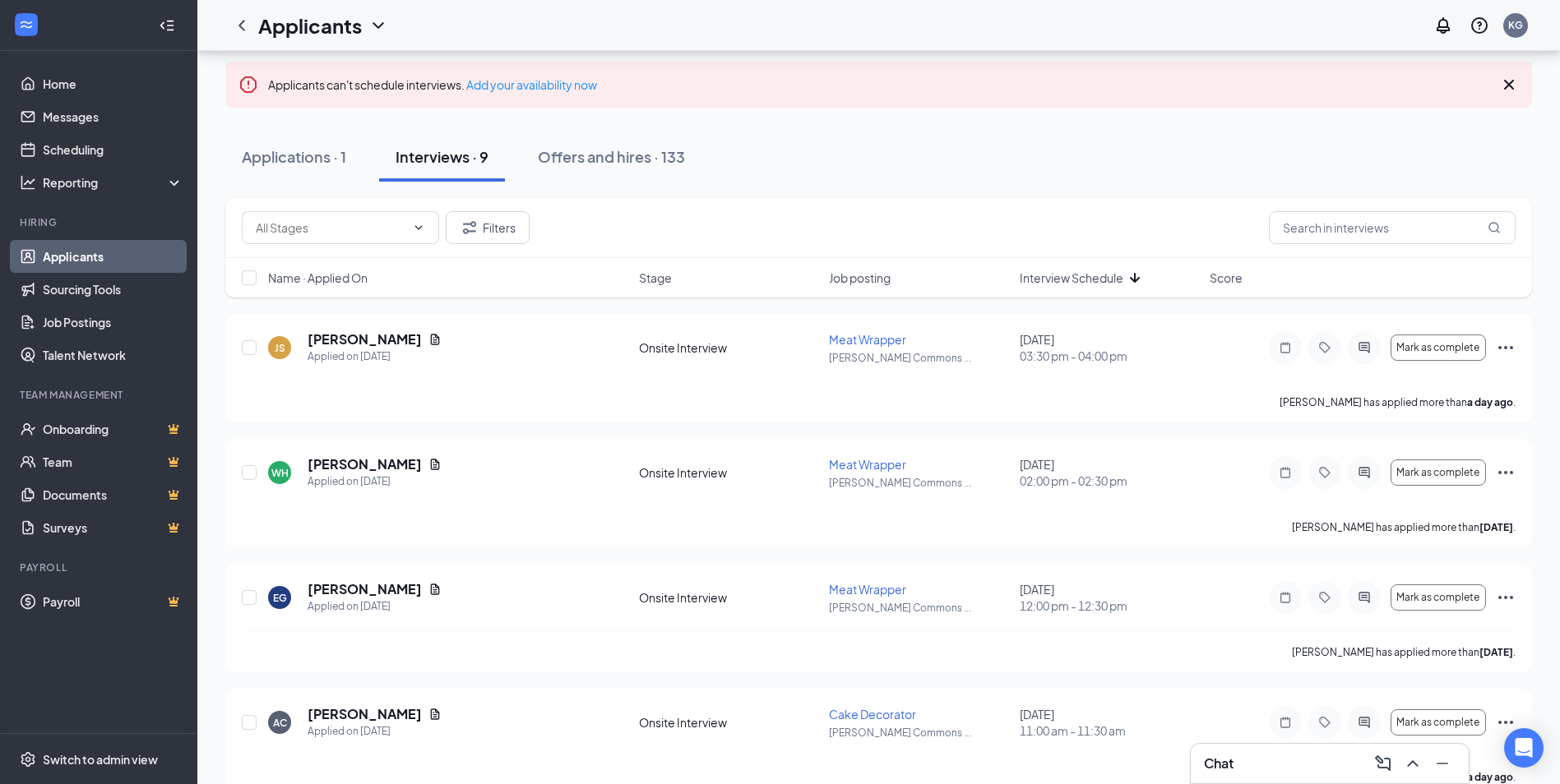
scroll to position [0, 0]
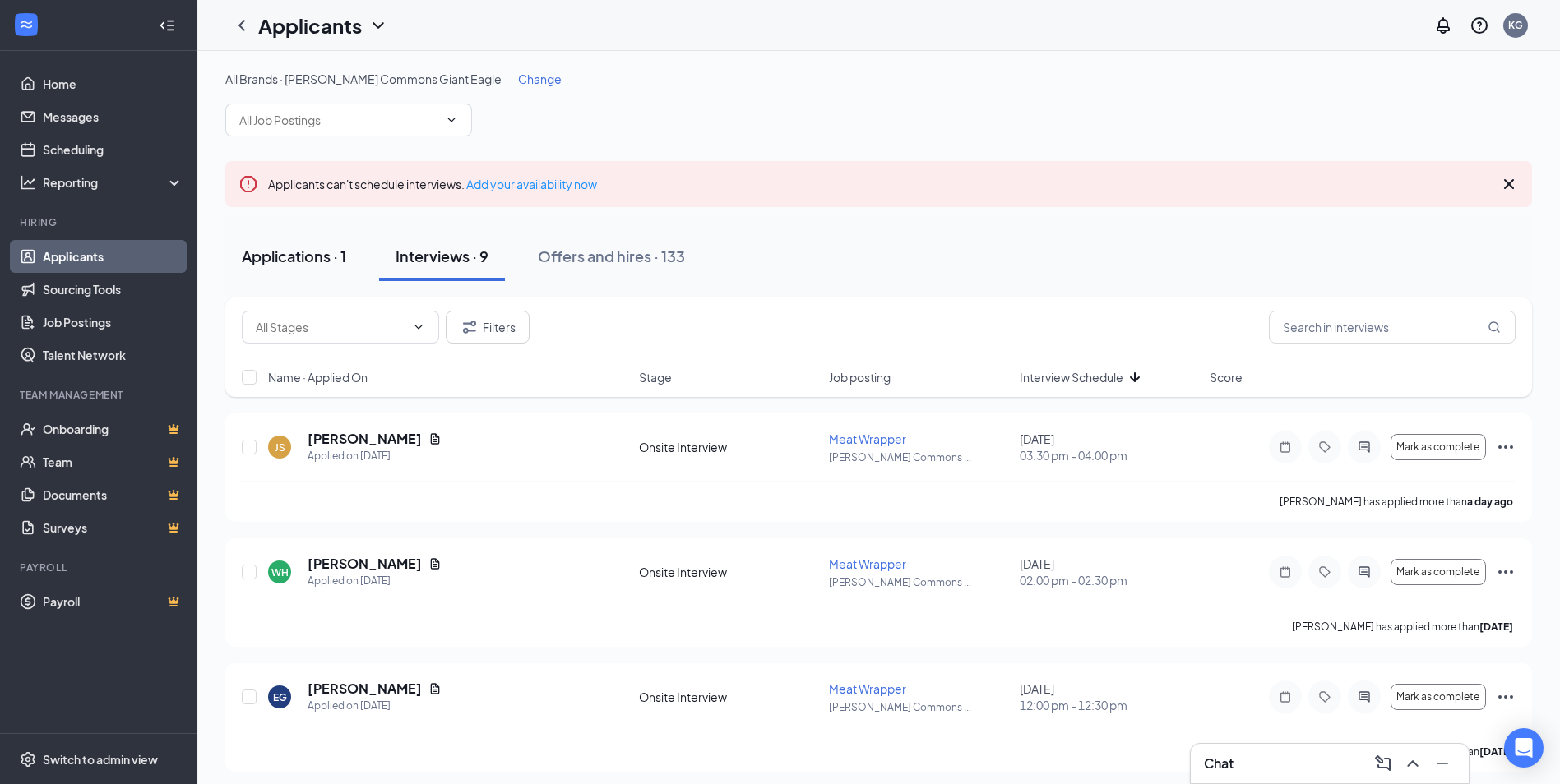
click at [352, 261] on button "Applications · 1" at bounding box center [294, 256] width 137 height 50
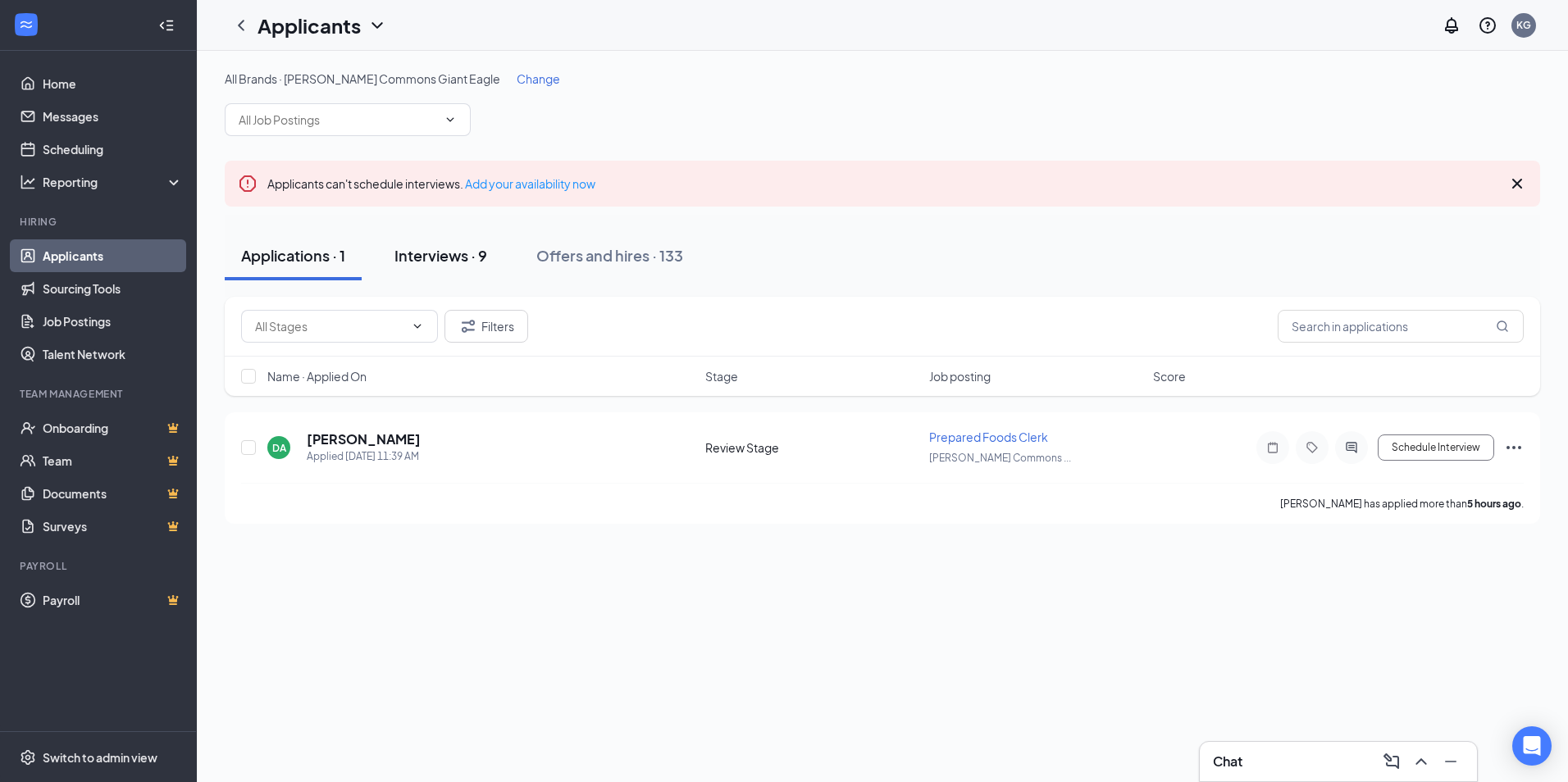
click at [427, 240] on button "Interviews · 9" at bounding box center [441, 256] width 126 height 50
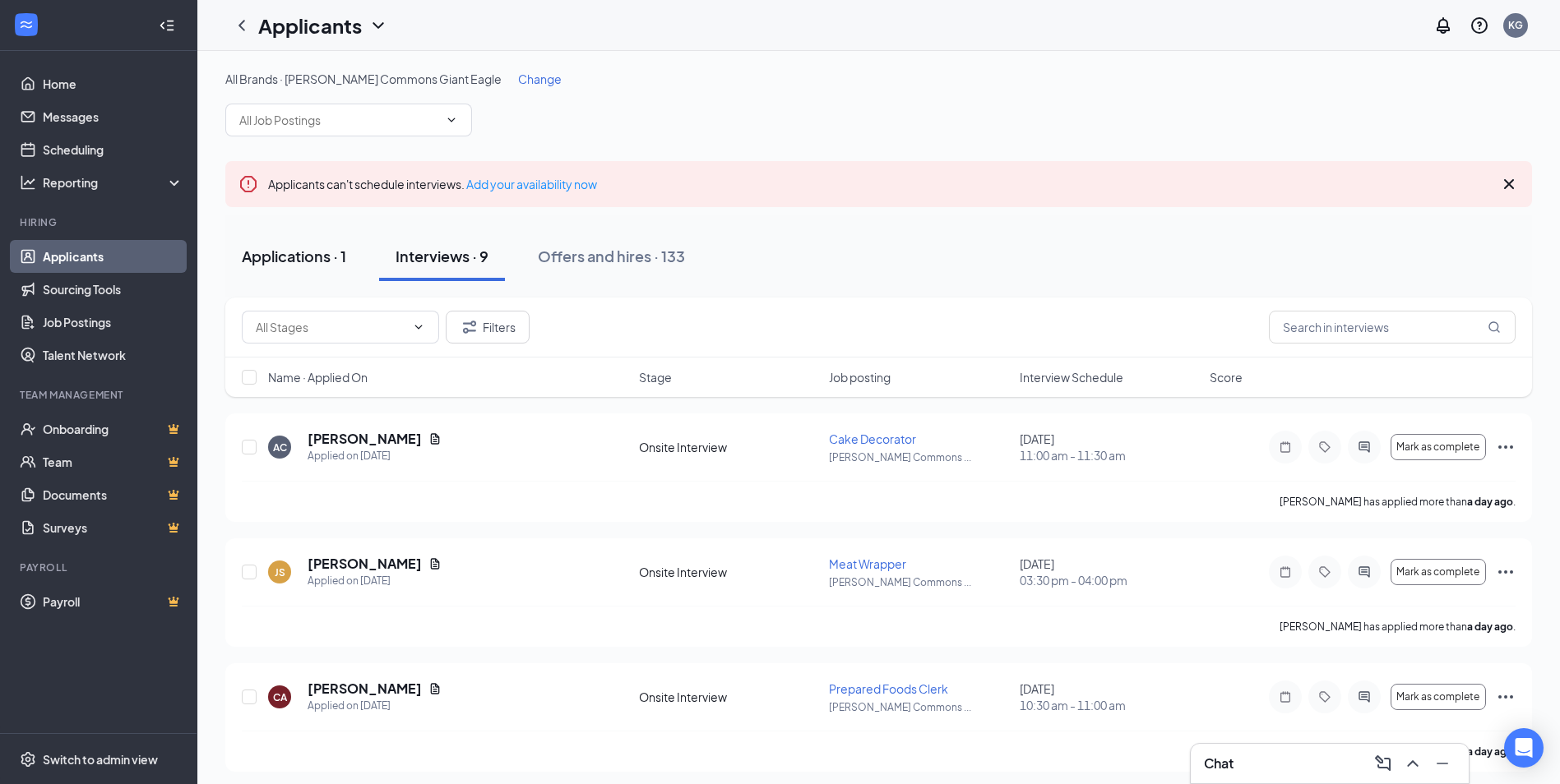
click at [345, 246] on div "Applications · 1" at bounding box center [293, 256] width 104 height 21
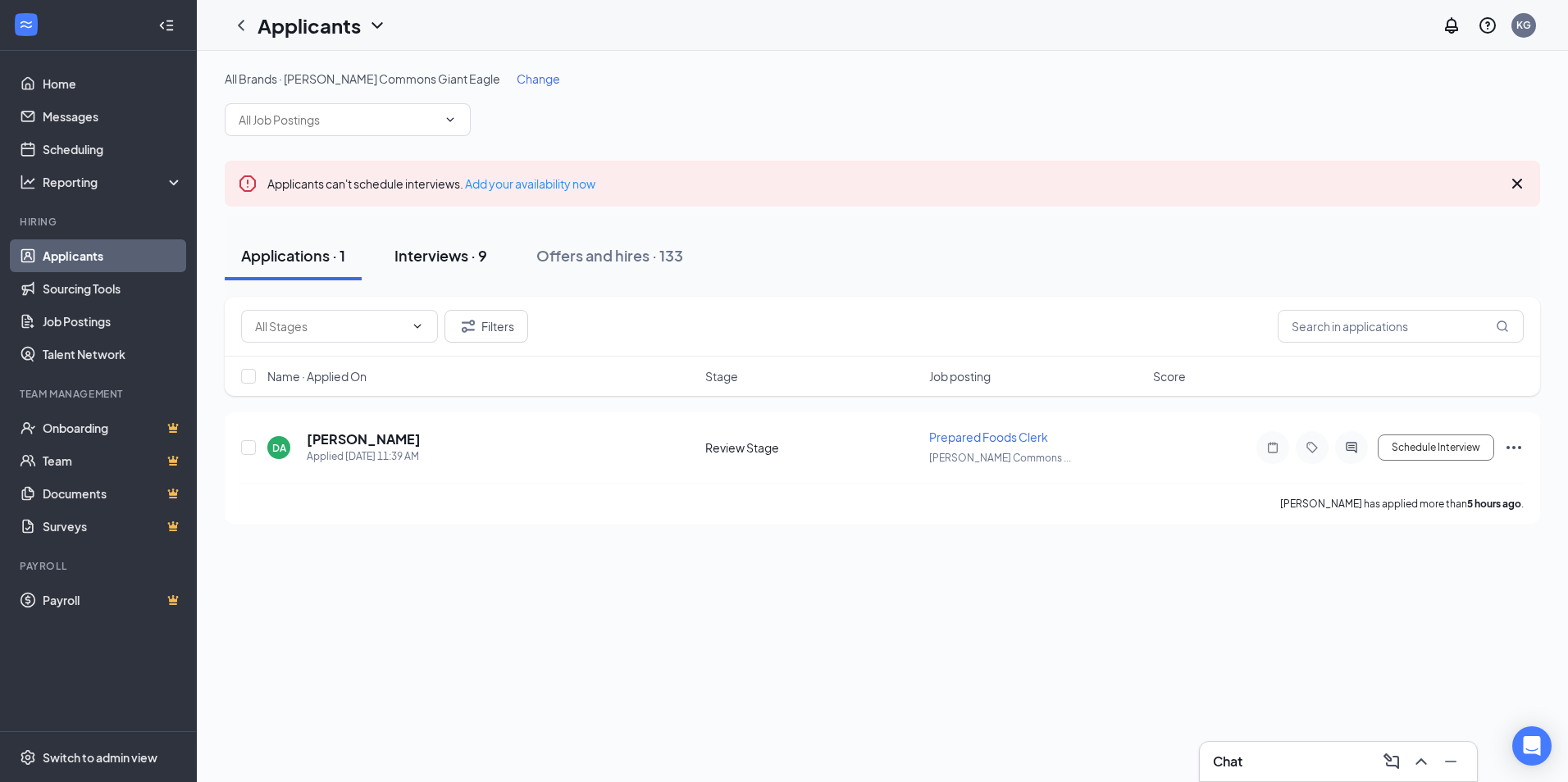
click at [466, 262] on div "Interviews · 9" at bounding box center [440, 256] width 93 height 21
